Goal: Task Accomplishment & Management: Manage account settings

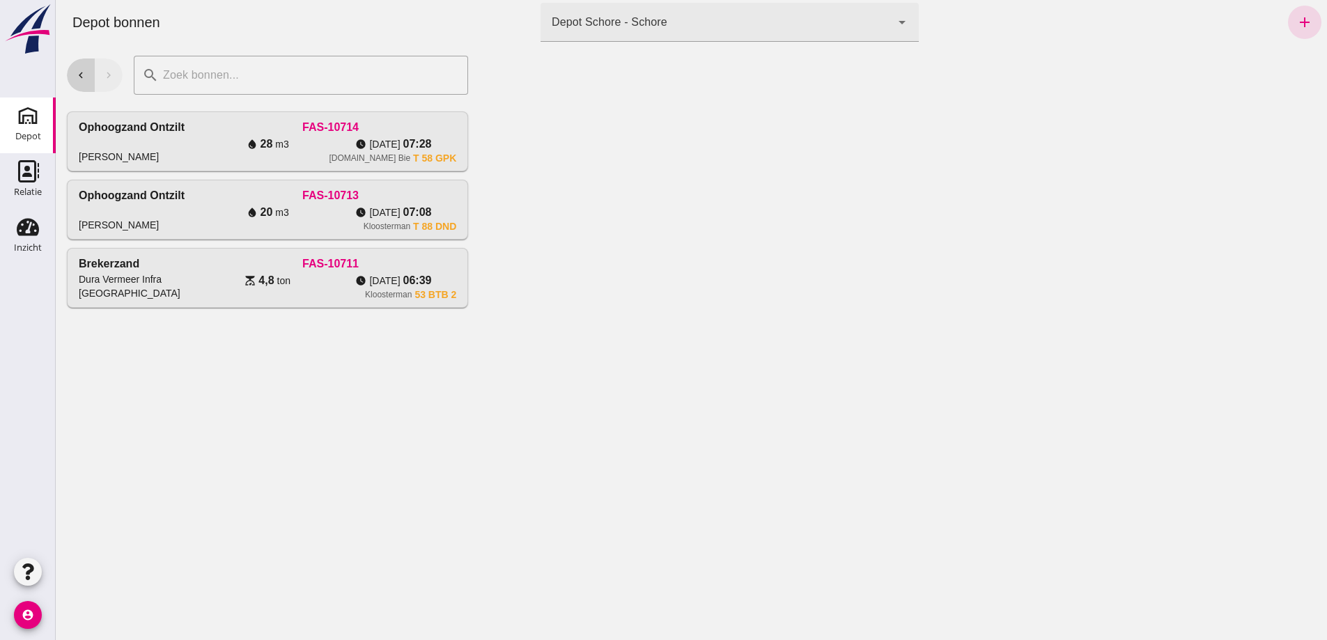
click at [82, 78] on icon "chevron_left" at bounding box center [81, 75] width 13 height 13
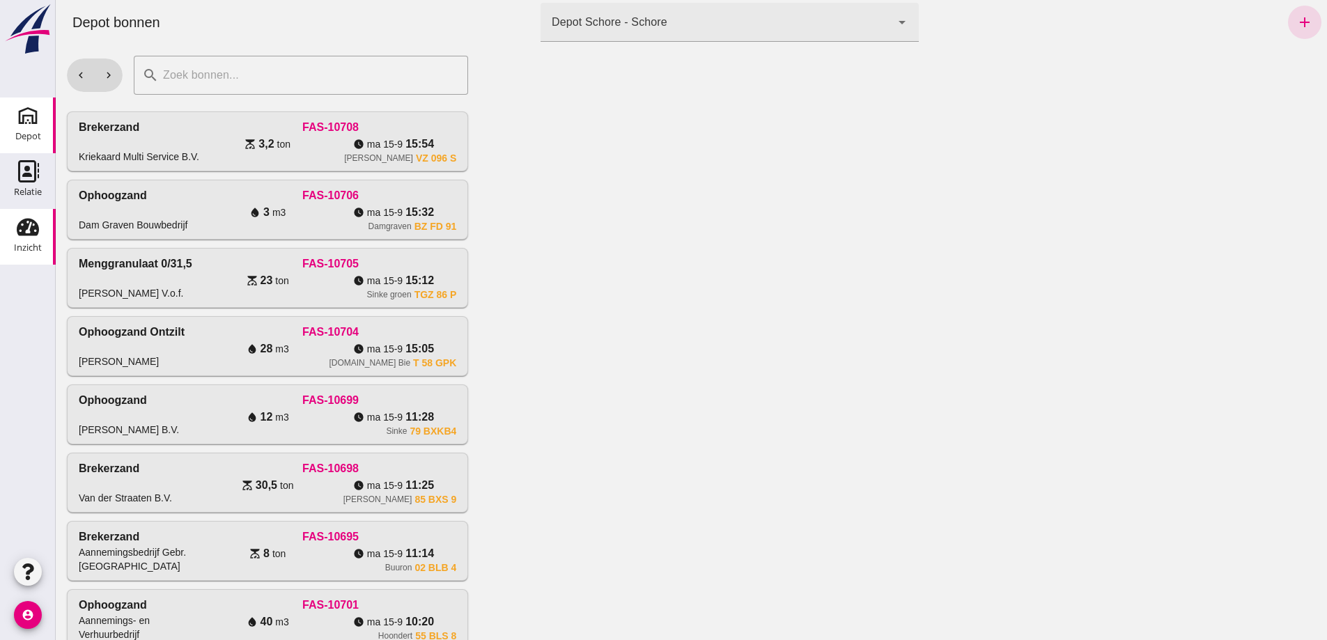
click at [26, 242] on div "Inzicht" at bounding box center [28, 248] width 28 height 20
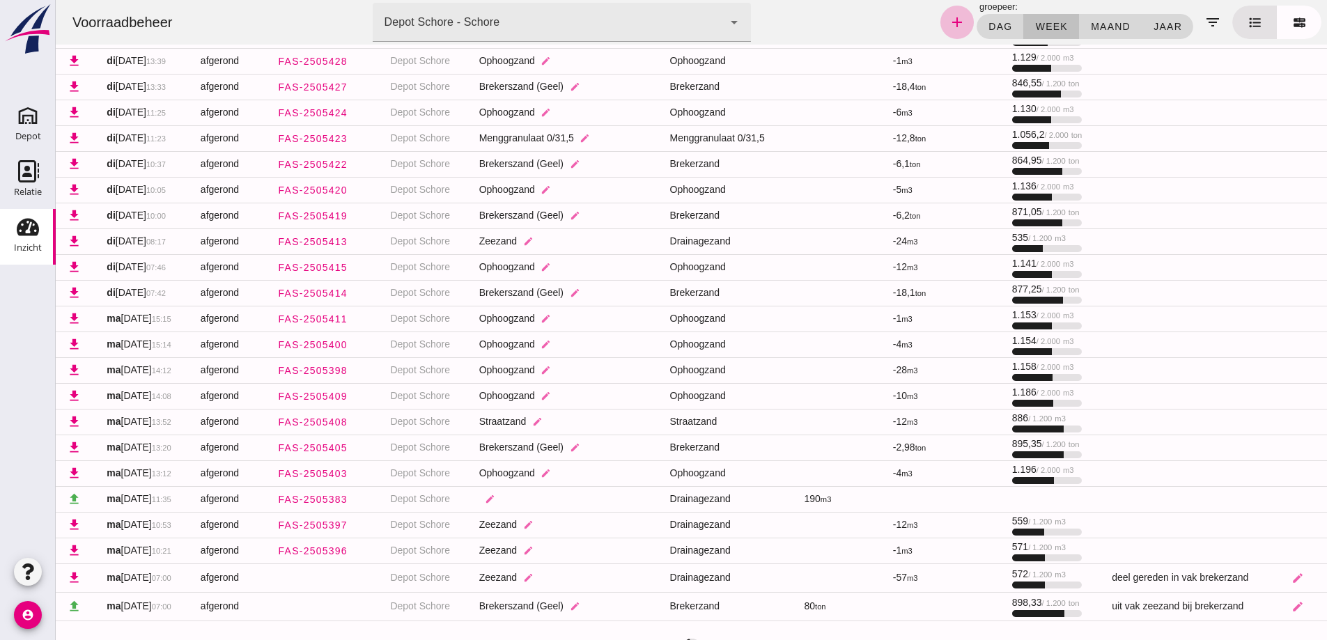
scroll to position [1559, 0]
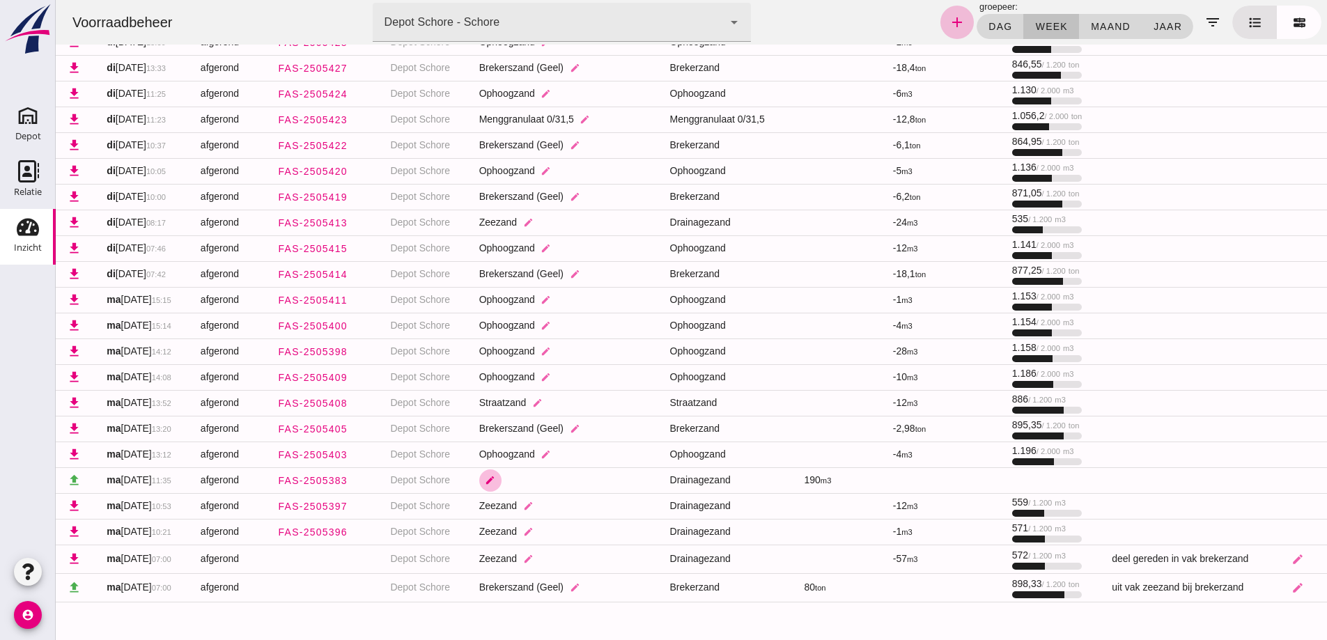
click at [495, 479] on icon "edit" at bounding box center [490, 480] width 10 height 10
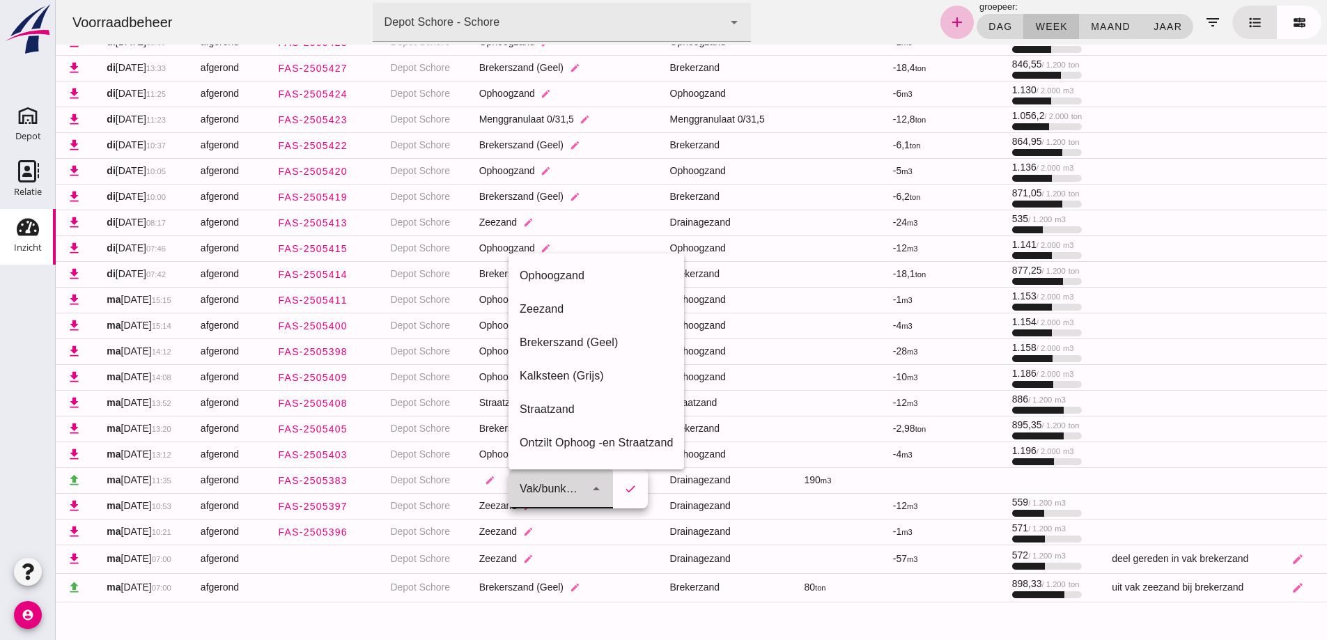
click at [599, 486] on icon "arrow_drop_down" at bounding box center [596, 489] width 17 height 17
click at [537, 306] on div "Zeezand" at bounding box center [596, 309] width 153 height 17
type input "280"
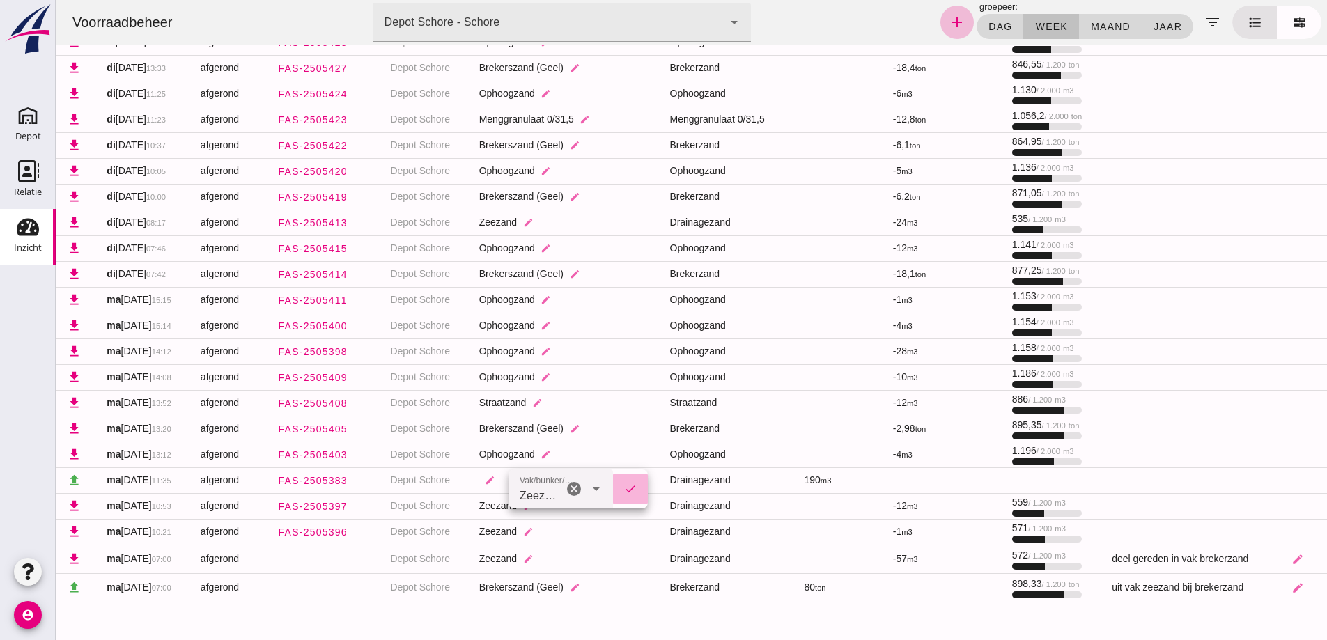
click at [636, 492] on icon "check" at bounding box center [630, 489] width 13 height 13
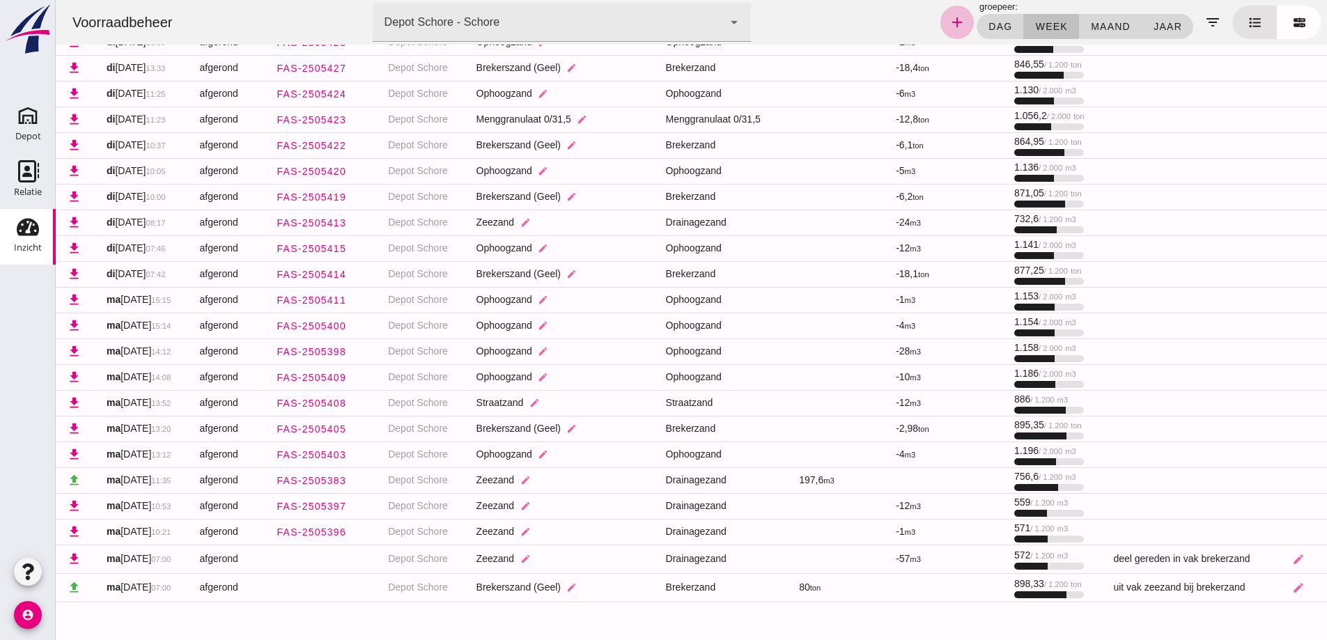
scroll to position [305, 0]
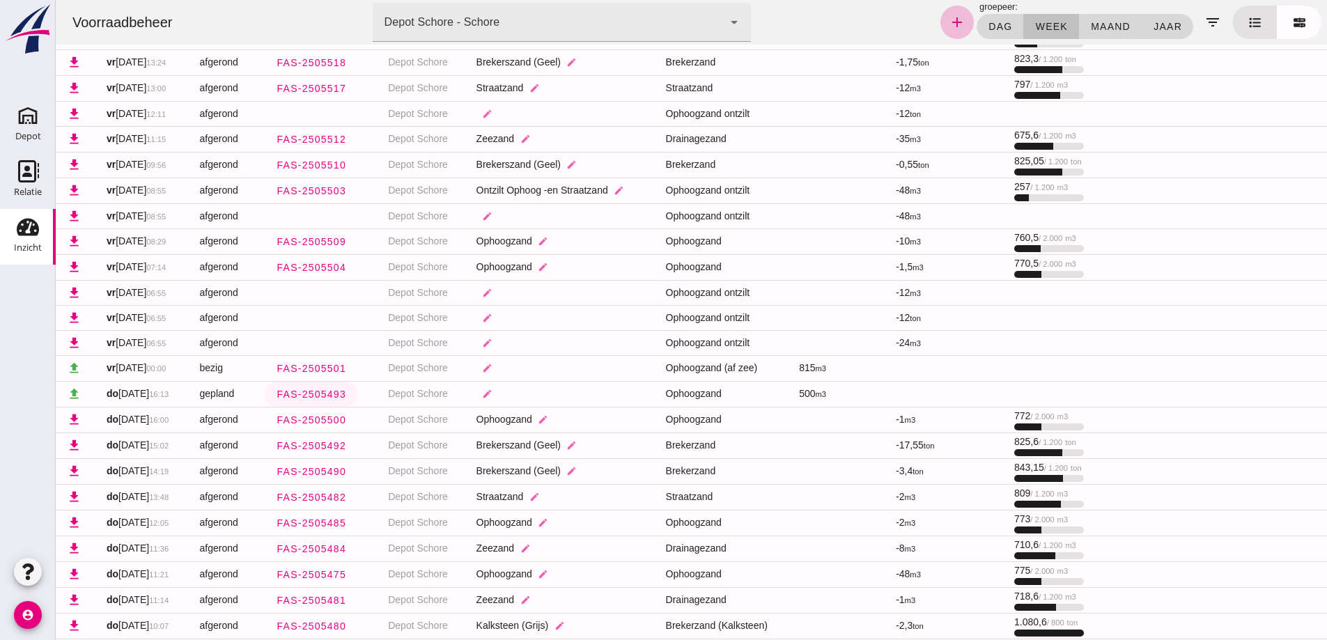
click at [335, 392] on span "FAS-2505493" at bounding box center [311, 394] width 70 height 11
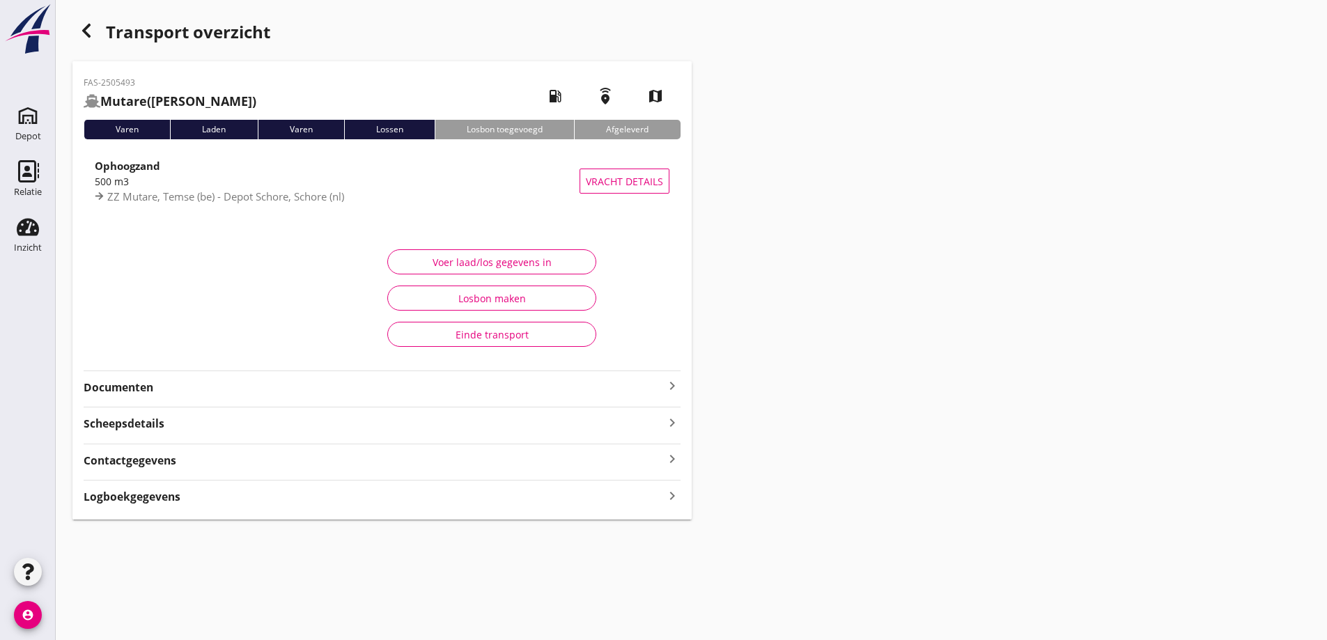
click at [82, 30] on icon "button" at bounding box center [86, 30] width 17 height 17
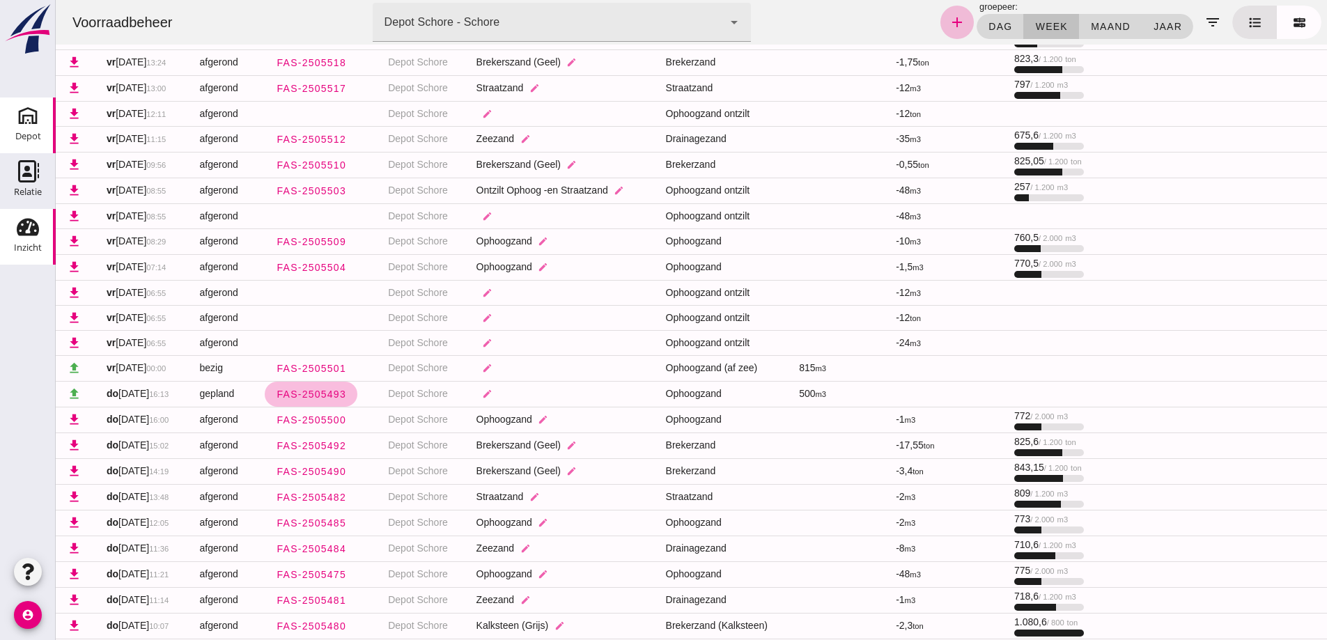
click at [27, 111] on icon "Depot" at bounding box center [28, 116] width 22 height 22
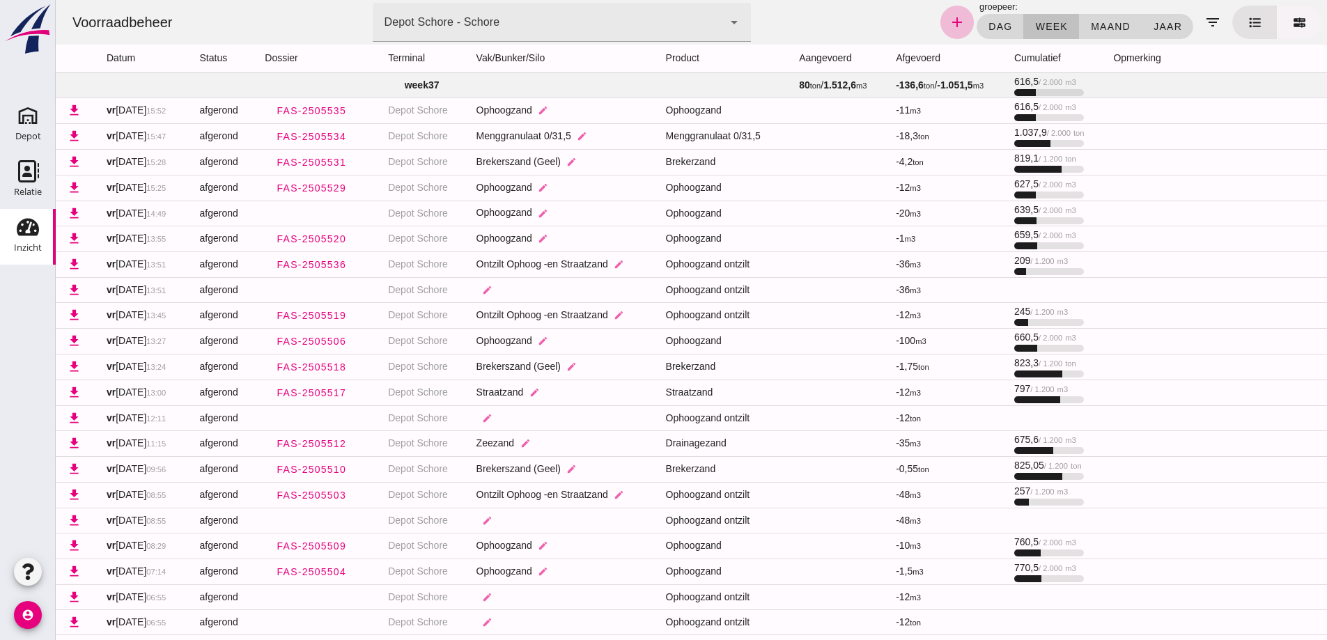
click at [1293, 22] on icon at bounding box center [1300, 22] width 15 height 15
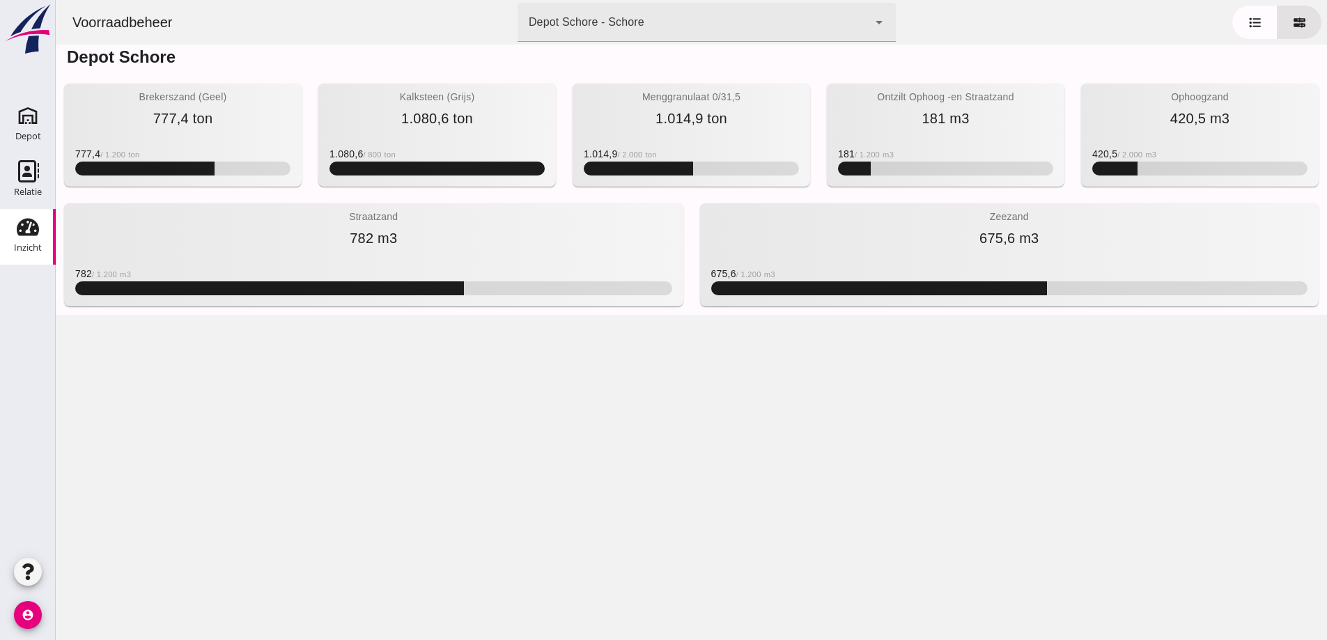
click at [33, 237] on icon "Inzicht" at bounding box center [28, 227] width 22 height 22
click at [1249, 22] on icon at bounding box center [1254, 22] width 11 height 10
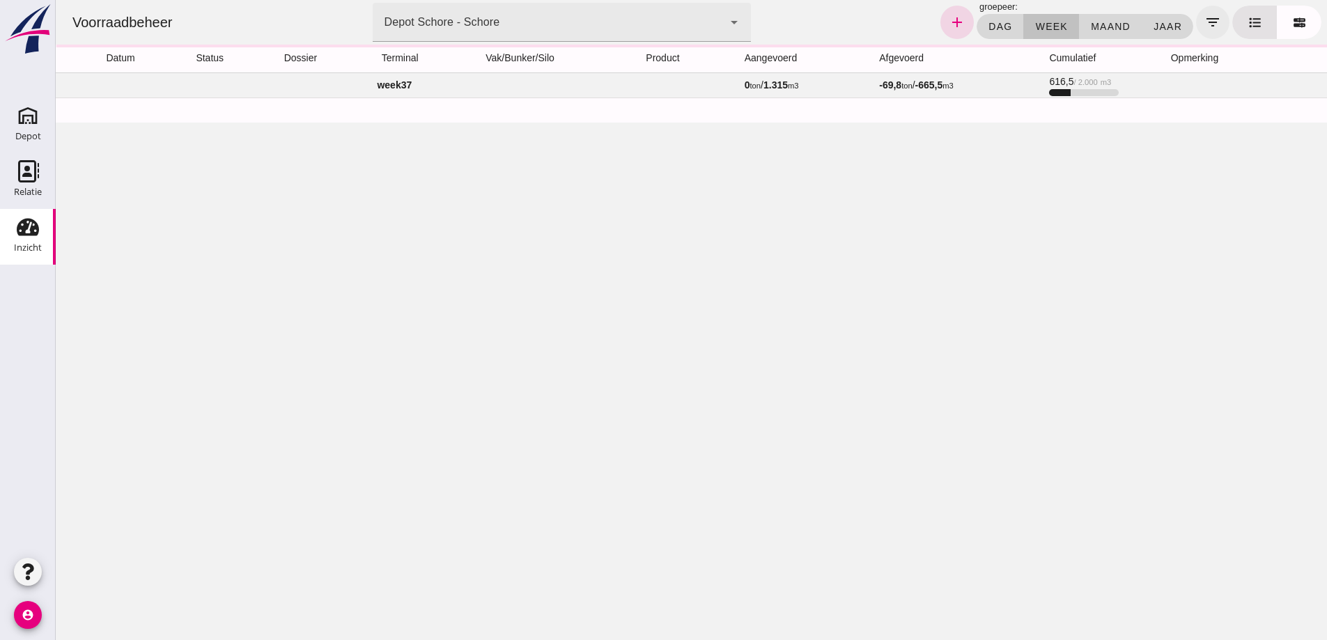
click at [1205, 20] on icon "filter_list" at bounding box center [1213, 22] width 17 height 17
click at [1205, 21] on icon "filter_list" at bounding box center [1213, 22] width 17 height 17
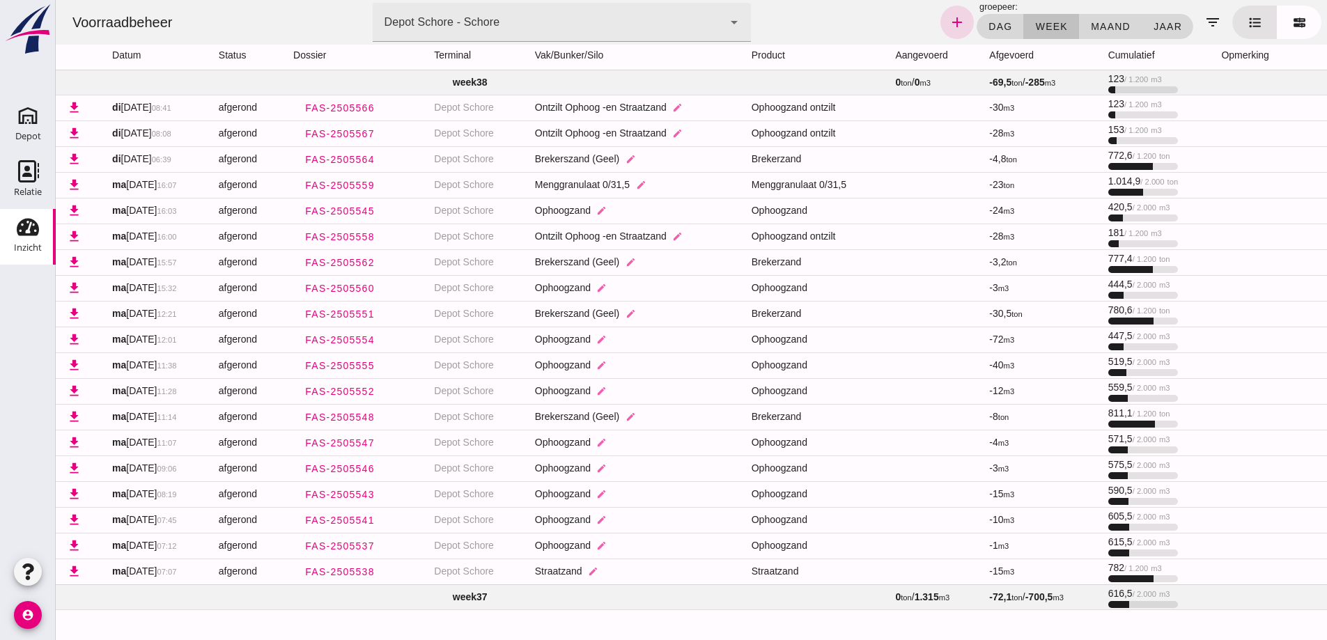
scroll to position [10, 0]
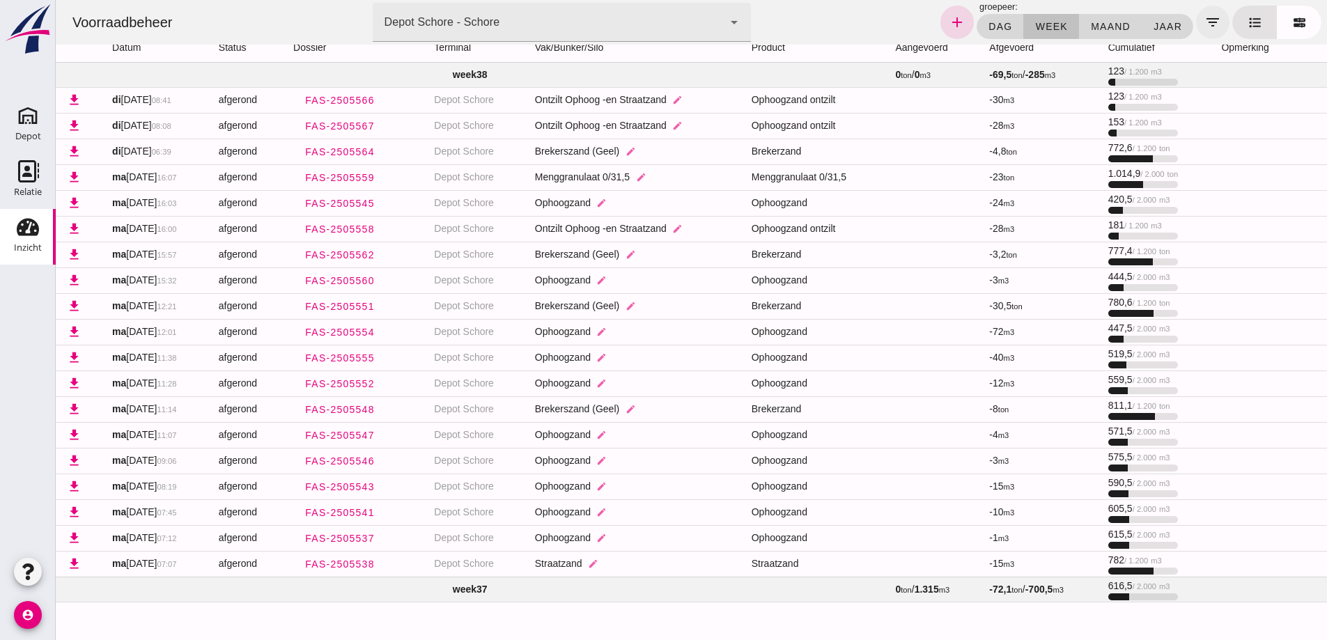
drag, startPoint x: 1036, startPoint y: 22, endPoint x: 1202, endPoint y: 20, distance: 165.9
click at [1036, 22] on span "week" at bounding box center [1051, 26] width 33 height 11
click at [1205, 20] on icon "filter_list" at bounding box center [1213, 22] width 17 height 17
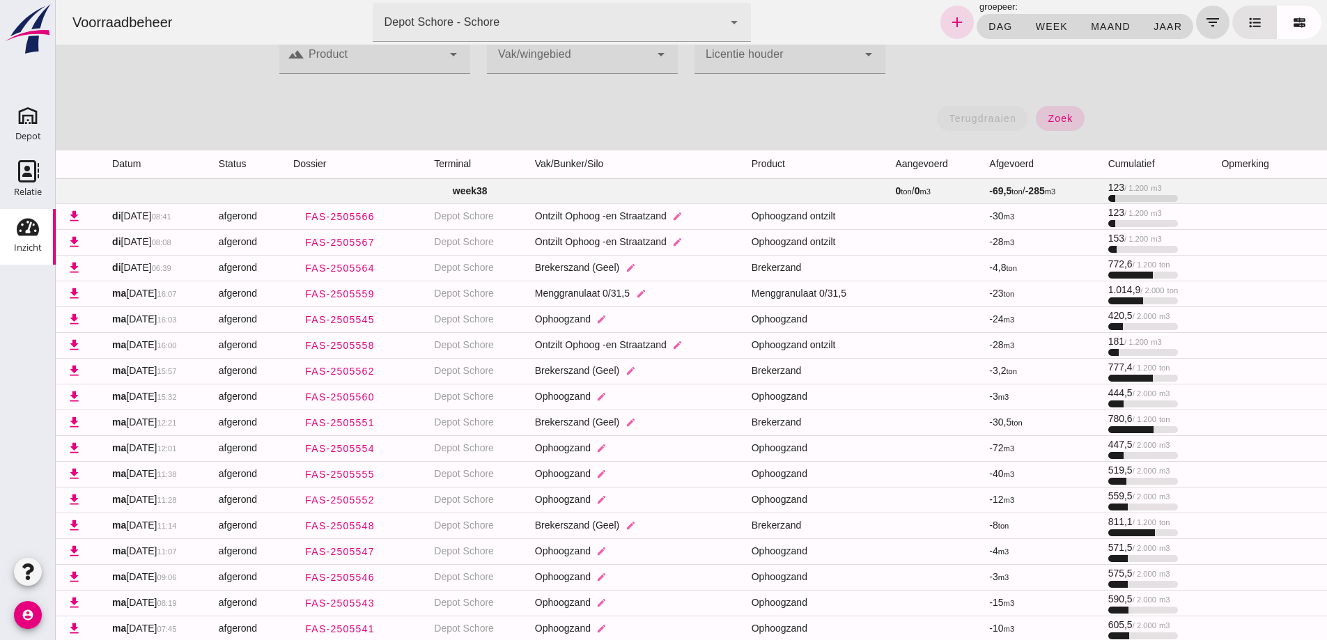
scroll to position [0, 0]
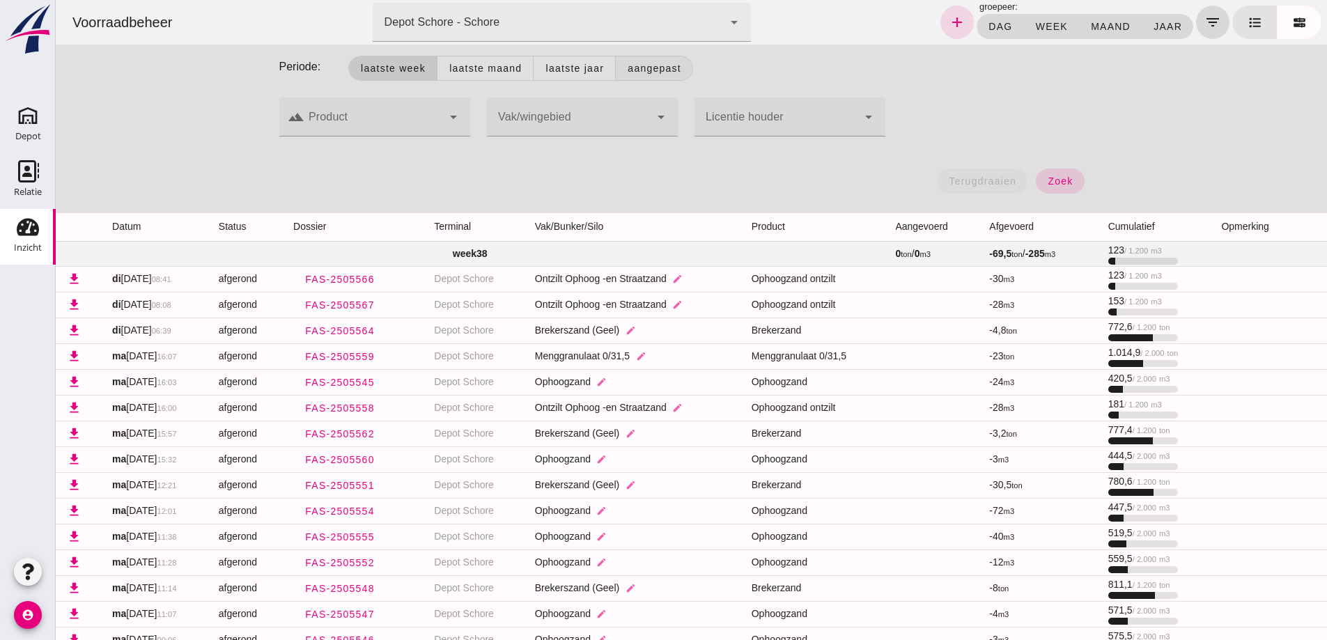
click at [642, 68] on span "Aangepast" at bounding box center [654, 68] width 54 height 11
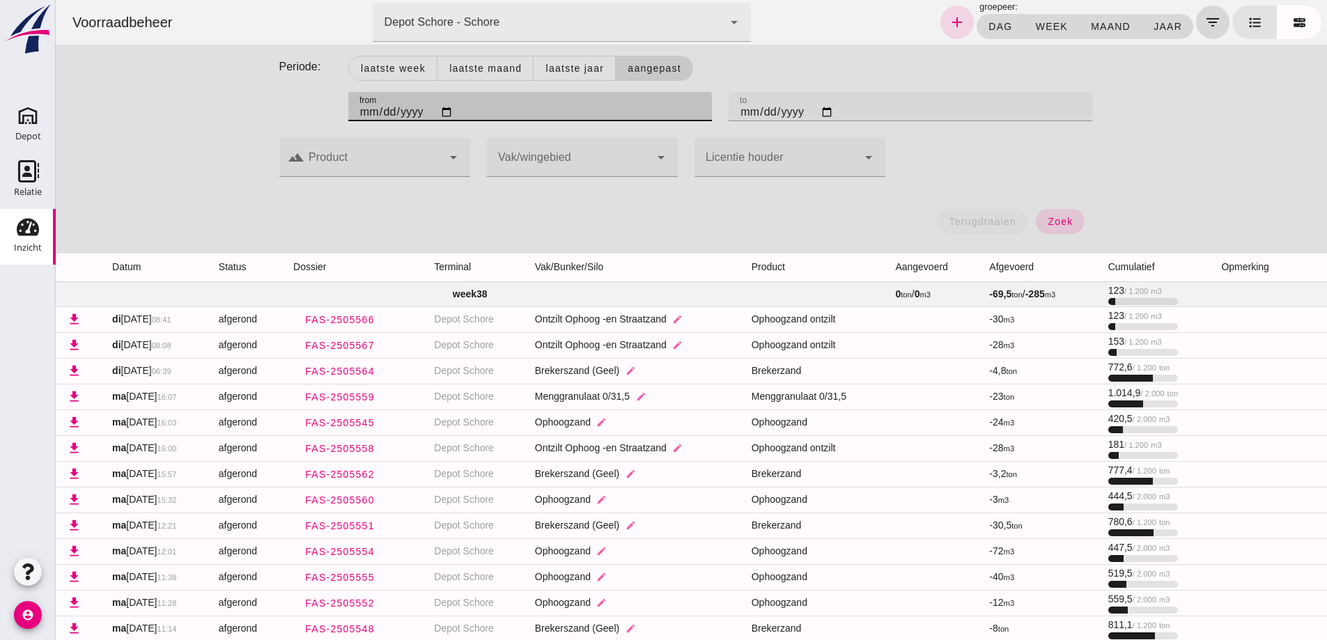
click at [363, 117] on input "[DATE]" at bounding box center [530, 106] width 364 height 29
type input "[DATE]"
click at [744, 111] on input "[DATE]" at bounding box center [911, 106] width 364 height 29
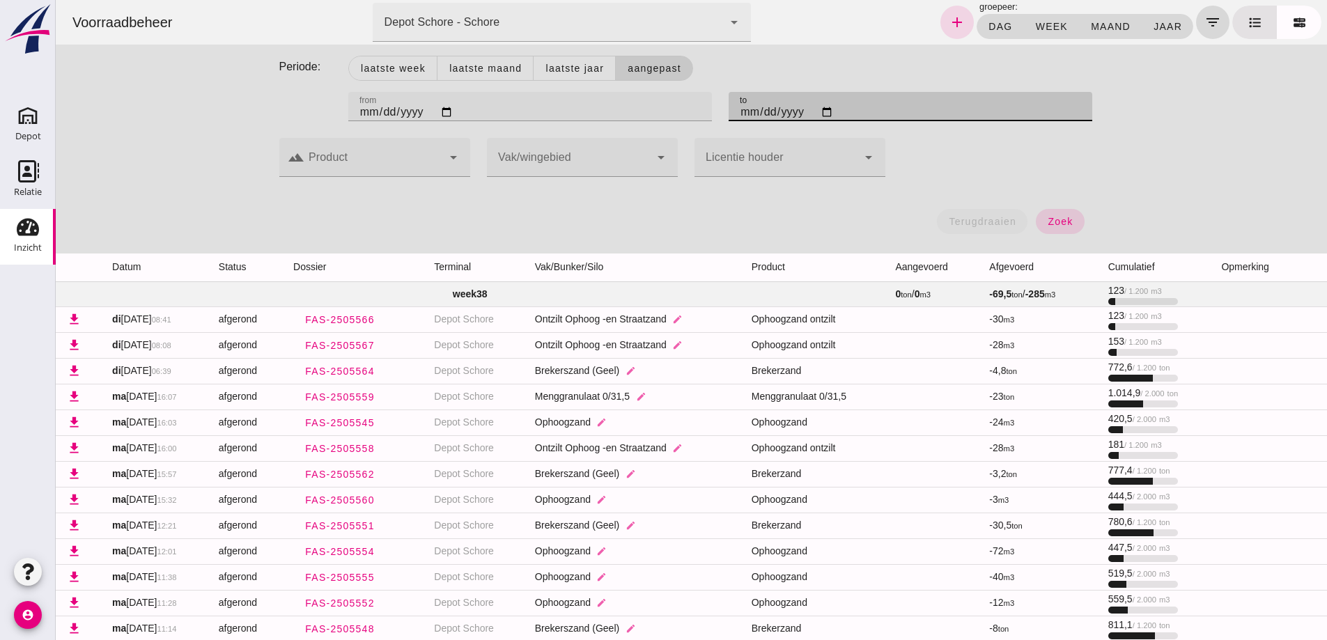
type input "[DATE]"
click at [1057, 217] on span "zoek" at bounding box center [1060, 221] width 26 height 11
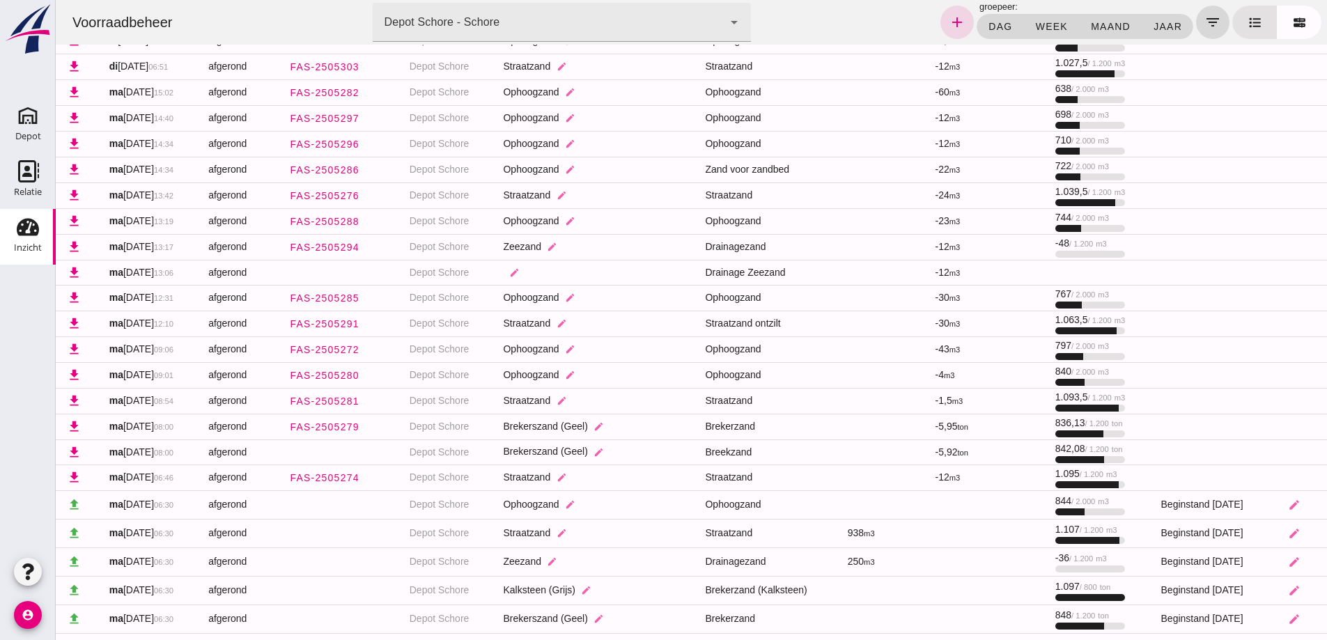
scroll to position [1681, 0]
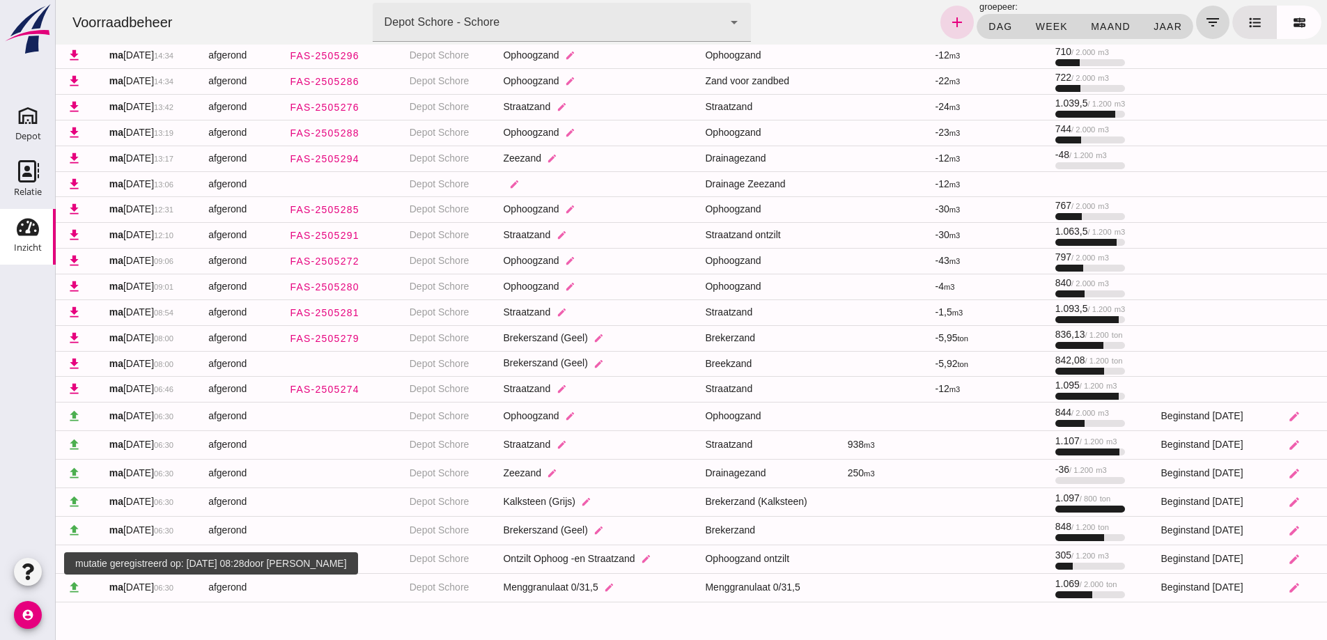
click at [173, 588] on small "06:30" at bounding box center [164, 588] width 20 height 8
click at [121, 588] on span "[DATE] 06:30" at bounding box center [141, 587] width 64 height 11
drag, startPoint x: 117, startPoint y: 588, endPoint x: 174, endPoint y: 616, distance: 62.9
click at [174, 618] on div at bounding box center [691, 628] width 1249 height 26
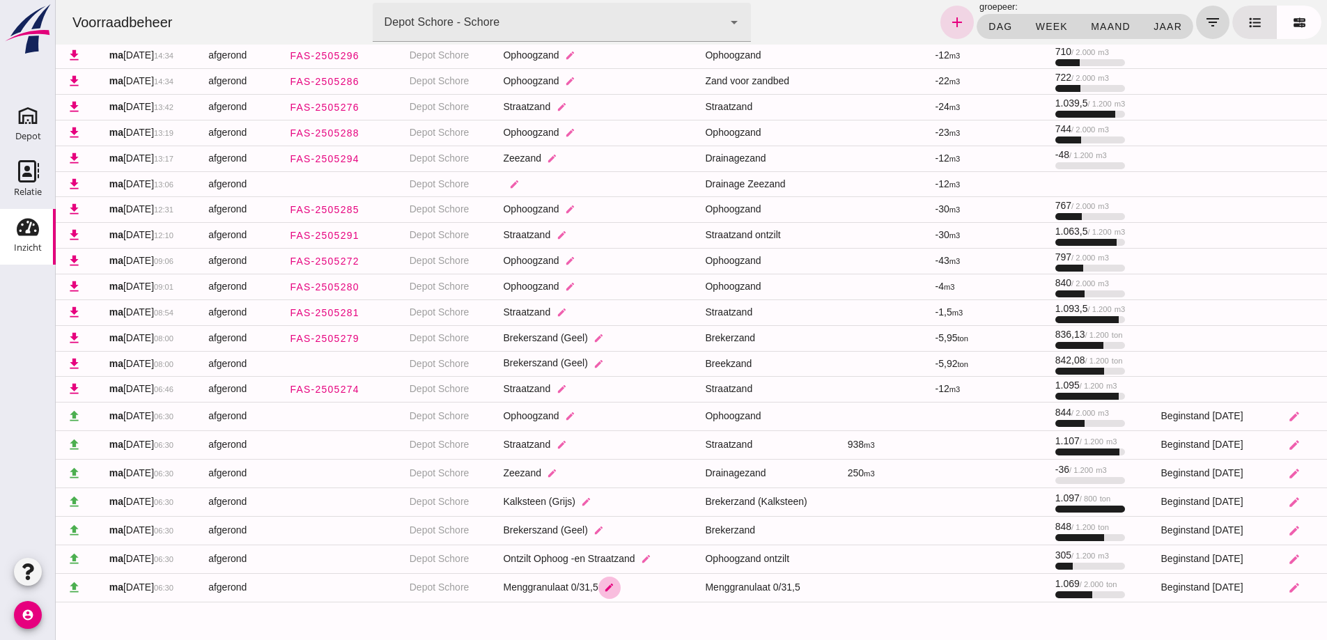
click at [604, 588] on icon "edit" at bounding box center [609, 588] width 10 height 10
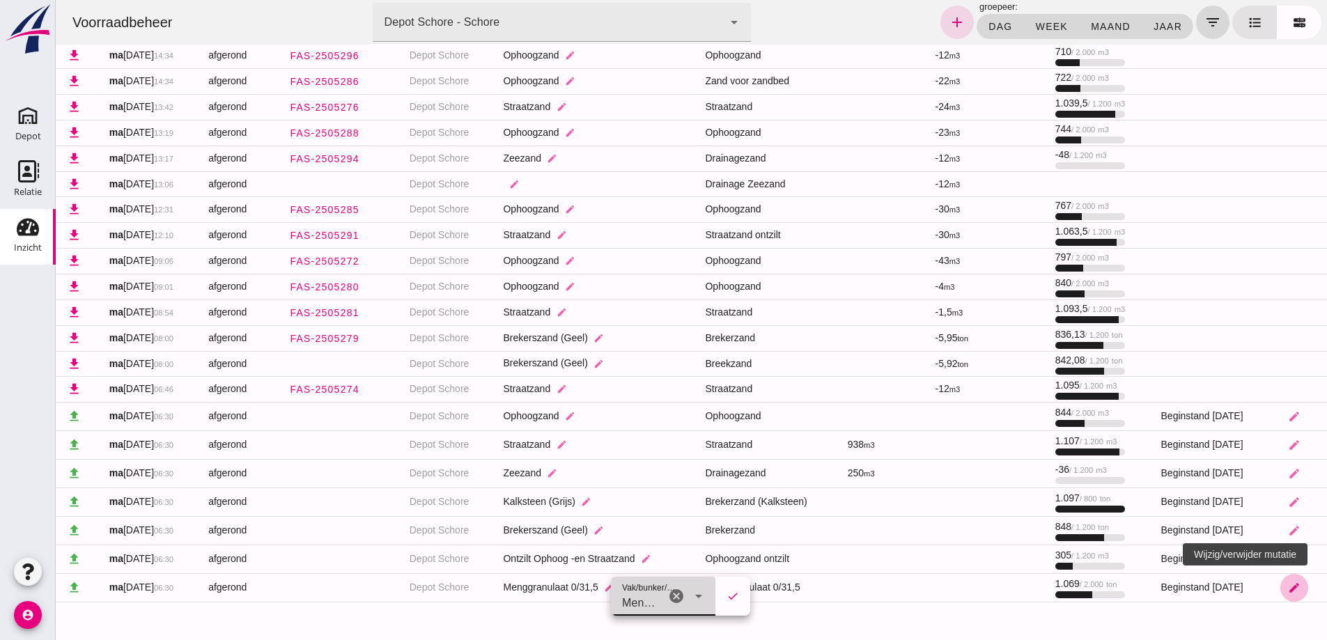
click at [1288, 589] on icon "edit" at bounding box center [1294, 588] width 13 height 13
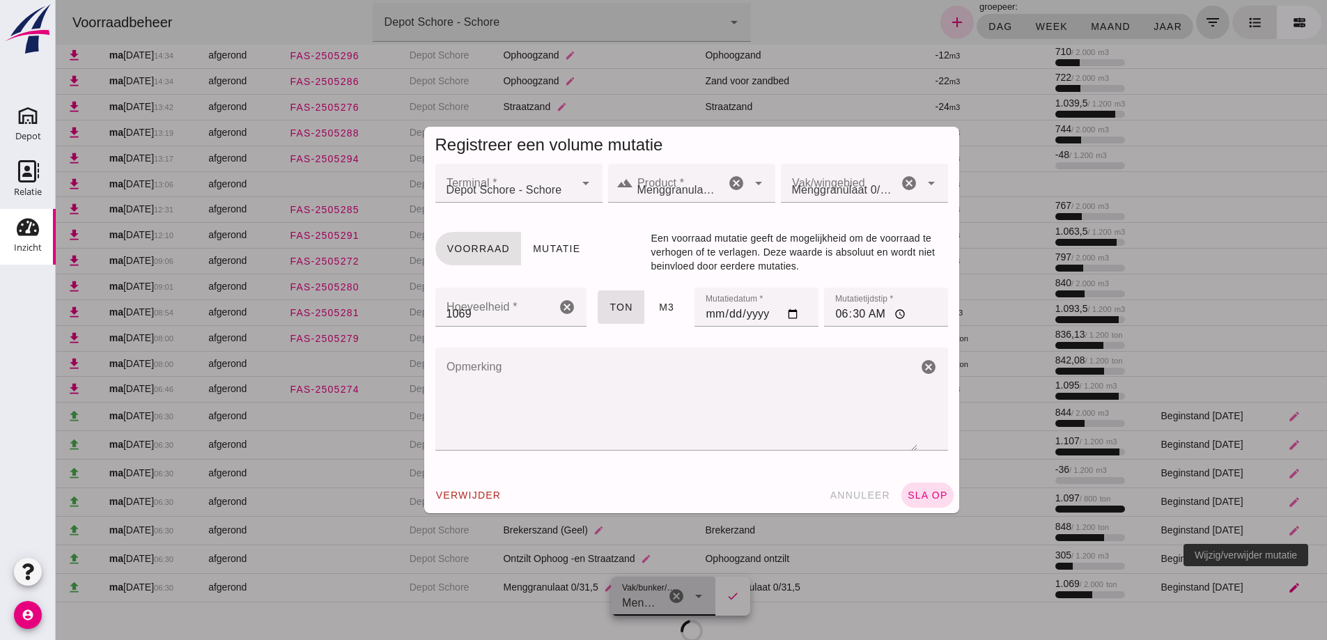
scroll to position [0, 0]
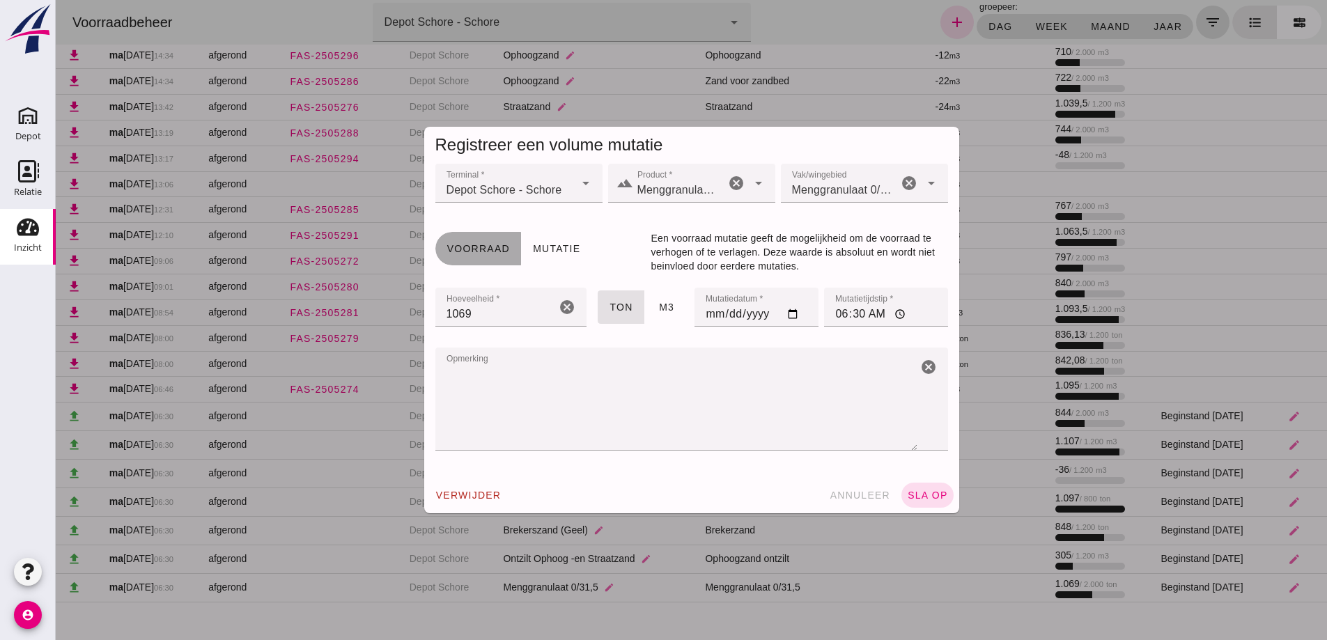
click at [479, 243] on span "Voorraad" at bounding box center [478, 248] width 63 height 11
click at [936, 492] on span "sla op" at bounding box center [927, 495] width 41 height 11
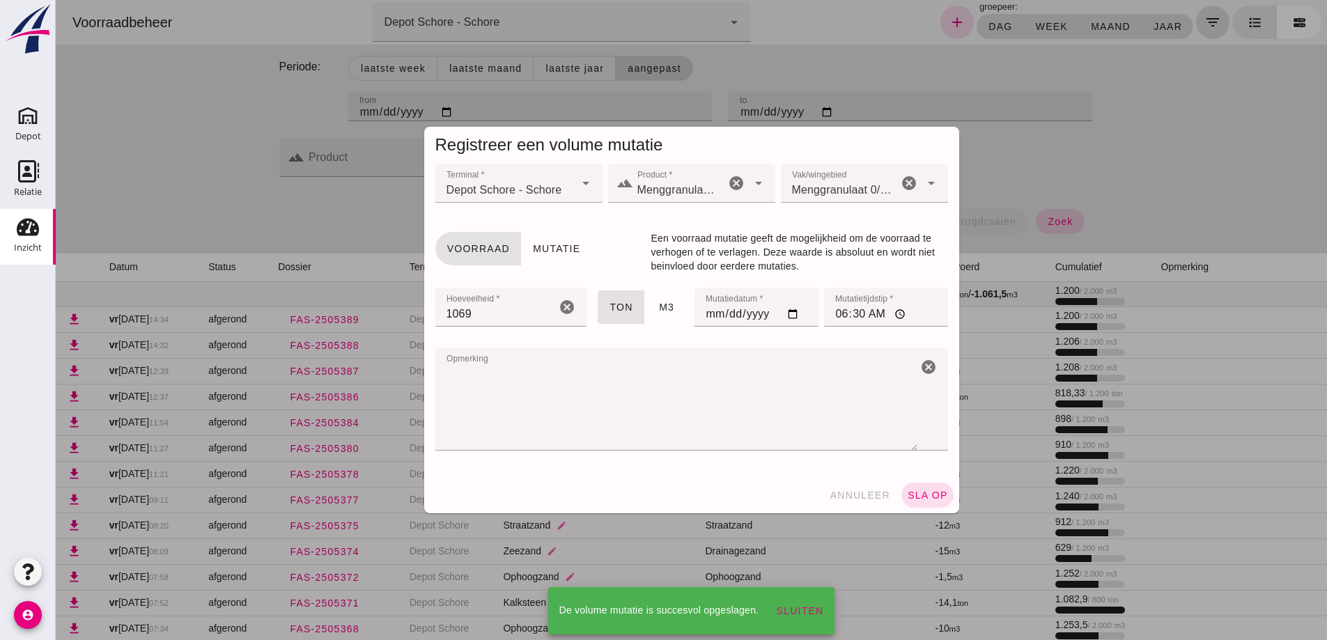
scroll to position [1681, 0]
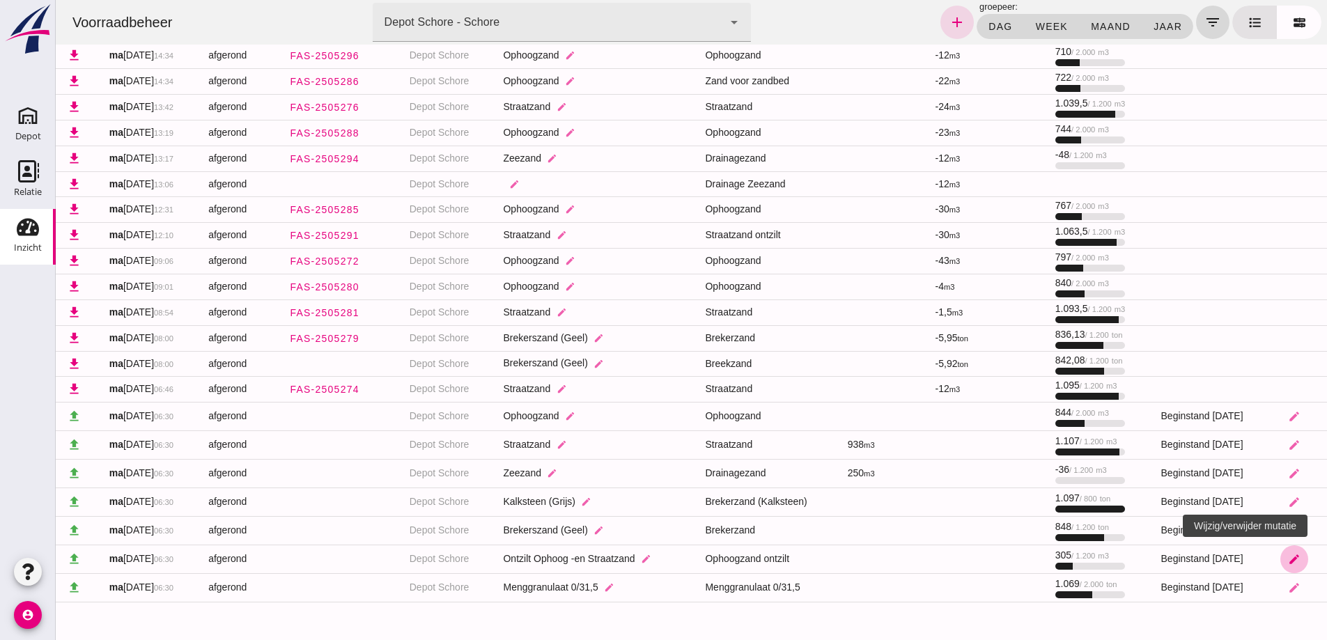
click at [1290, 560] on icon "edit" at bounding box center [1294, 559] width 13 height 13
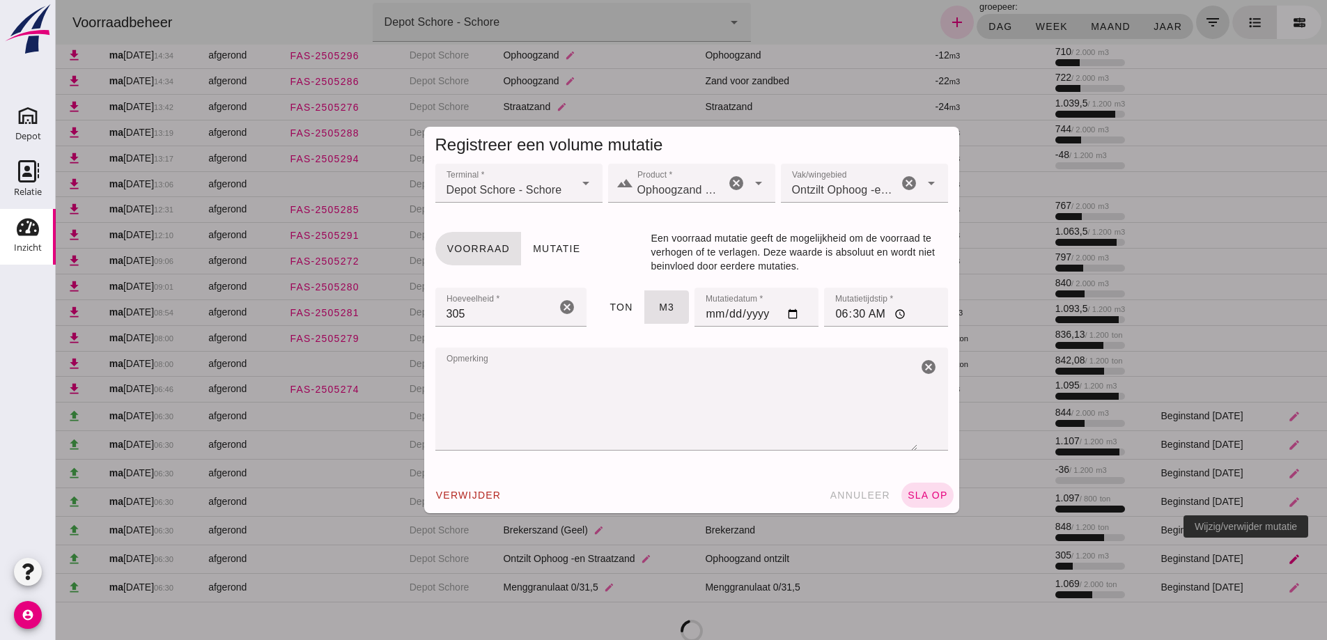
scroll to position [0, 0]
click at [464, 246] on span "Voorraad" at bounding box center [478, 248] width 63 height 11
click at [918, 492] on span "sla op" at bounding box center [927, 495] width 41 height 11
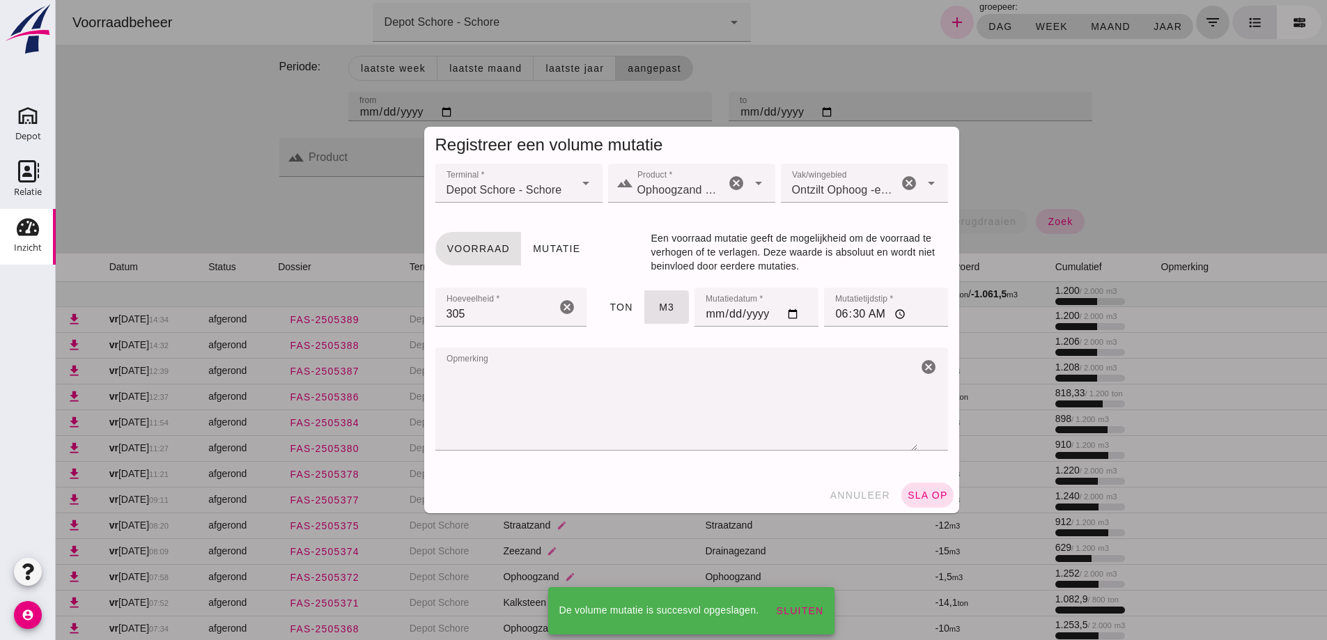
scroll to position [1681, 0]
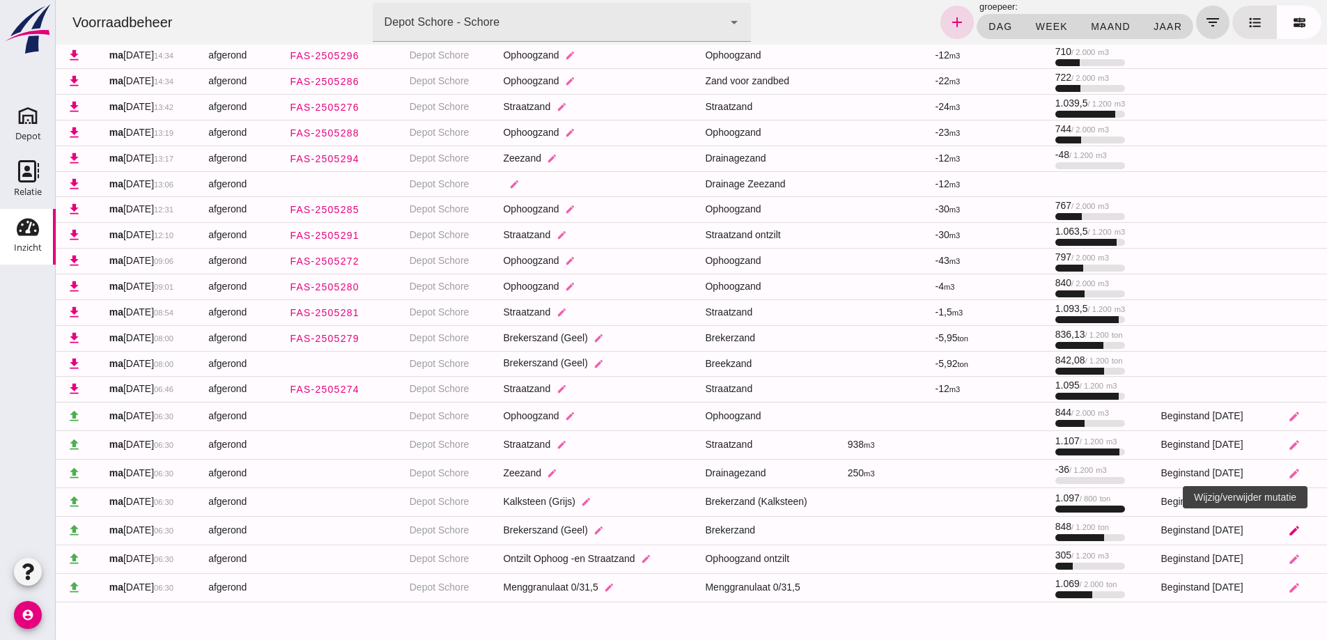
click at [1291, 530] on icon "edit" at bounding box center [1294, 531] width 13 height 13
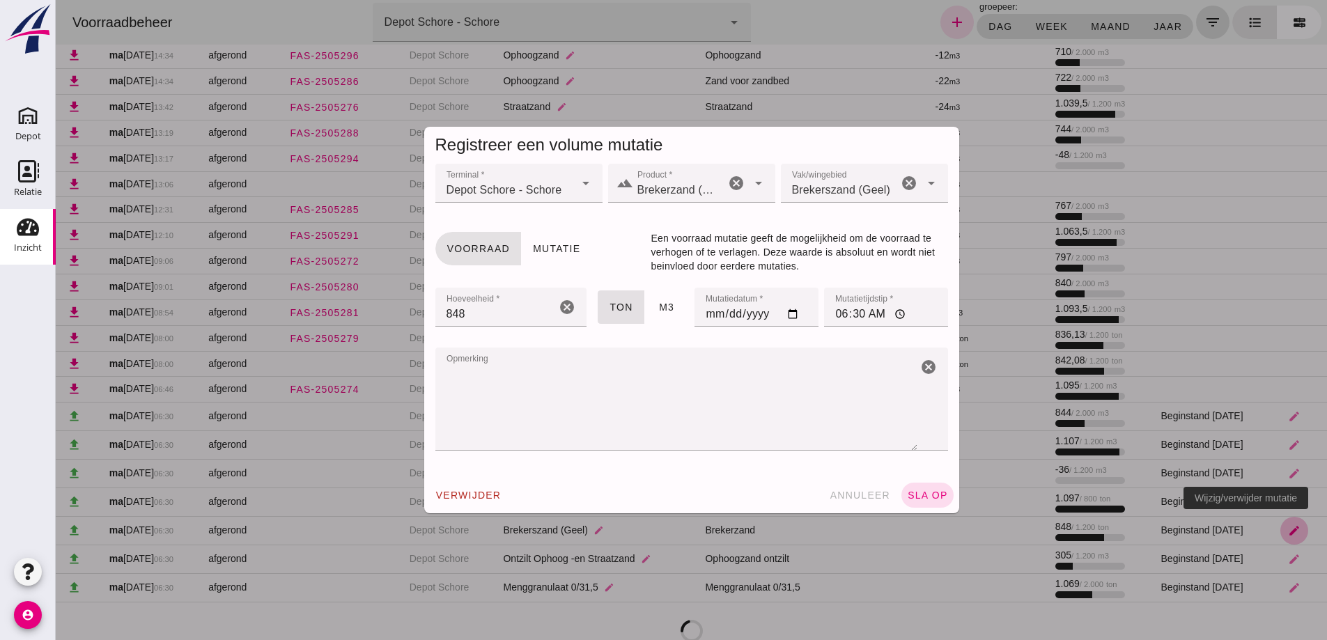
scroll to position [0, 0]
click at [486, 247] on span "Voorraad" at bounding box center [478, 248] width 63 height 11
click at [911, 496] on span "sla op" at bounding box center [927, 495] width 41 height 11
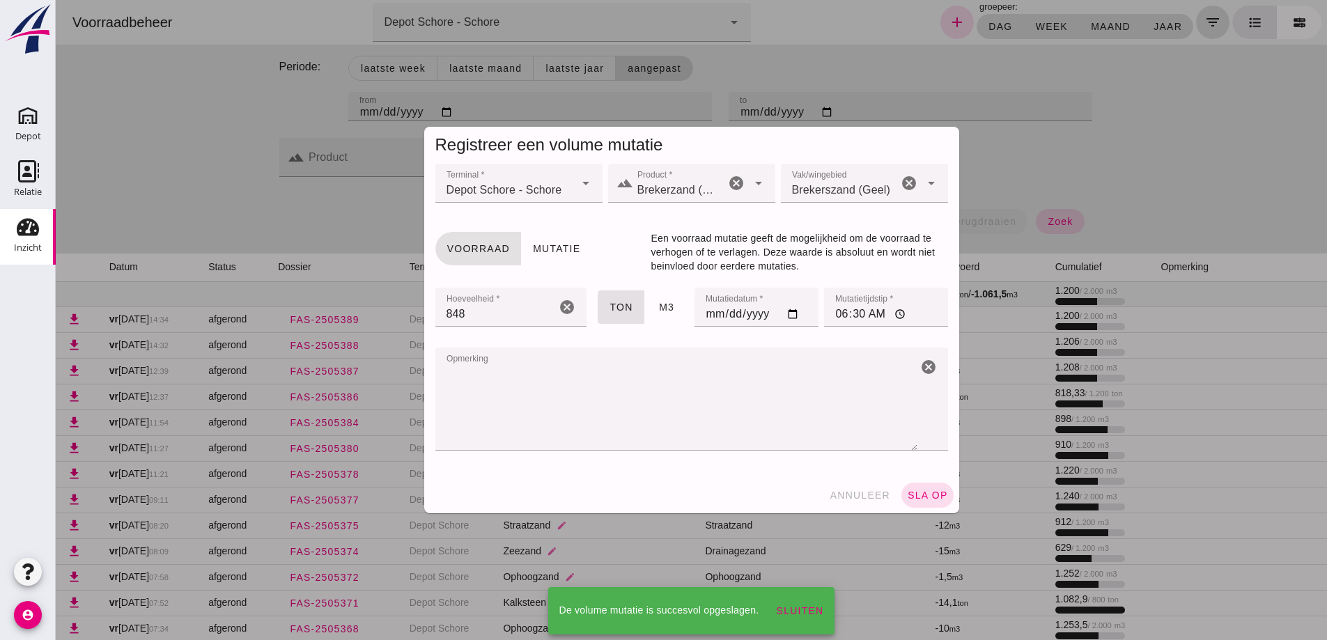
scroll to position [1681, 0]
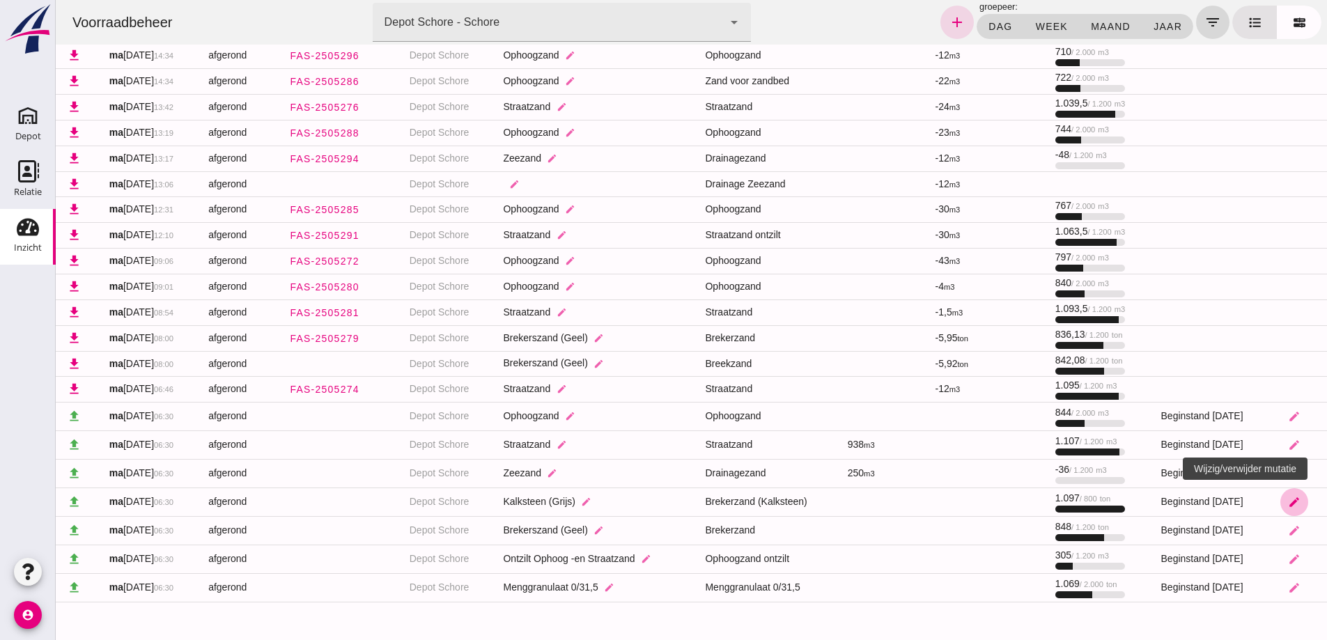
click at [1288, 500] on icon "edit" at bounding box center [1294, 502] width 13 height 13
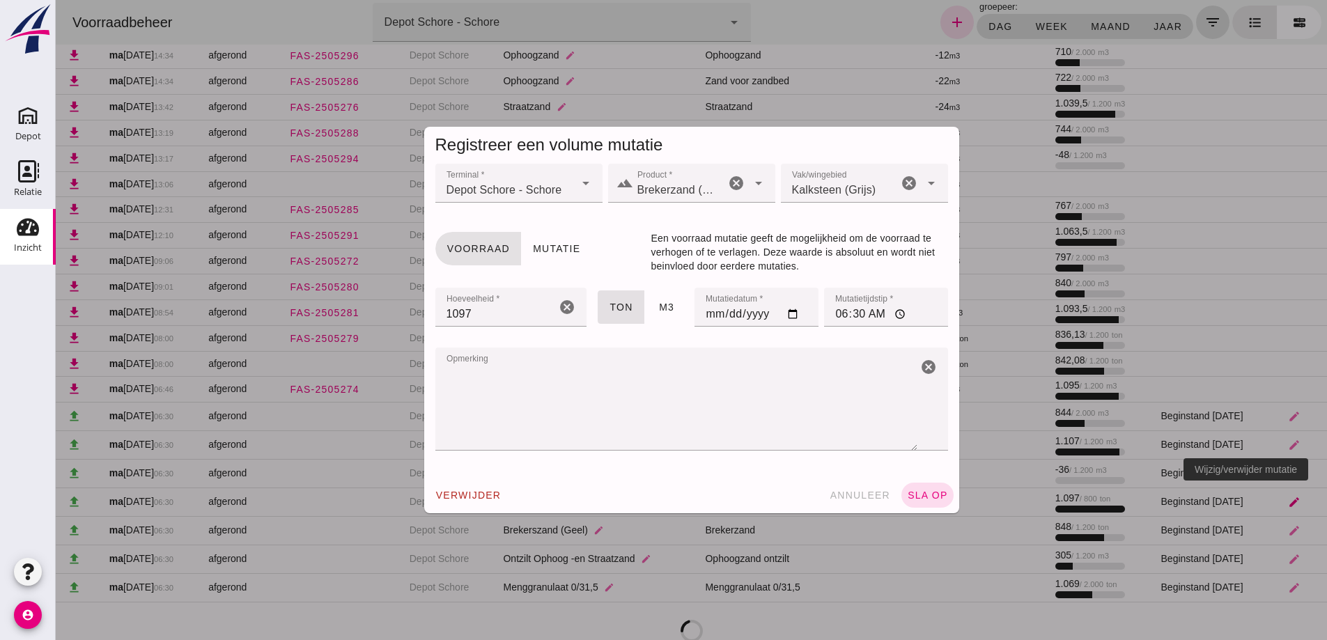
scroll to position [0, 0]
click at [488, 249] on span "Voorraad" at bounding box center [478, 248] width 63 height 11
click at [923, 495] on span "sla op" at bounding box center [927, 495] width 41 height 11
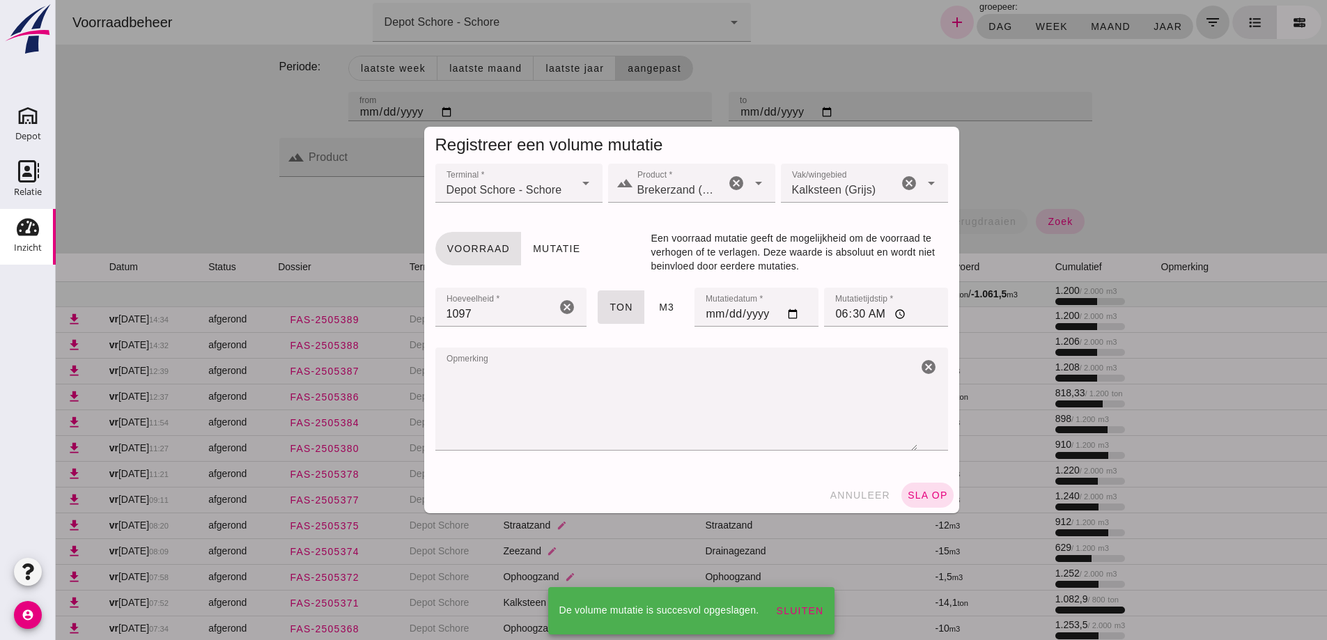
scroll to position [1681, 0]
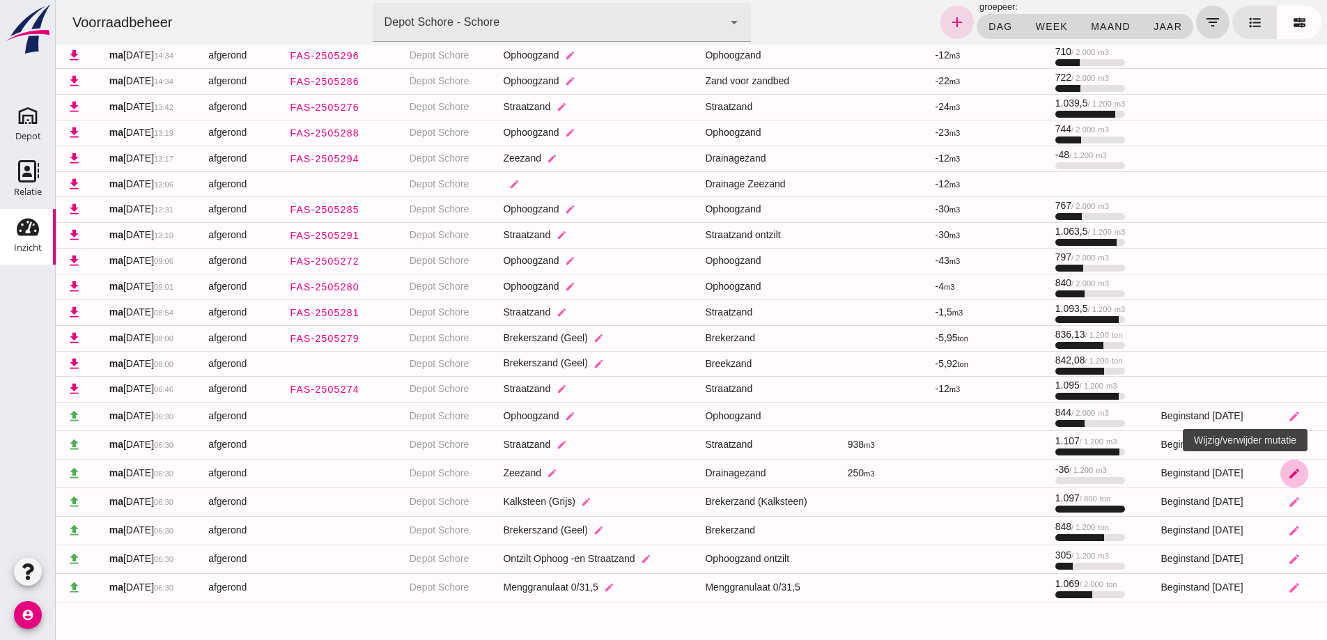
click at [1292, 470] on icon "edit" at bounding box center [1294, 474] width 13 height 13
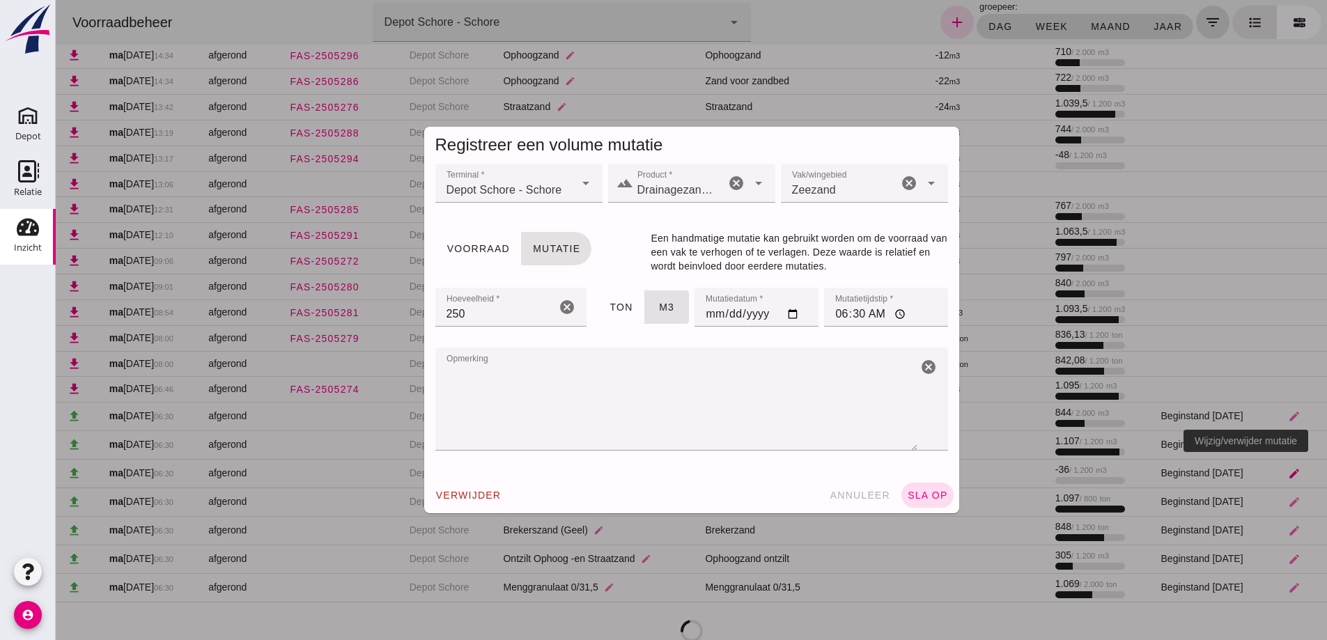
scroll to position [0, 0]
click at [461, 247] on span "Voorraad" at bounding box center [478, 248] width 63 height 11
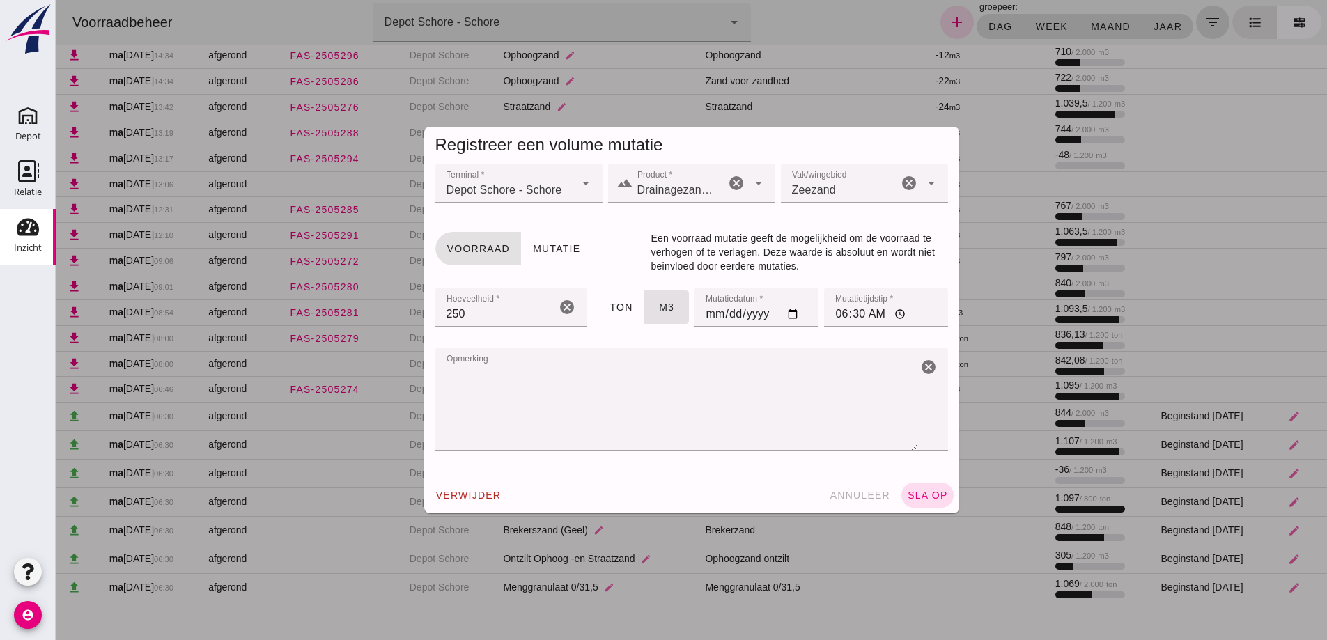
click at [921, 491] on span "sla op" at bounding box center [927, 495] width 41 height 11
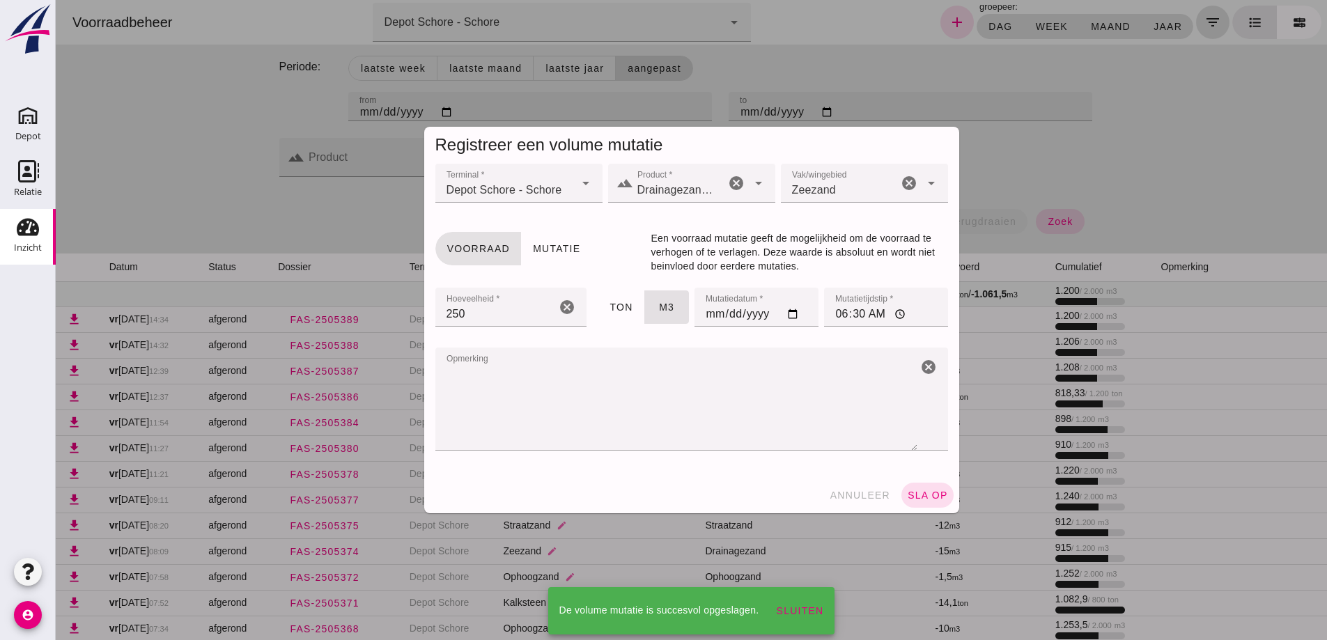
scroll to position [1681, 0]
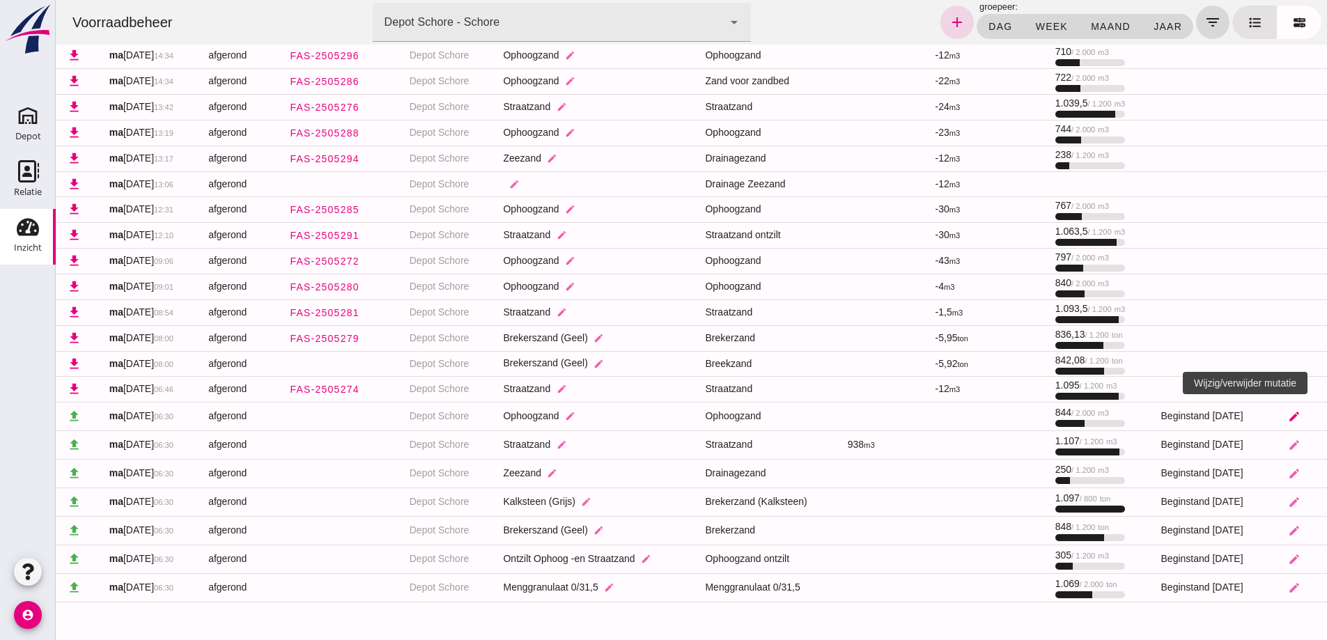
click at [1290, 416] on icon "edit" at bounding box center [1294, 416] width 13 height 13
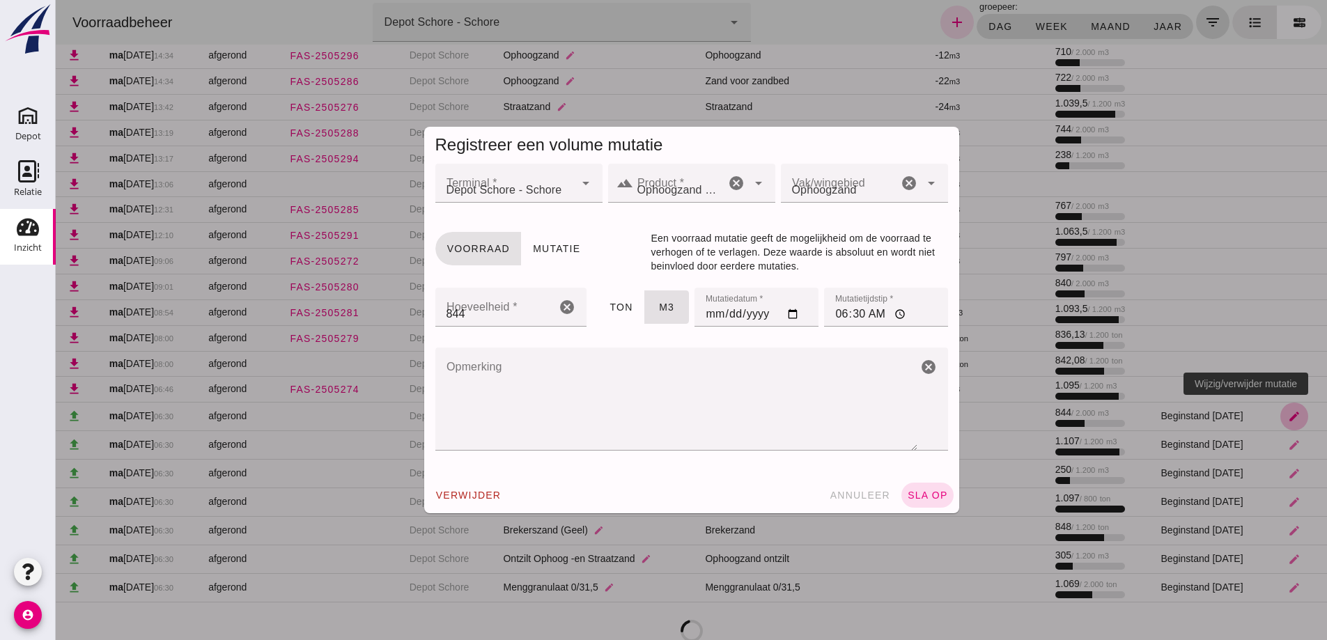
scroll to position [0, 0]
click at [477, 255] on button "Voorraad" at bounding box center [479, 248] width 86 height 33
click at [920, 491] on span "sla op" at bounding box center [927, 495] width 41 height 11
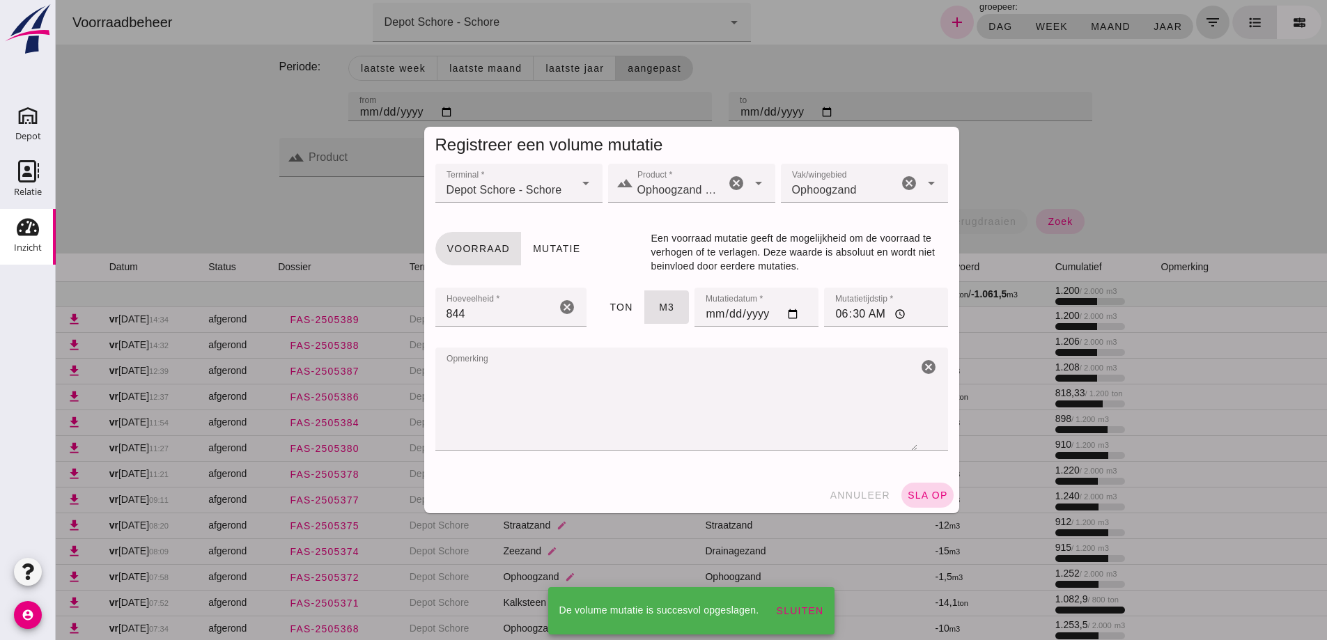
scroll to position [1681, 0]
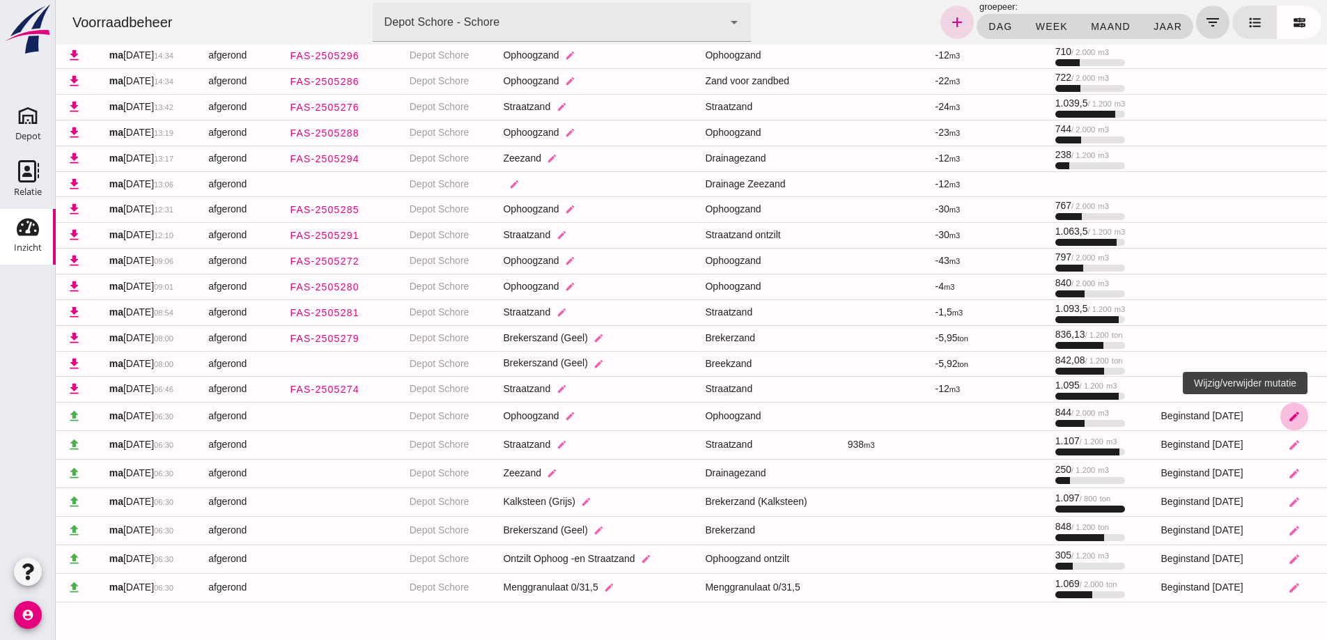
click at [1288, 418] on icon "edit" at bounding box center [1294, 416] width 13 height 13
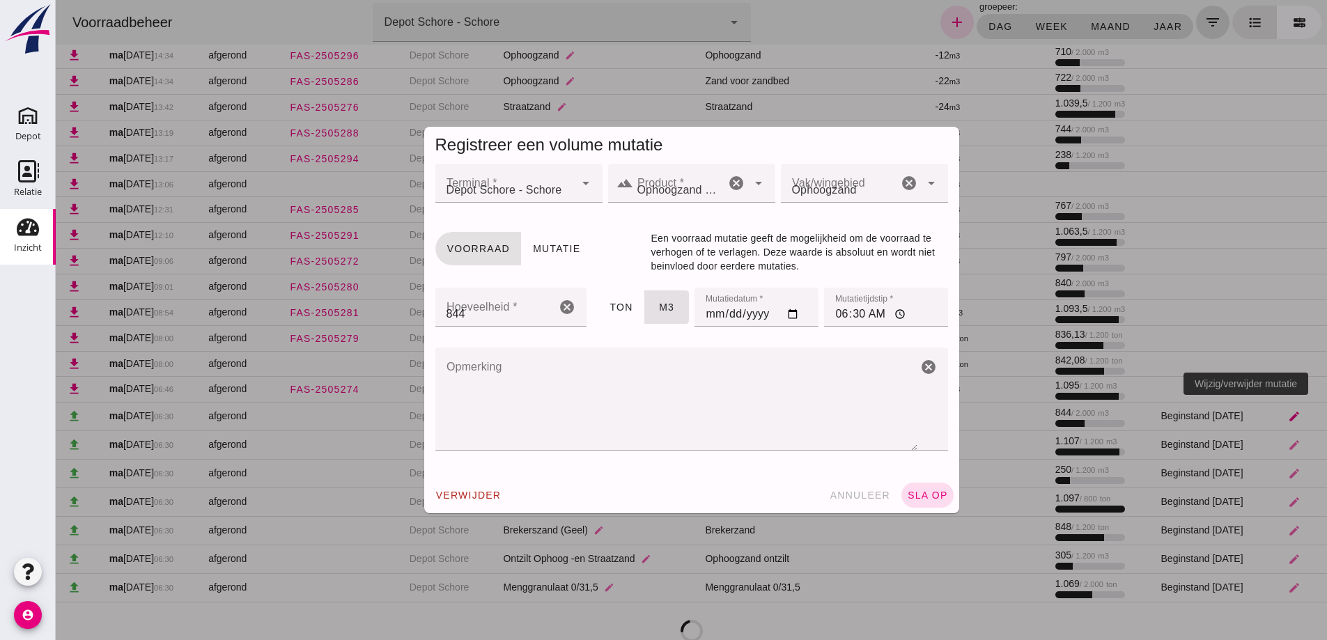
scroll to position [0, 0]
click at [477, 247] on span "Voorraad" at bounding box center [478, 248] width 63 height 11
click at [925, 492] on span "sla op" at bounding box center [927, 495] width 41 height 11
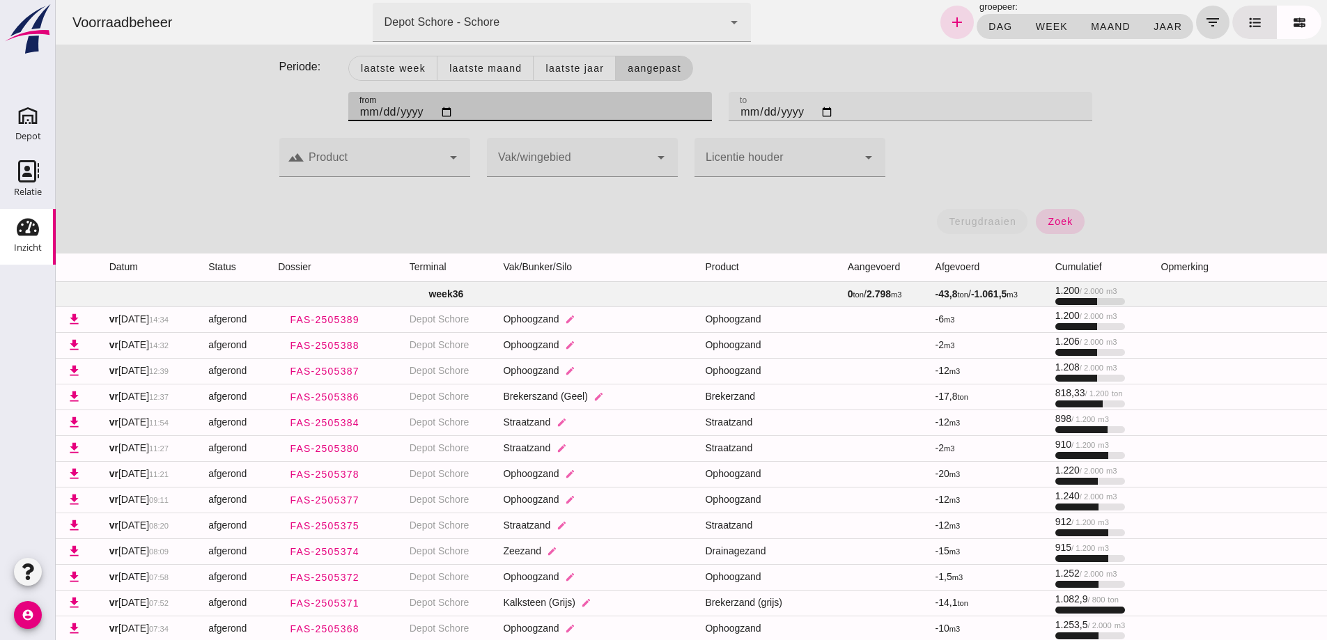
click at [359, 116] on input "[DATE]" at bounding box center [530, 106] width 364 height 29
type input "[DATE]"
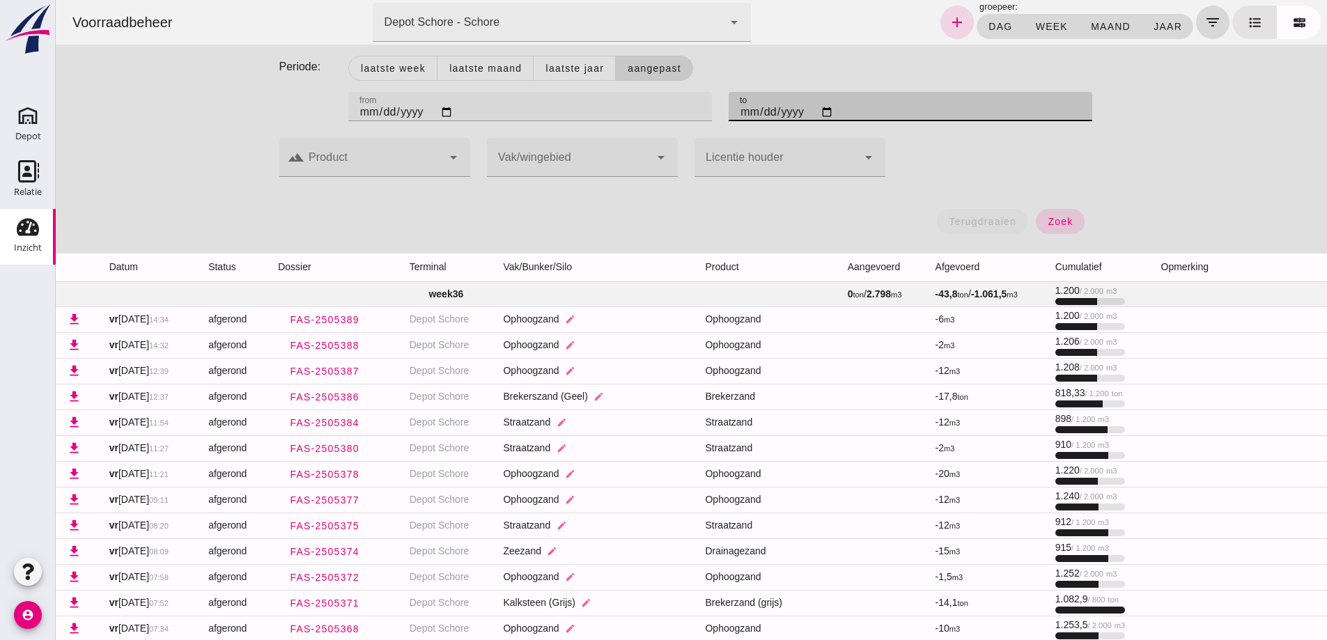
click at [740, 116] on input "[DATE]" at bounding box center [911, 106] width 364 height 29
type input "[DATE]"
click at [1061, 217] on span "zoek" at bounding box center [1060, 221] width 26 height 11
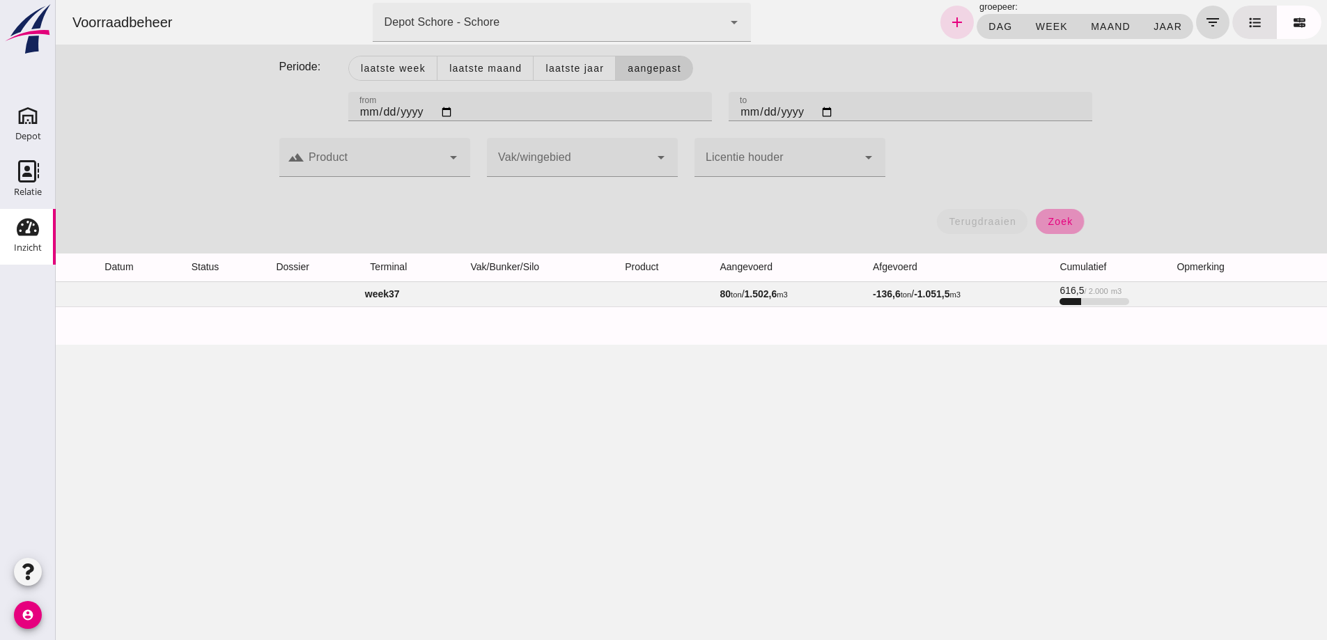
click at [1054, 219] on span "zoek" at bounding box center [1060, 221] width 26 height 11
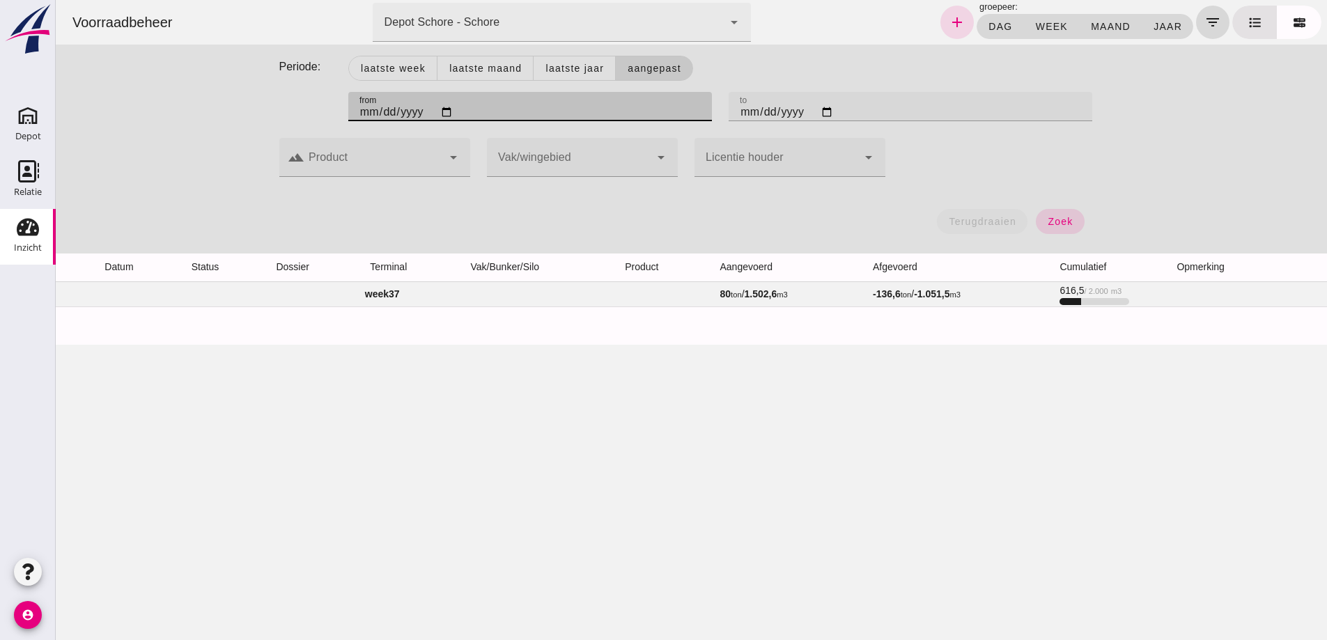
click at [355, 114] on input "[DATE]" at bounding box center [530, 106] width 364 height 29
drag, startPoint x: 370, startPoint y: 289, endPoint x: 360, endPoint y: 298, distance: 13.8
click at [366, 293] on td "week 37" at bounding box center [382, 294] width 653 height 25
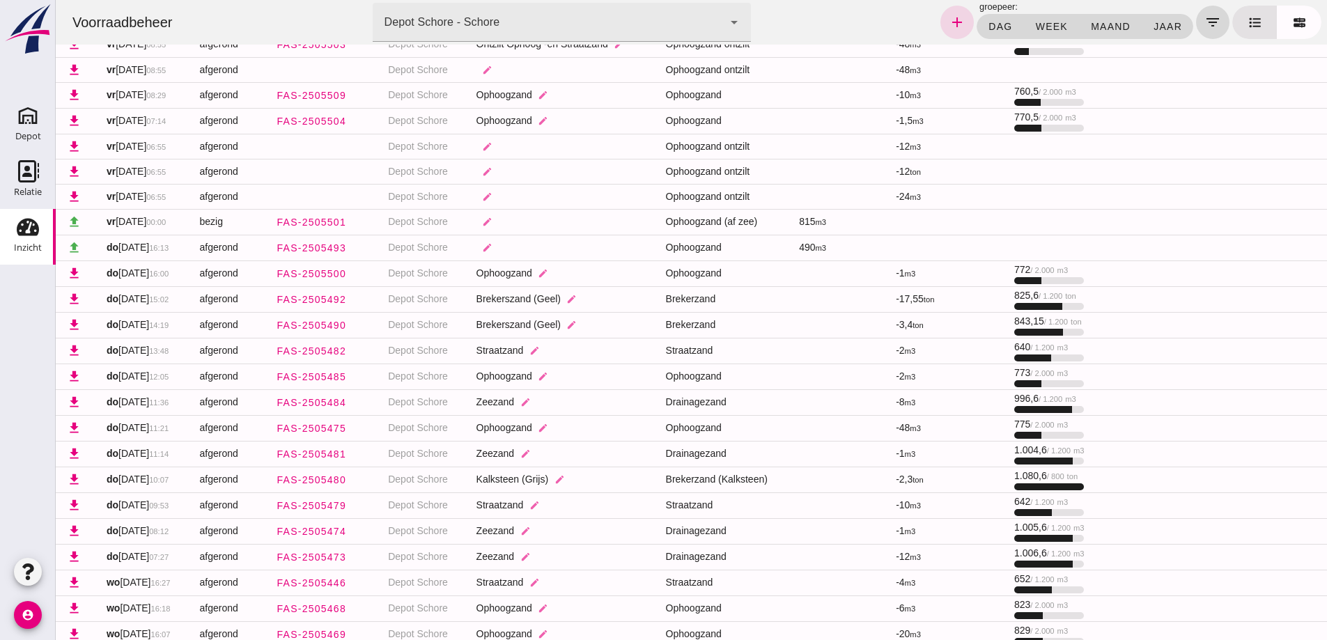
scroll to position [583, 0]
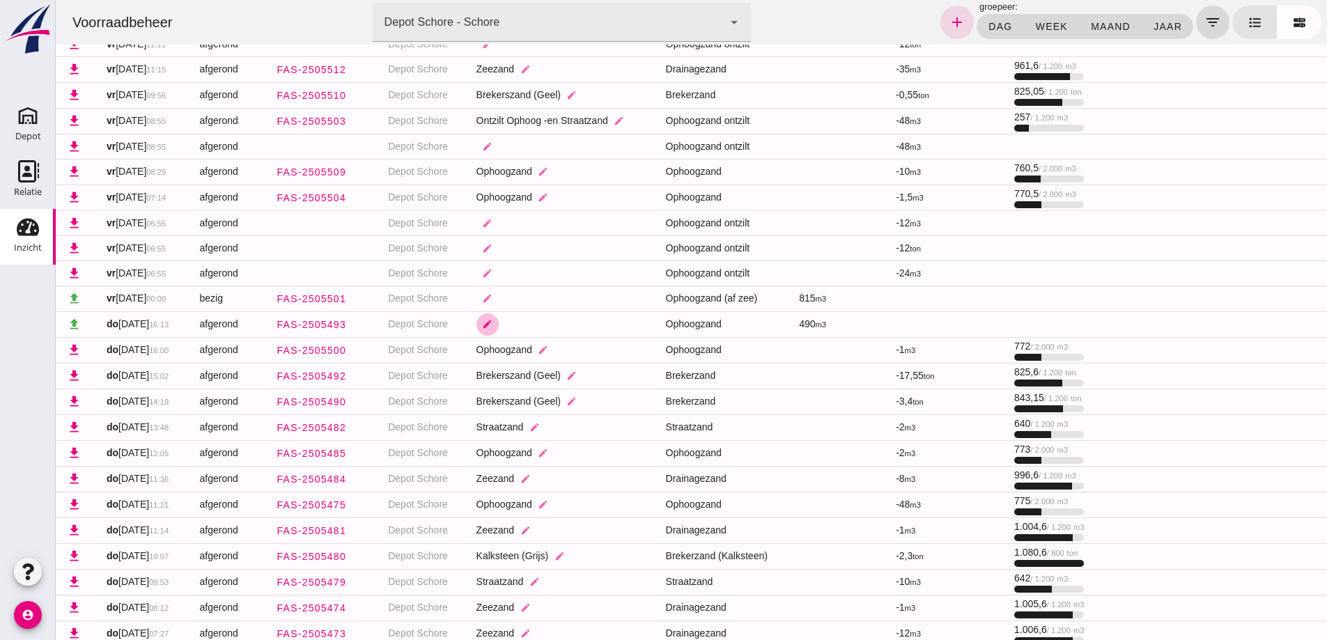
click at [493, 327] on icon "edit" at bounding box center [487, 324] width 10 height 10
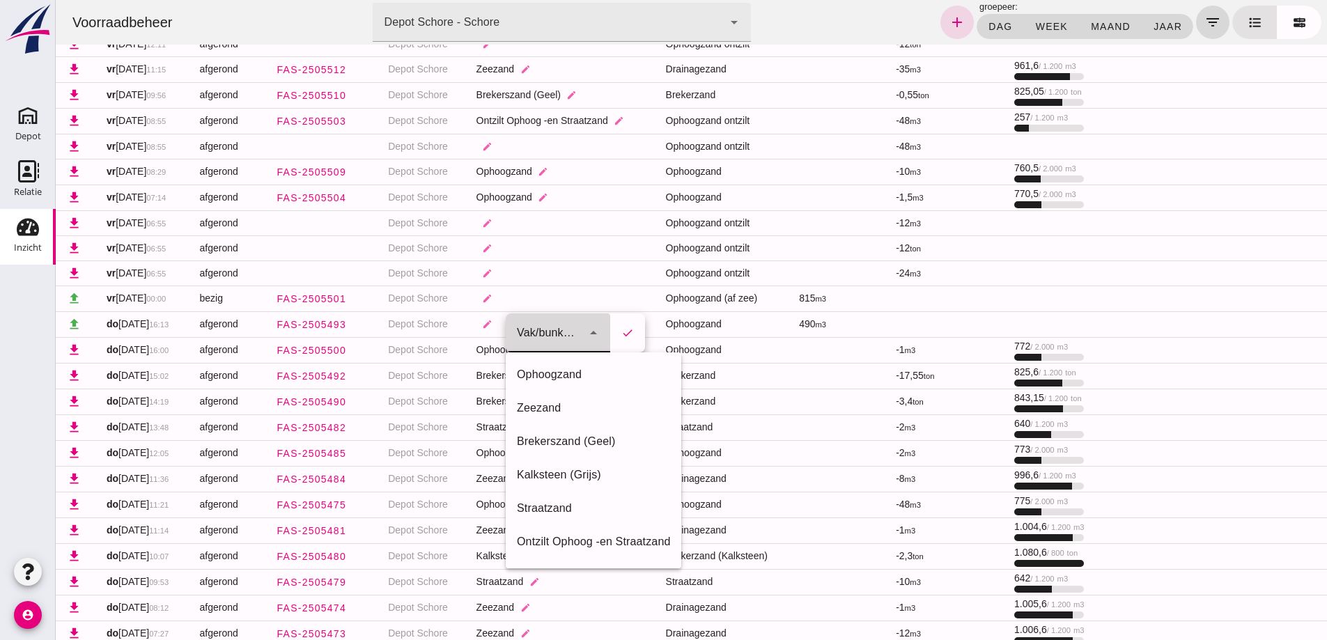
click at [594, 332] on icon "arrow_drop_down" at bounding box center [593, 333] width 17 height 17
click at [550, 372] on div "Ophoogzand" at bounding box center [593, 375] width 153 height 17
type input "39"
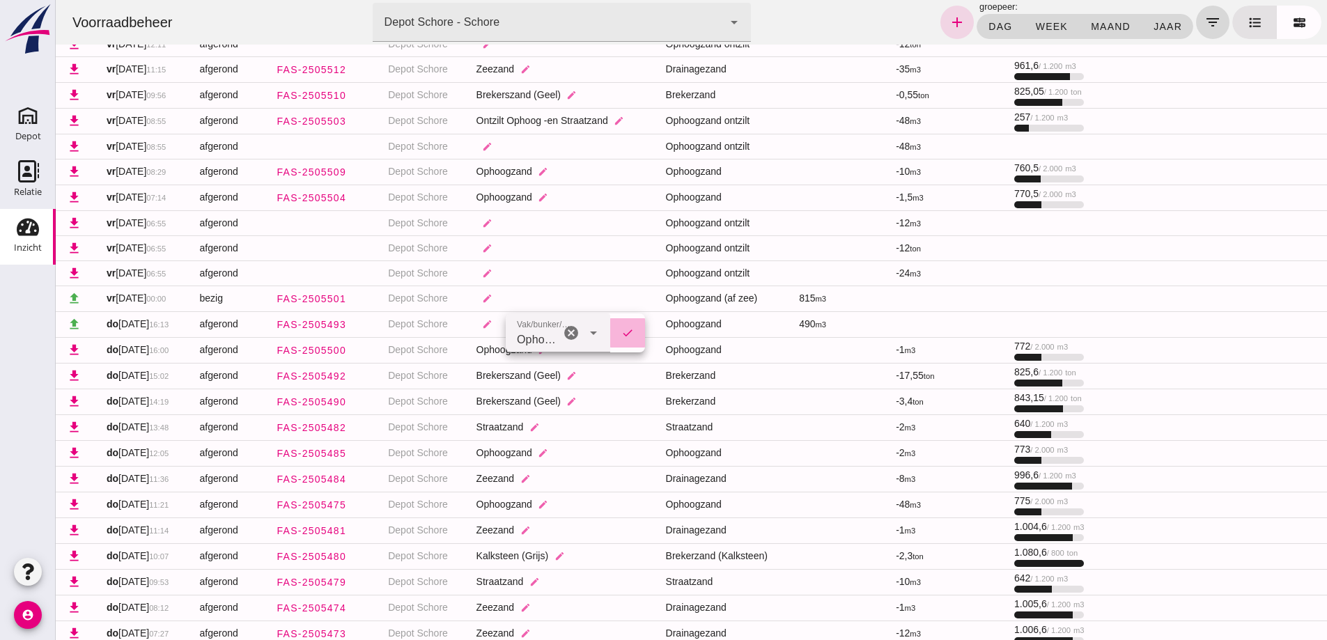
click at [635, 330] on button "check" at bounding box center [627, 332] width 35 height 29
click at [493, 299] on icon "edit" at bounding box center [487, 298] width 10 height 10
click at [592, 308] on icon "arrow_drop_down" at bounding box center [593, 307] width 17 height 17
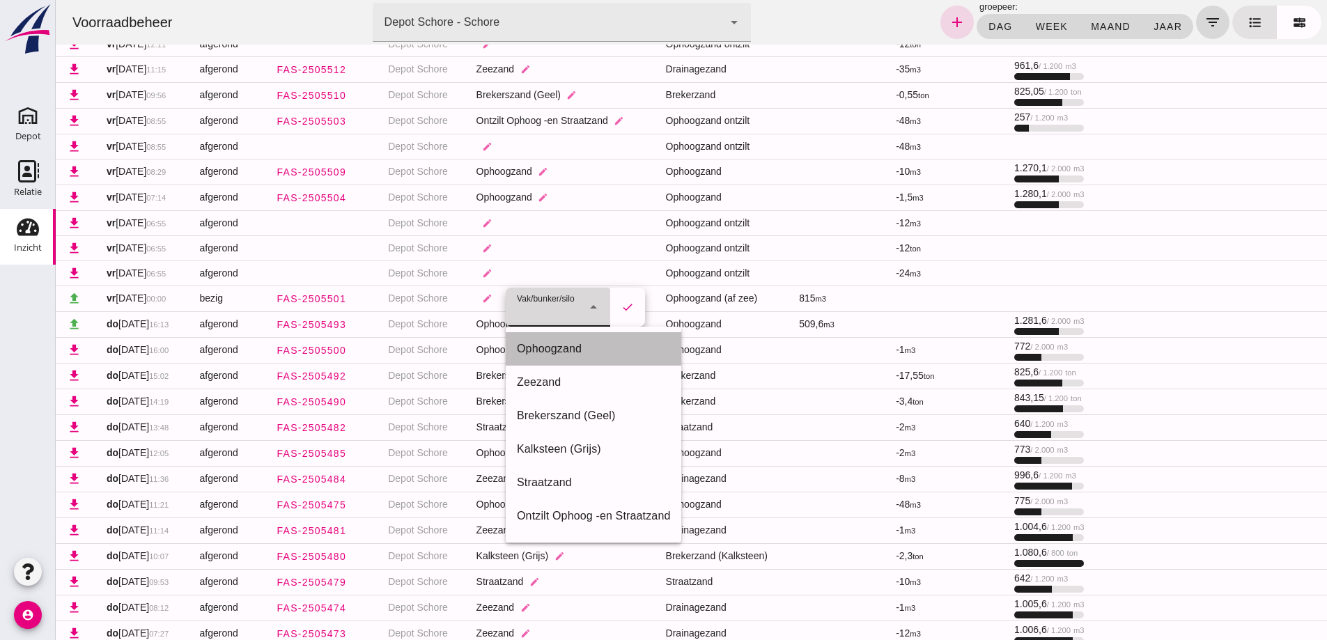
click at [567, 347] on div "Ophoogzand" at bounding box center [593, 349] width 153 height 17
type input "39"
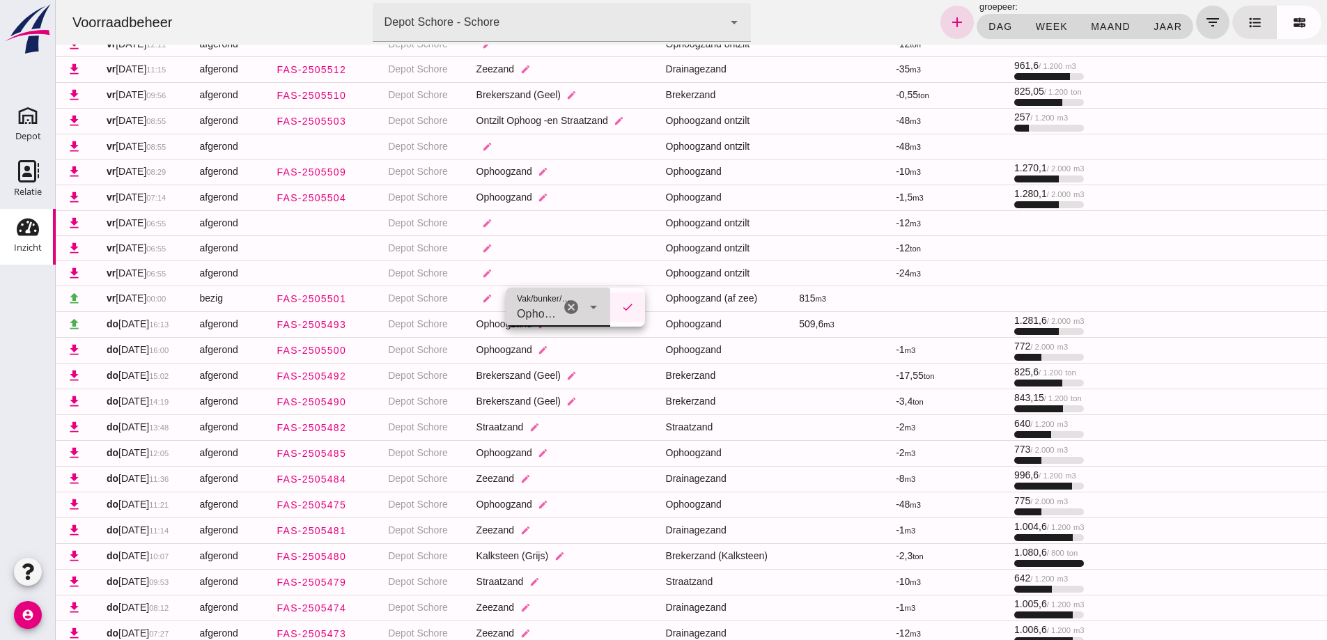
click at [632, 304] on icon "check" at bounding box center [628, 307] width 13 height 13
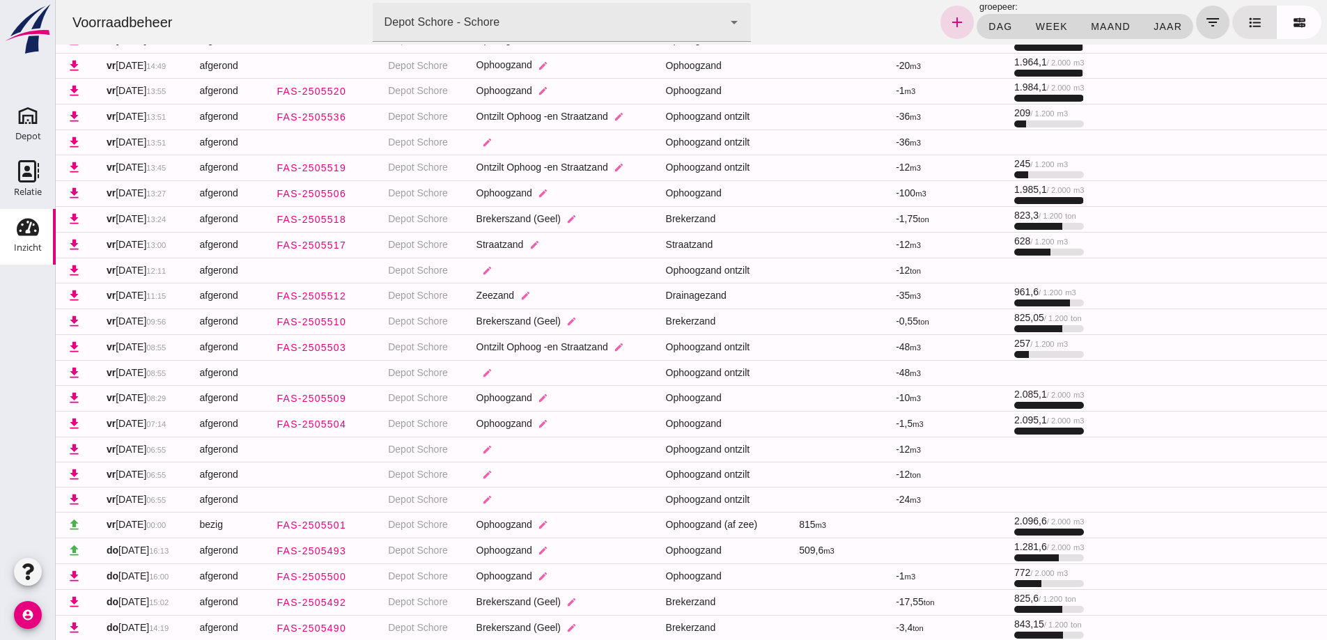
scroll to position [444, 0]
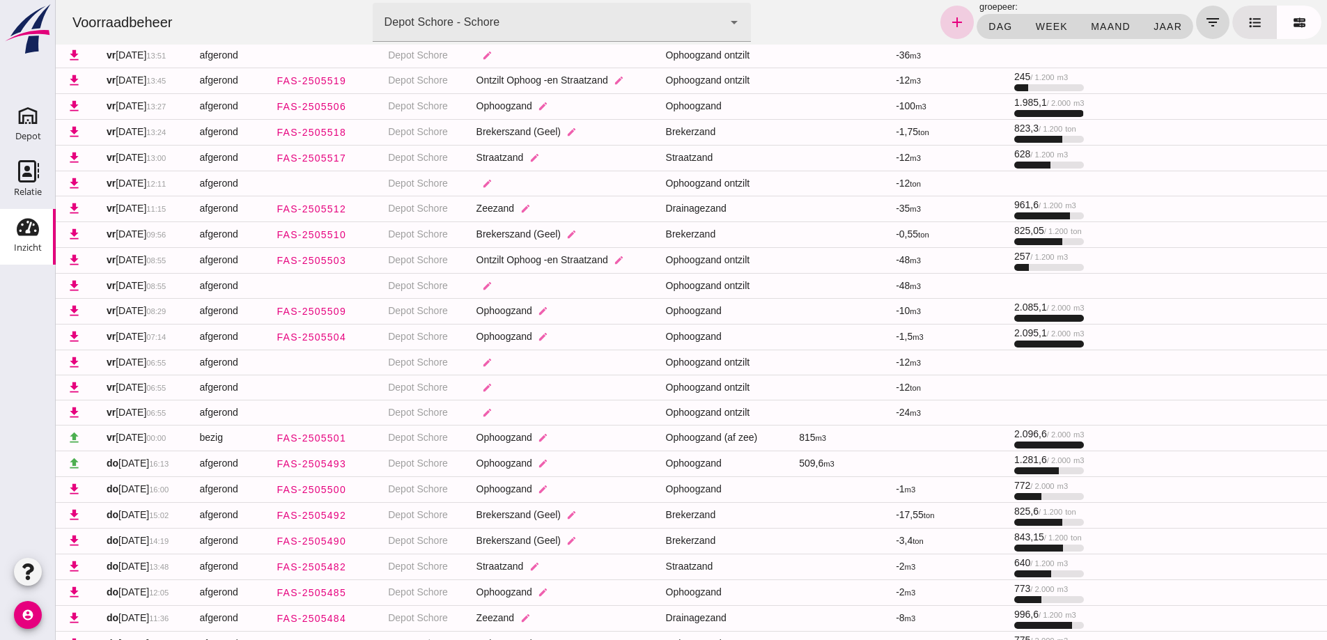
click at [949, 26] on icon "add" at bounding box center [957, 22] width 17 height 17
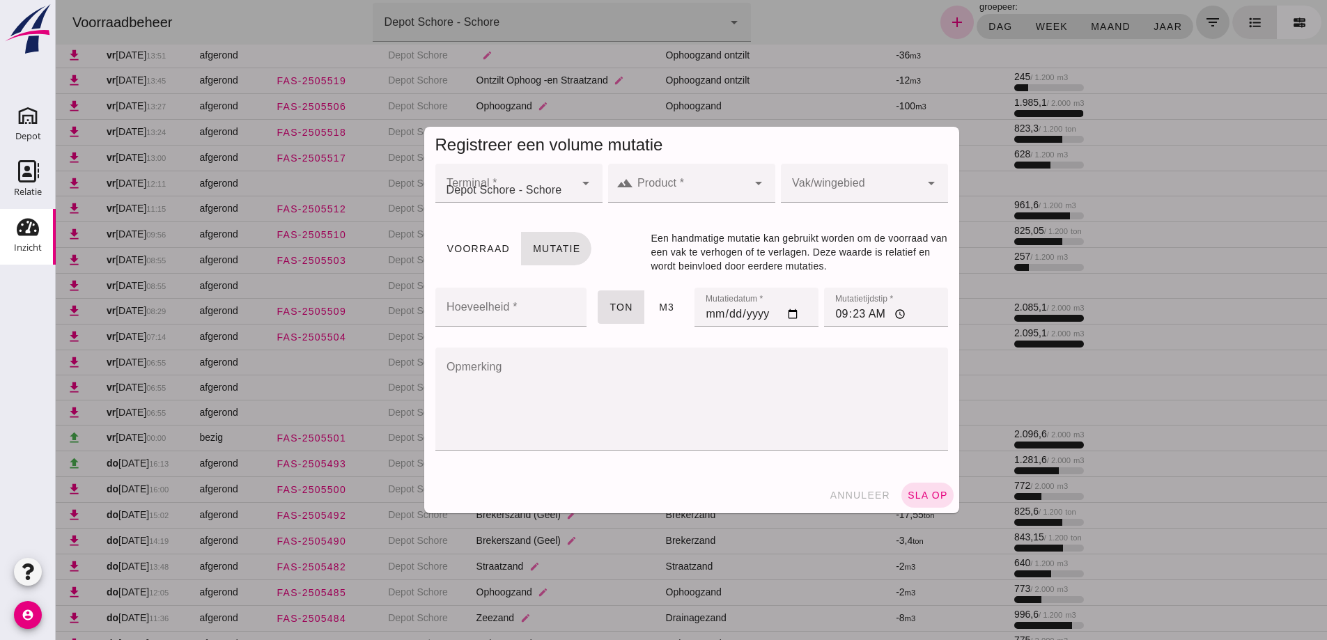
scroll to position [0, 0]
click at [755, 181] on icon "arrow_drop_down" at bounding box center [758, 183] width 17 height 17
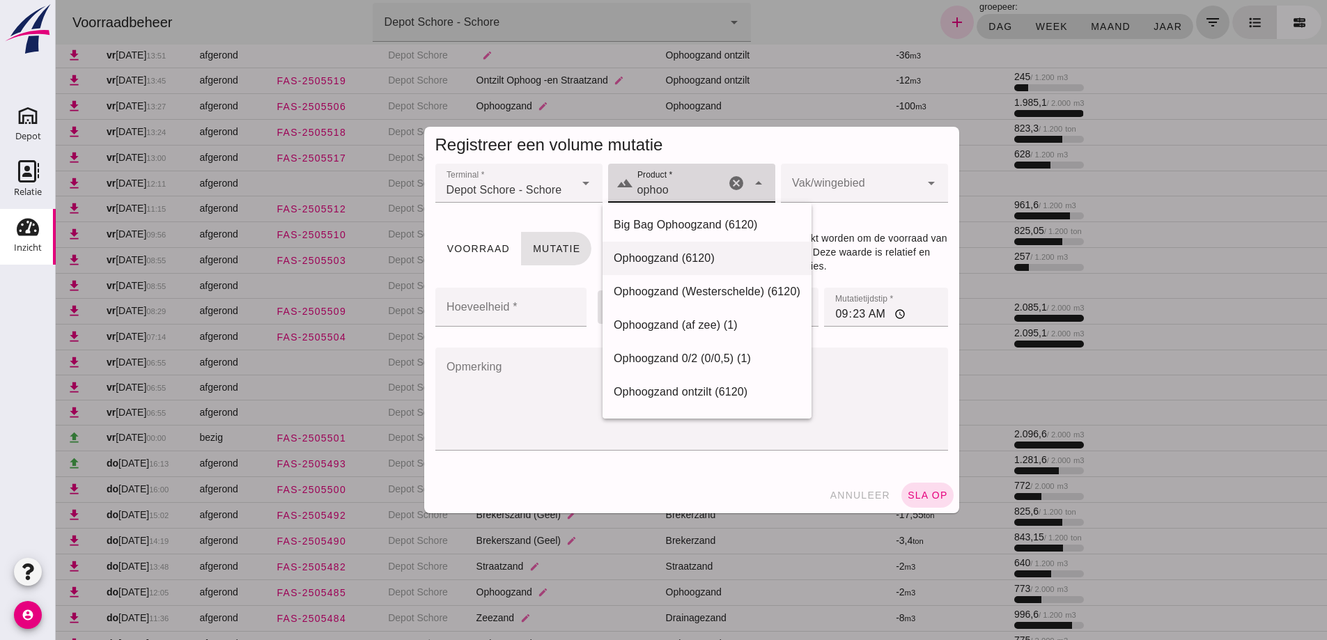
click at [671, 261] on div "Ophoogzand (6120)" at bounding box center [707, 258] width 187 height 17
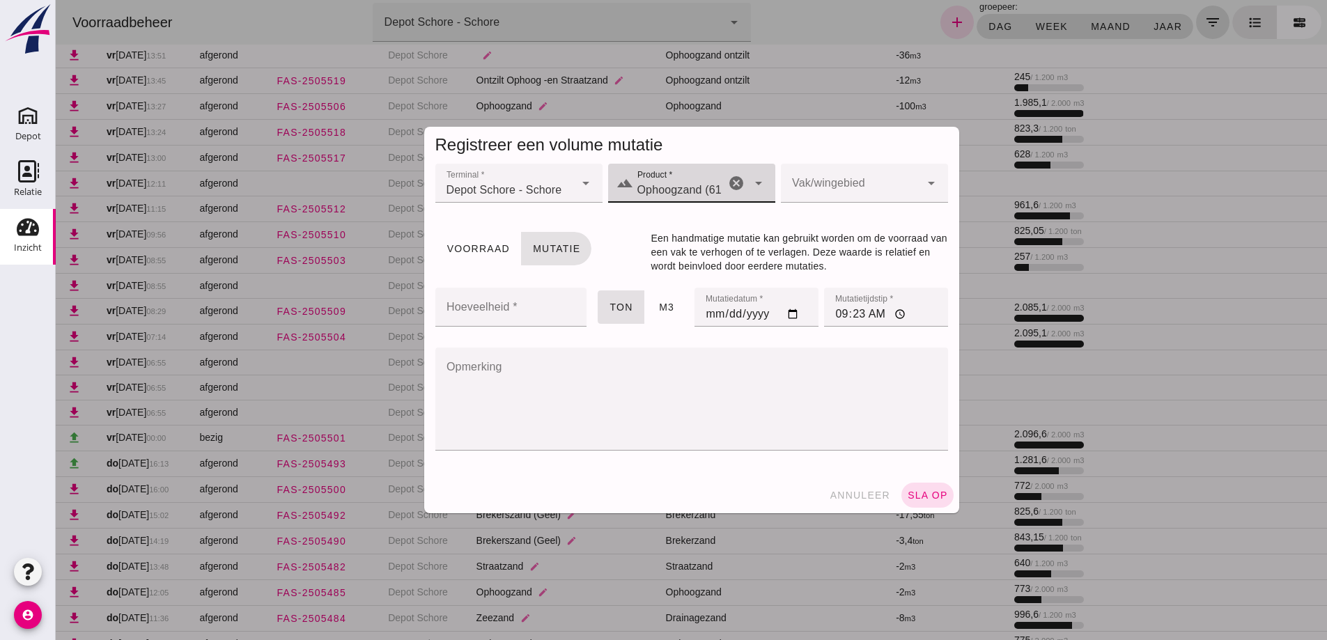
type input "Ophoogzand (6120)"
click at [823, 172] on div at bounding box center [850, 183] width 139 height 39
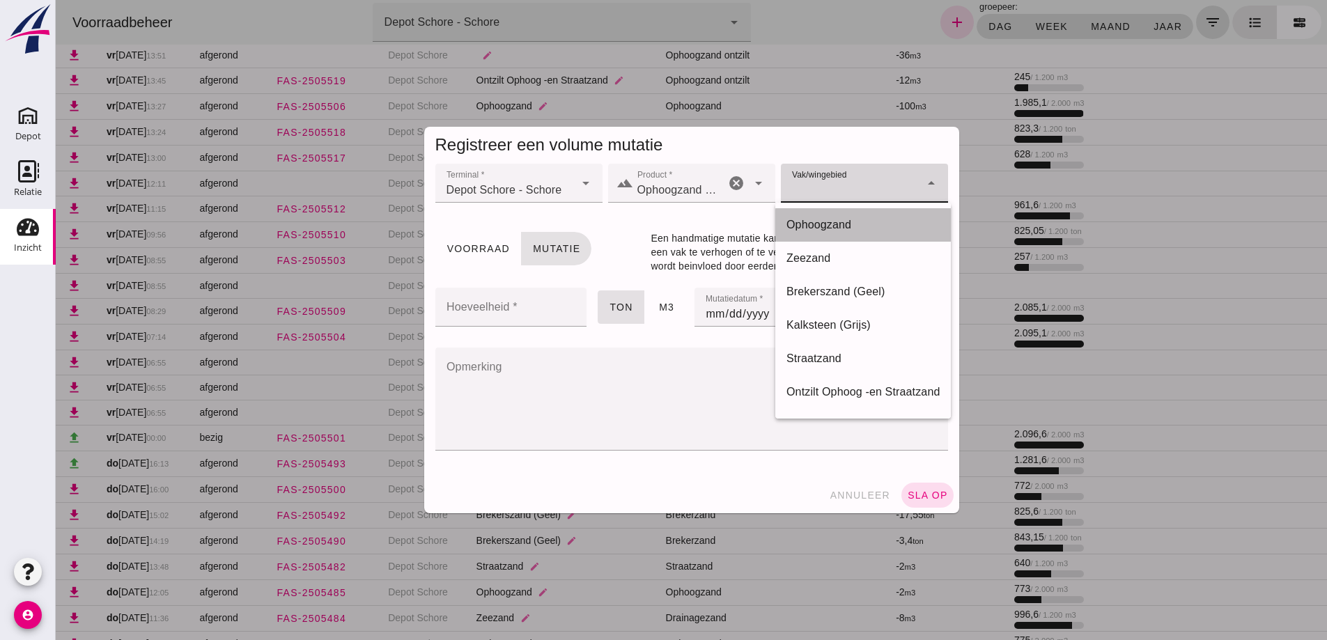
click at [824, 219] on div "Ophoogzand" at bounding box center [863, 225] width 153 height 17
type input "39"
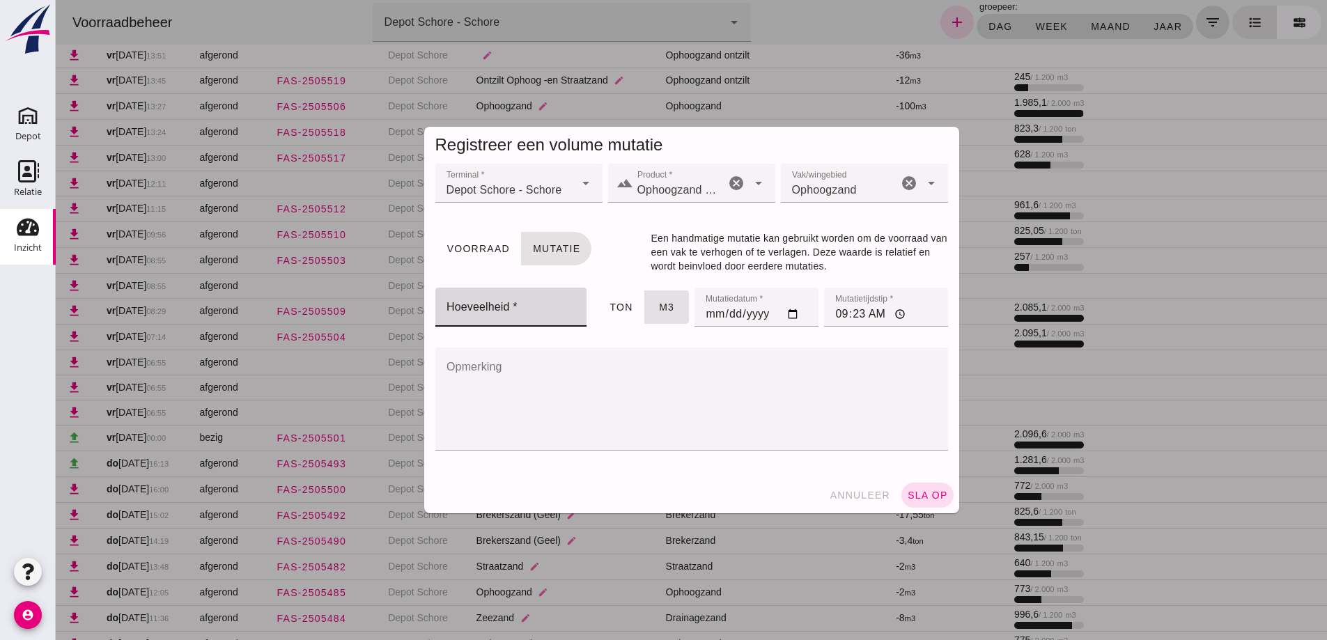
click at [525, 305] on input "Hoeveelheid *" at bounding box center [508, 307] width 144 height 39
type input "-240"
click at [709, 316] on input "[DATE]" at bounding box center [757, 307] width 124 height 39
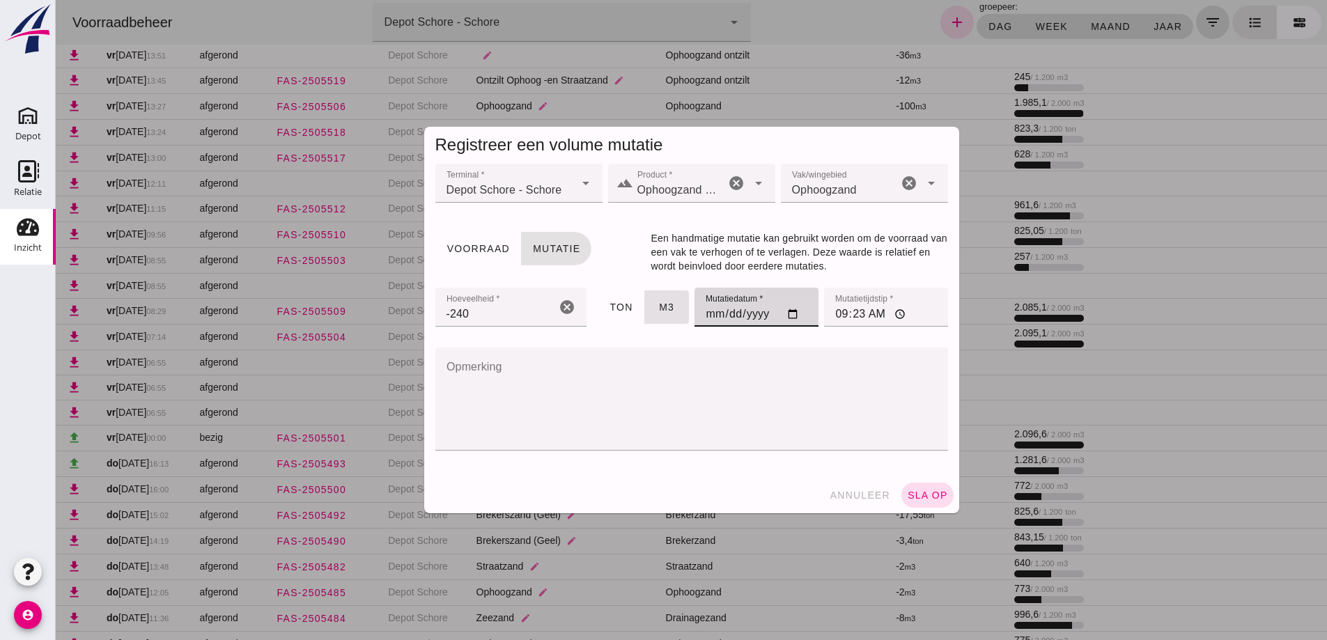
type input "[DATE]"
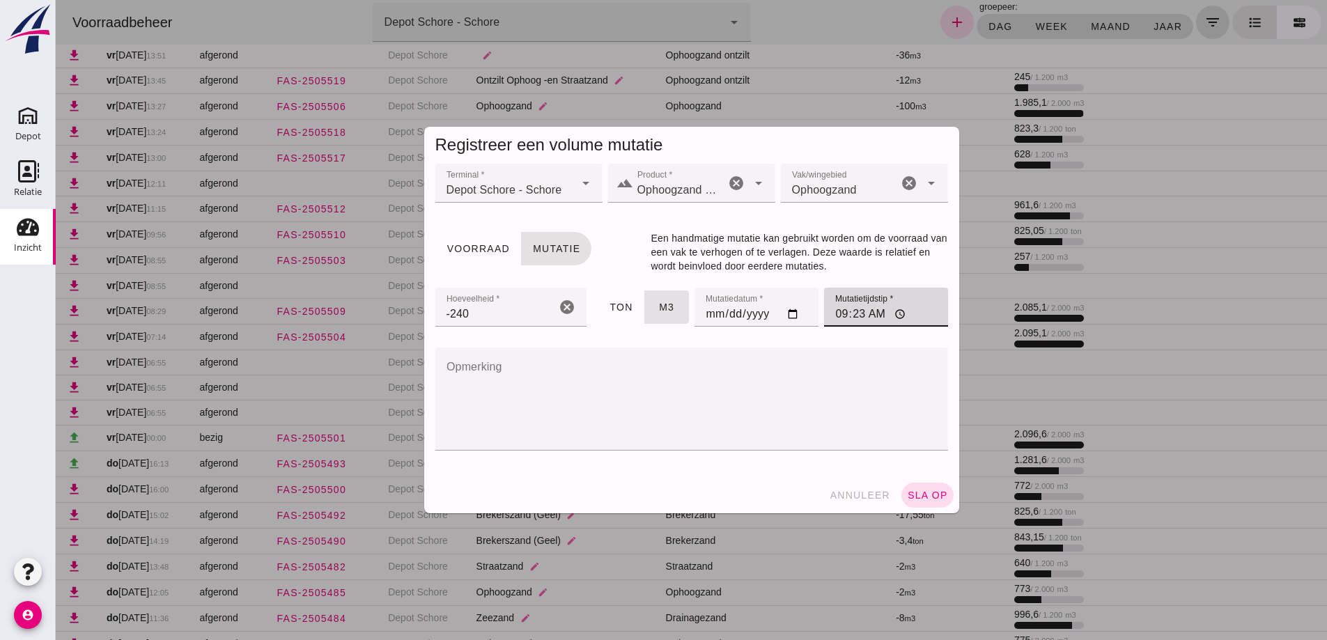
click at [838, 314] on input "09:23" at bounding box center [886, 307] width 124 height 39
type input "12:00"
click at [527, 389] on textarea "Opmerking" at bounding box center [688, 399] width 504 height 103
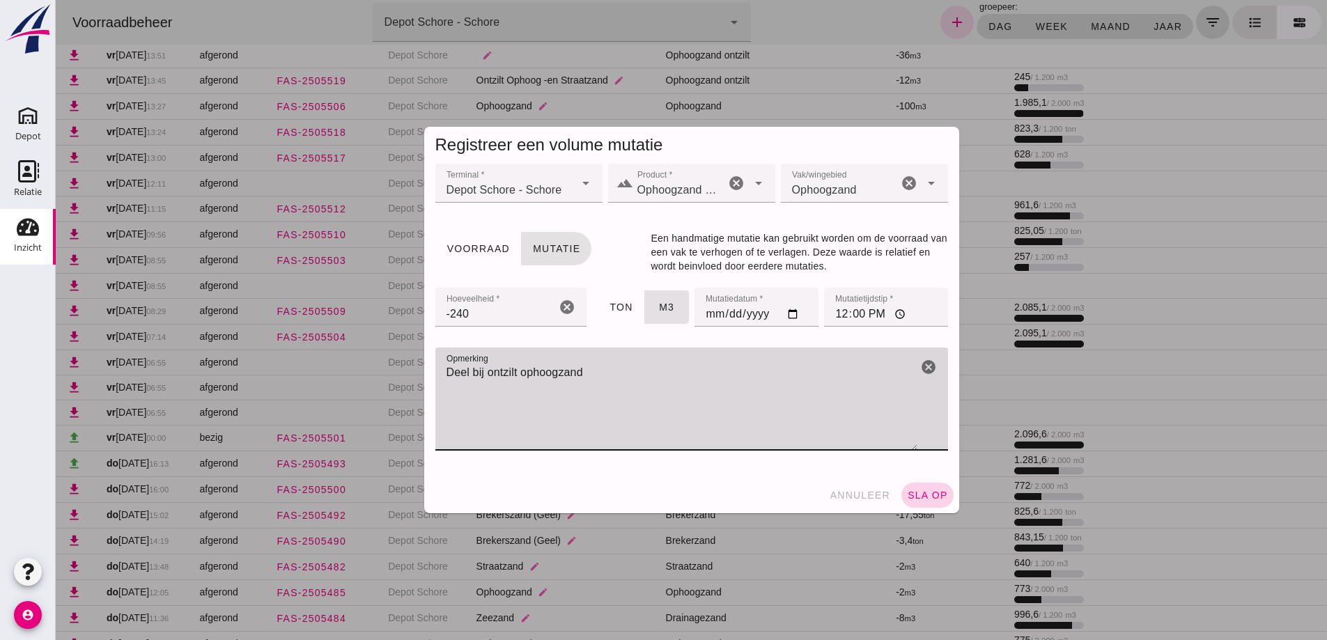
type textarea "Deel bij ontzilt ophoogzand"
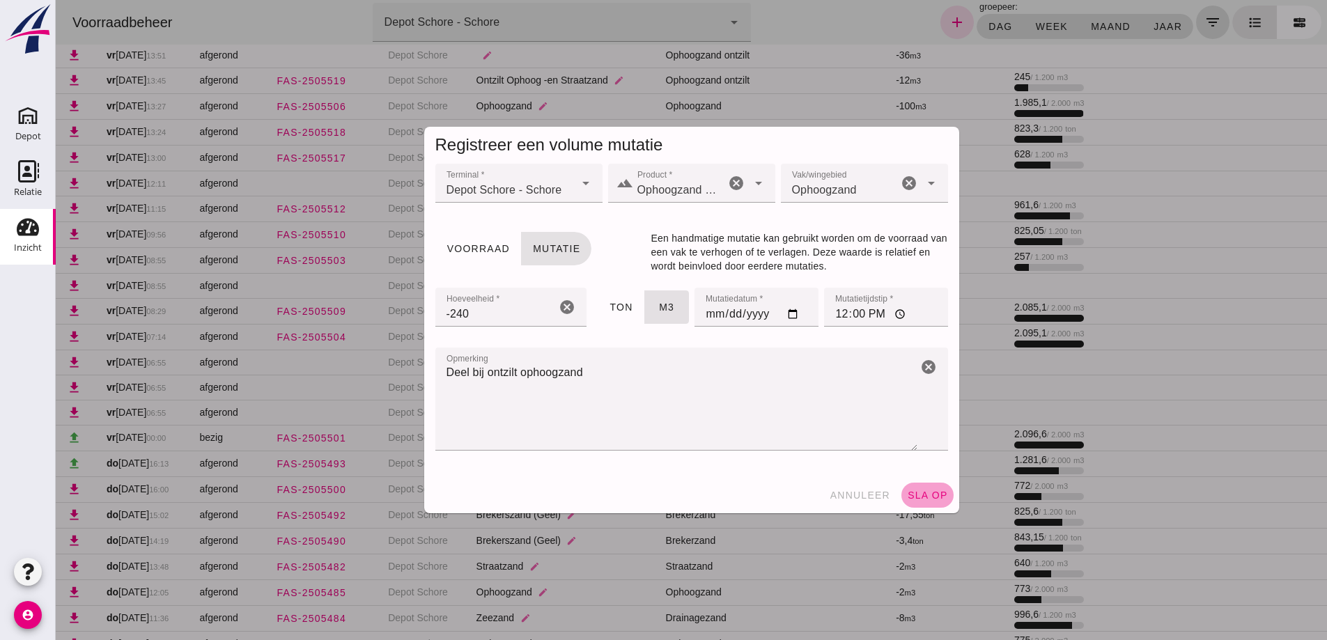
click at [916, 493] on span "sla op" at bounding box center [927, 495] width 41 height 11
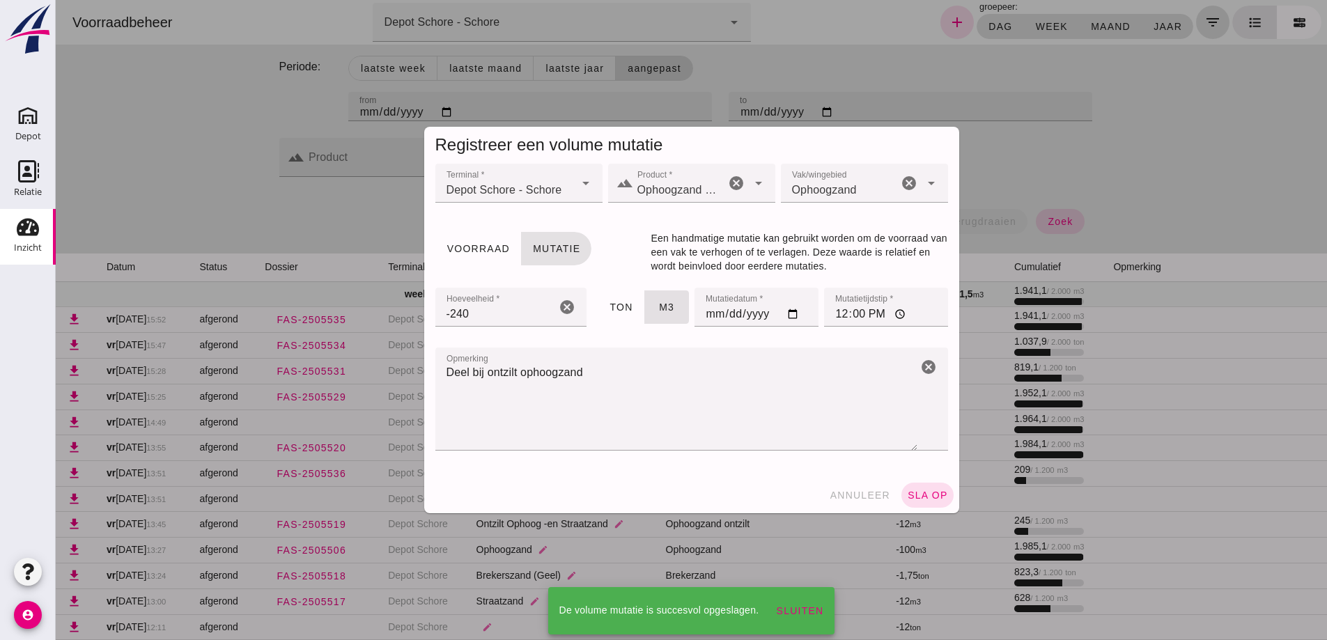
scroll to position [444, 0]
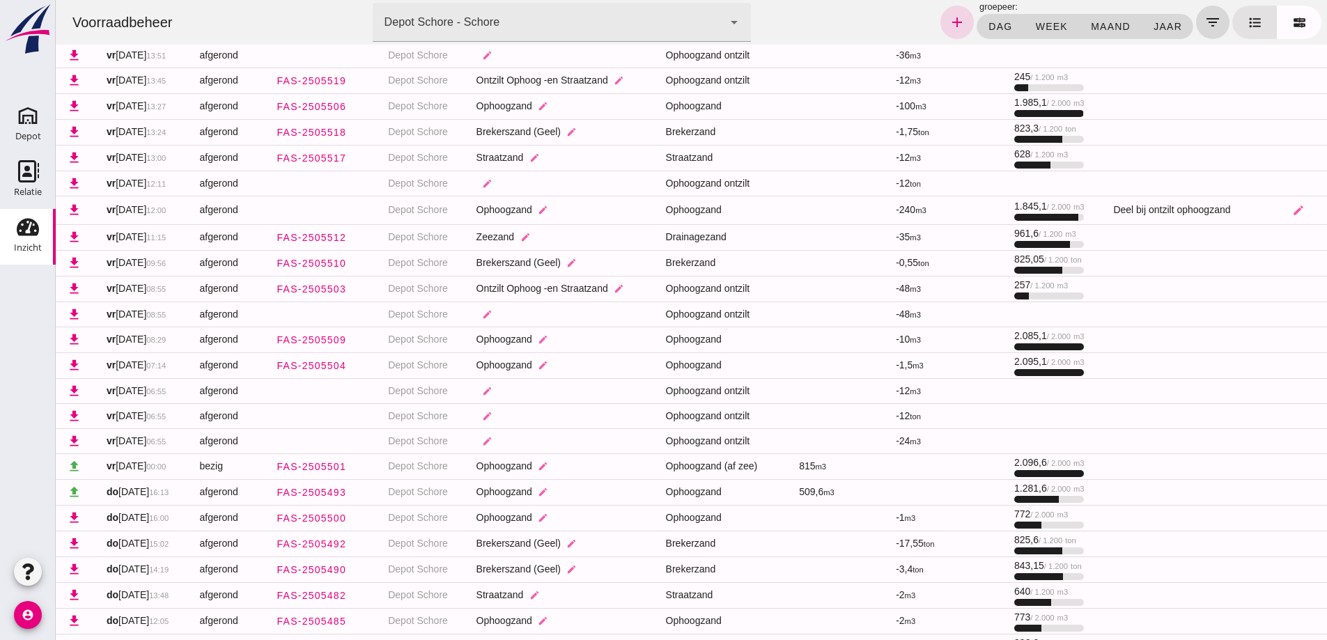
click at [949, 17] on icon "add" at bounding box center [957, 22] width 17 height 17
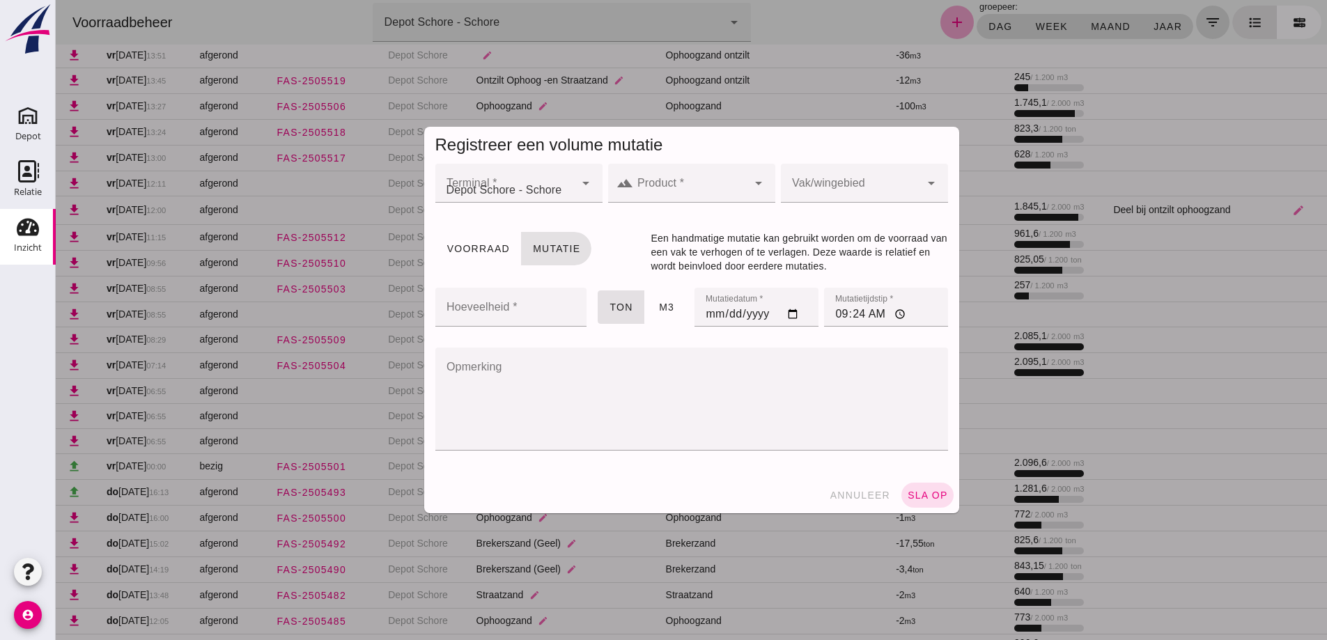
scroll to position [0, 0]
click at [757, 185] on icon "arrow_drop_down" at bounding box center [758, 183] width 17 height 17
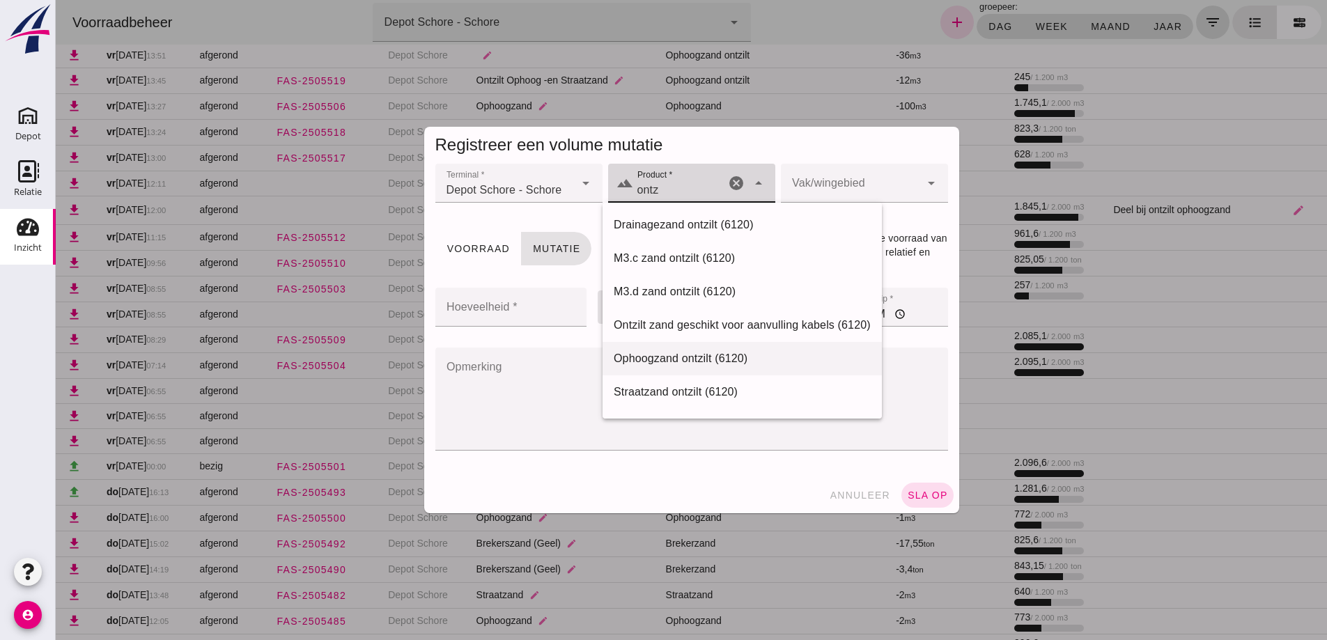
click at [683, 357] on div "Ophoogzand ontzilt (6120)" at bounding box center [742, 358] width 257 height 17
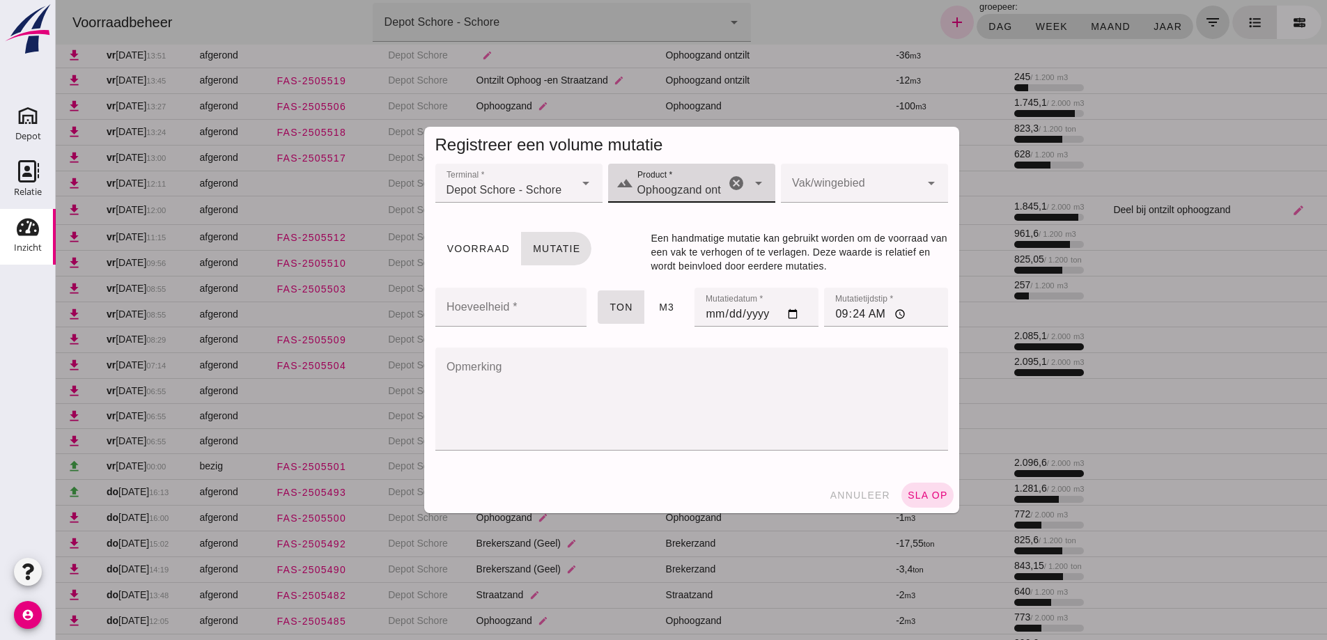
type input "Ophoogzand ontzilt (6120)"
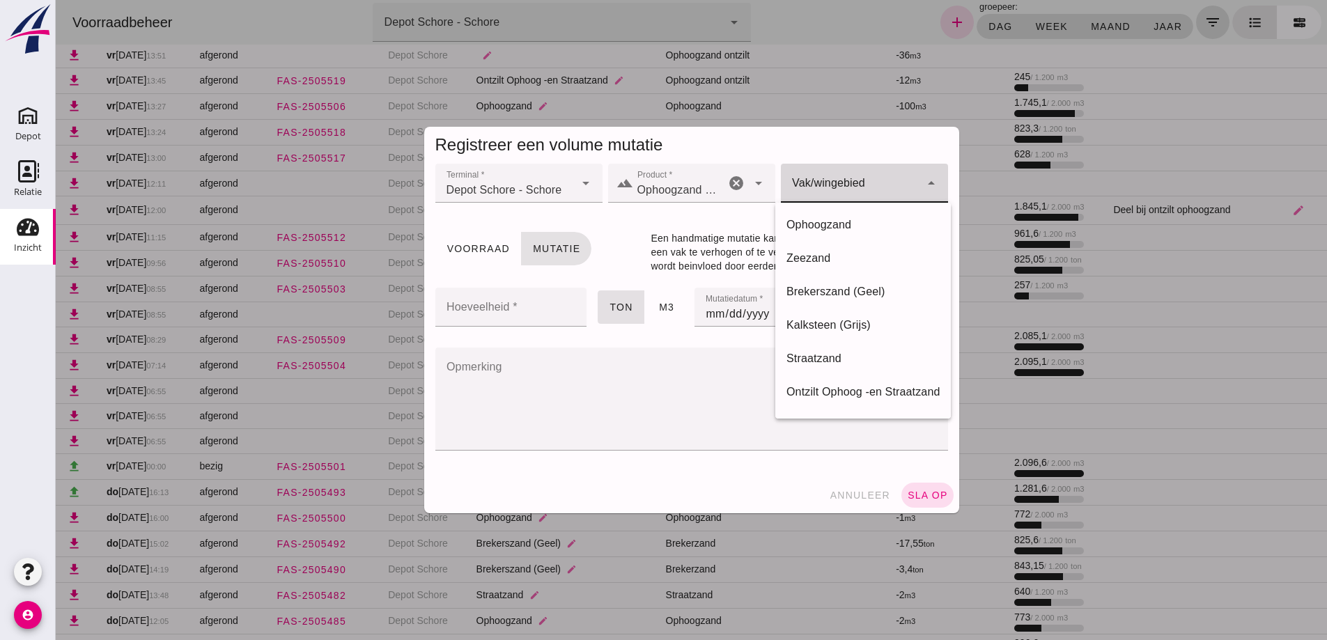
click at [805, 178] on div at bounding box center [850, 183] width 139 height 39
click at [832, 387] on div "Ontzilt Ophoog -en Straatzand" at bounding box center [863, 392] width 153 height 17
type input "284"
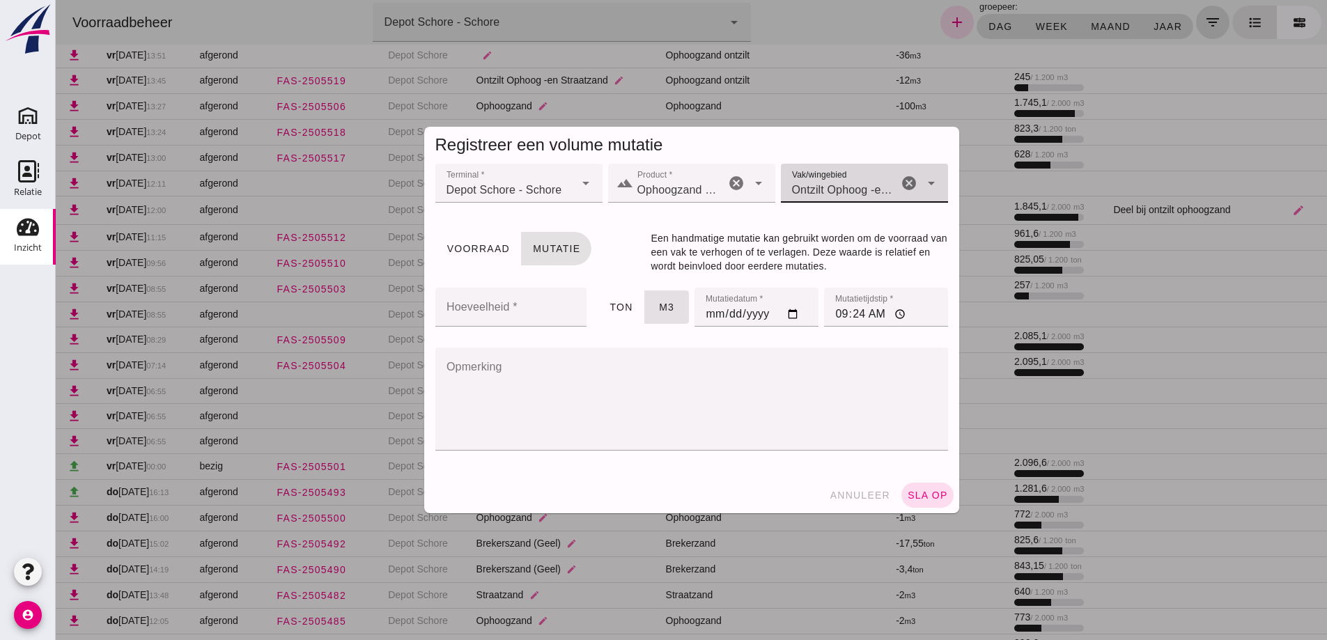
click at [524, 307] on input "Hoeveelheid *" at bounding box center [508, 307] width 144 height 39
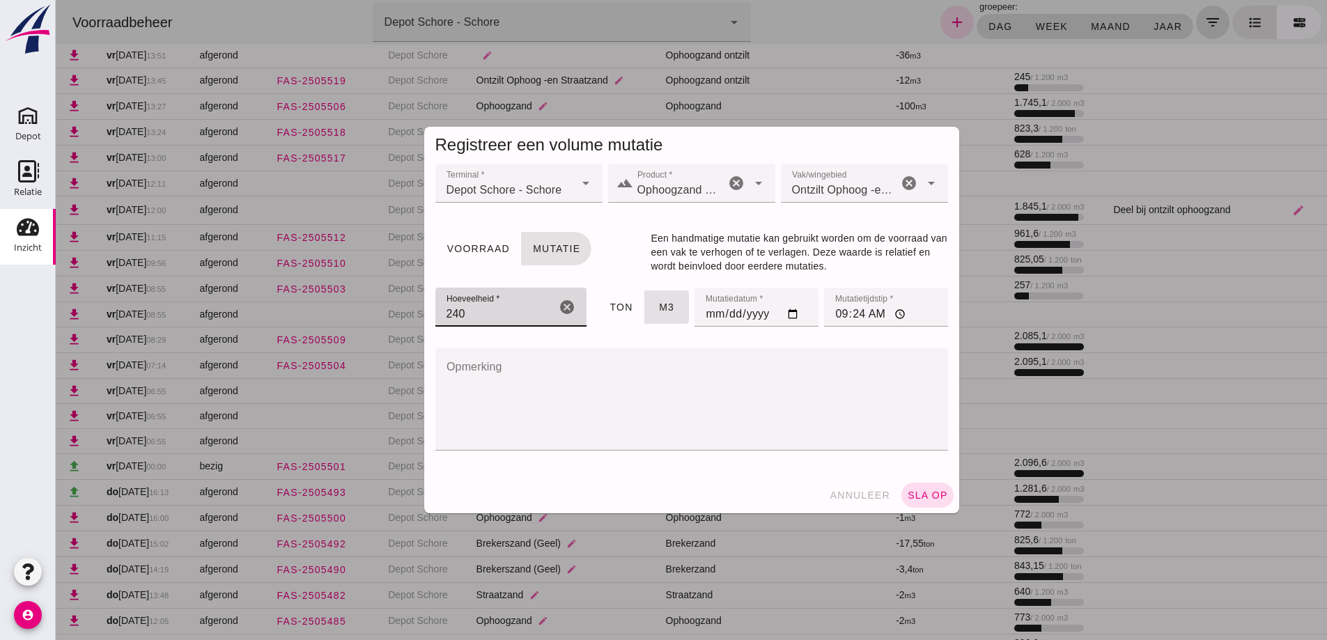
click at [509, 317] on input "240" at bounding box center [496, 307] width 121 height 39
type input "240"
click at [705, 321] on input "[DATE]" at bounding box center [757, 307] width 124 height 39
click at [702, 316] on input "[DATE]" at bounding box center [757, 307] width 124 height 39
click at [708, 311] on input "[DATE]" at bounding box center [757, 307] width 124 height 39
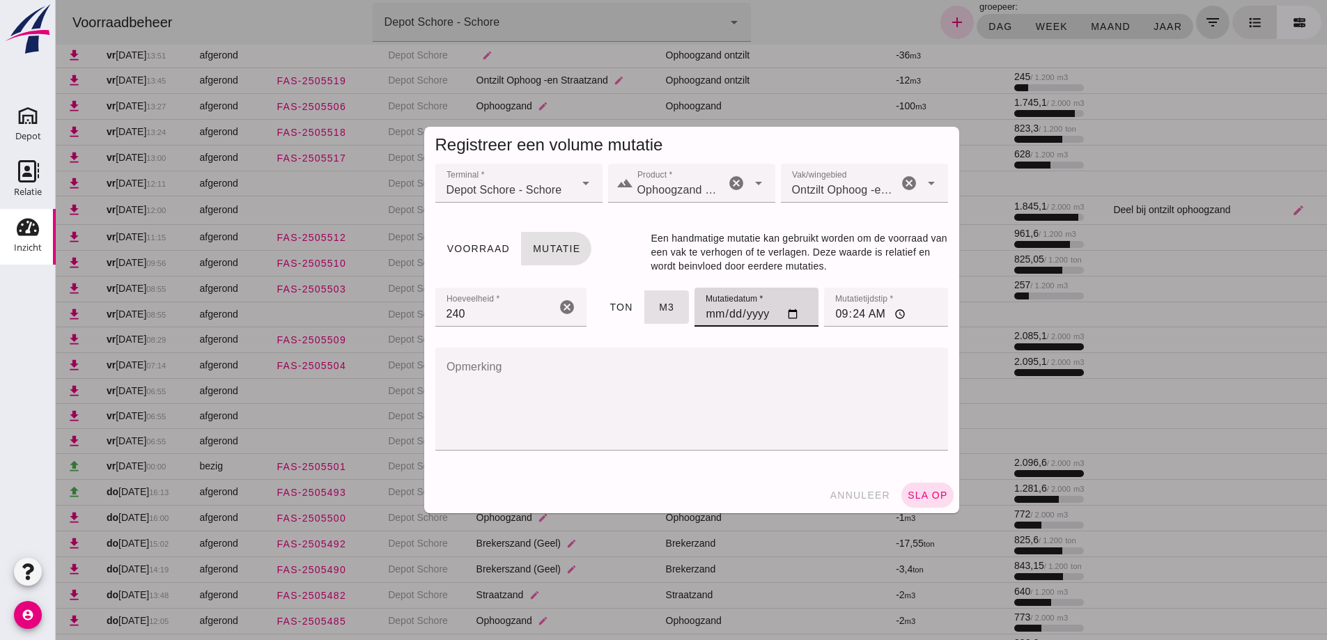
type input "[DATE]"
click at [838, 314] on input "09:24" at bounding box center [886, 307] width 124 height 39
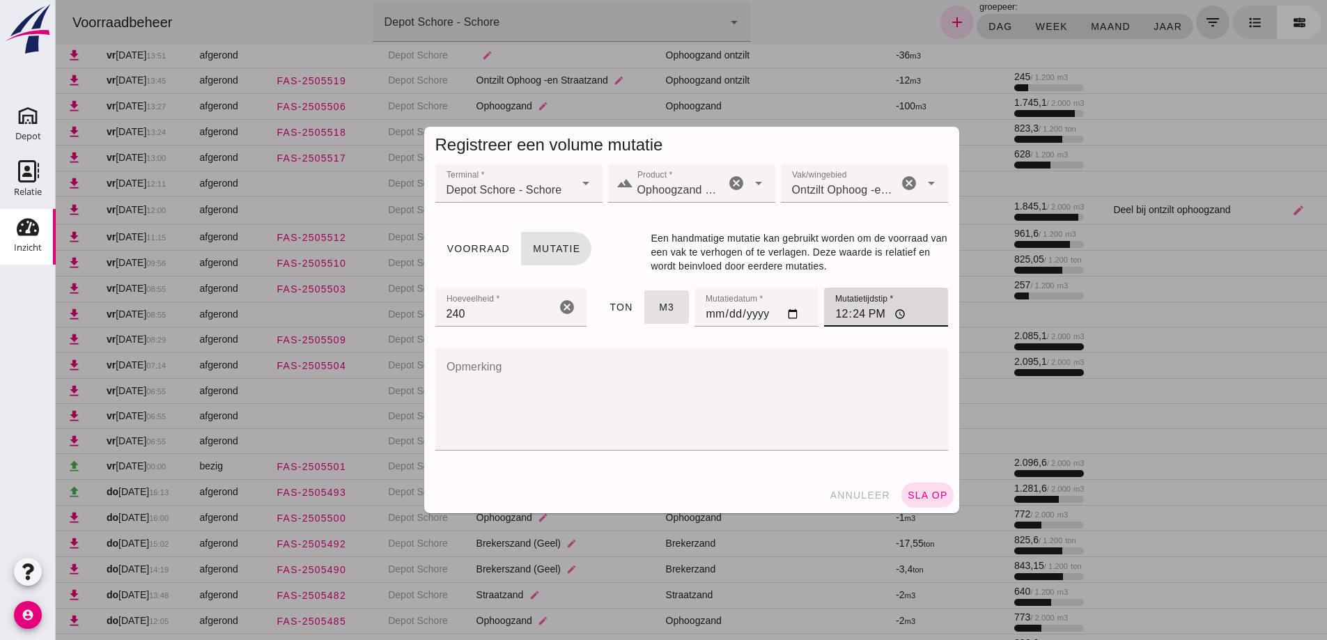
type input "12:00"
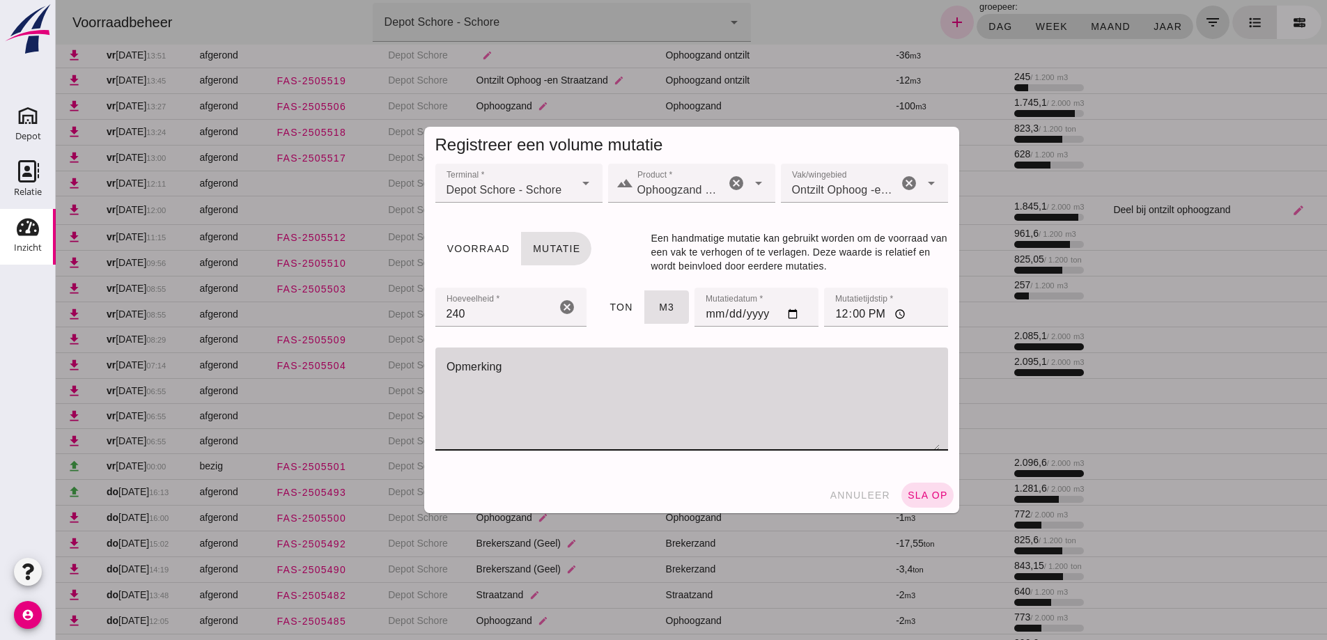
click at [566, 385] on textarea "Opmerking" at bounding box center [688, 399] width 504 height 103
type textarea "Deel Mutare bij ontzilt ophoogzand"
click at [925, 492] on span "sla op" at bounding box center [927, 495] width 41 height 11
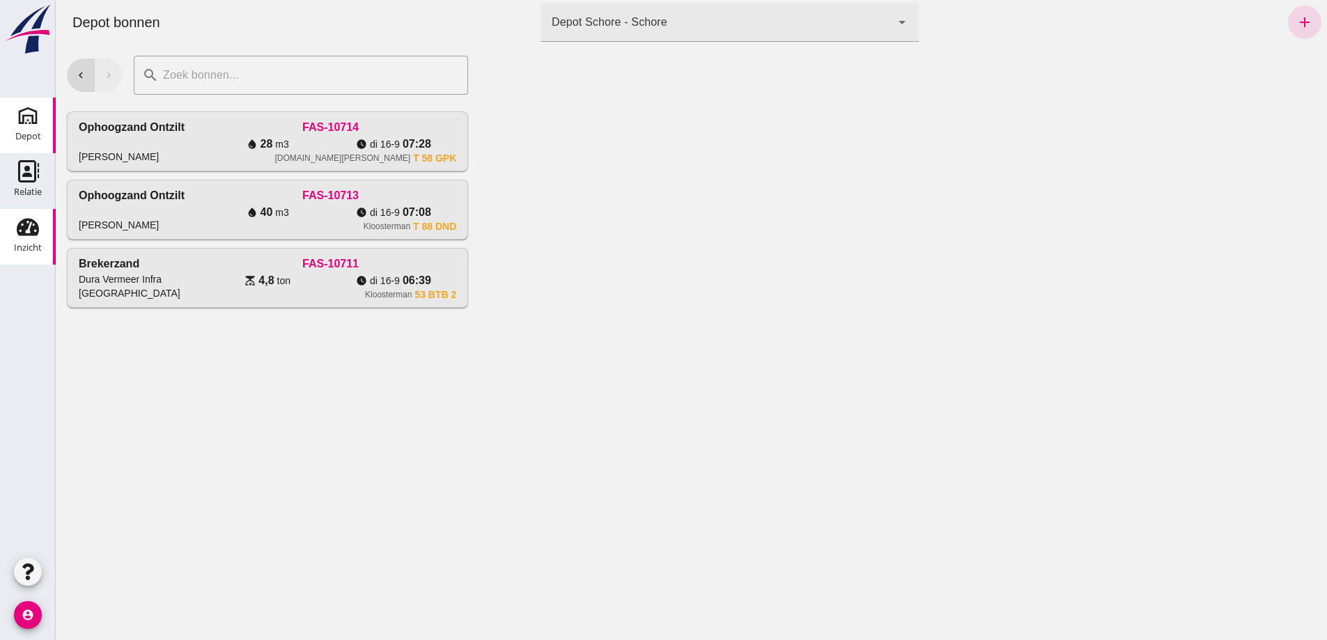
click at [28, 225] on use at bounding box center [28, 227] width 22 height 17
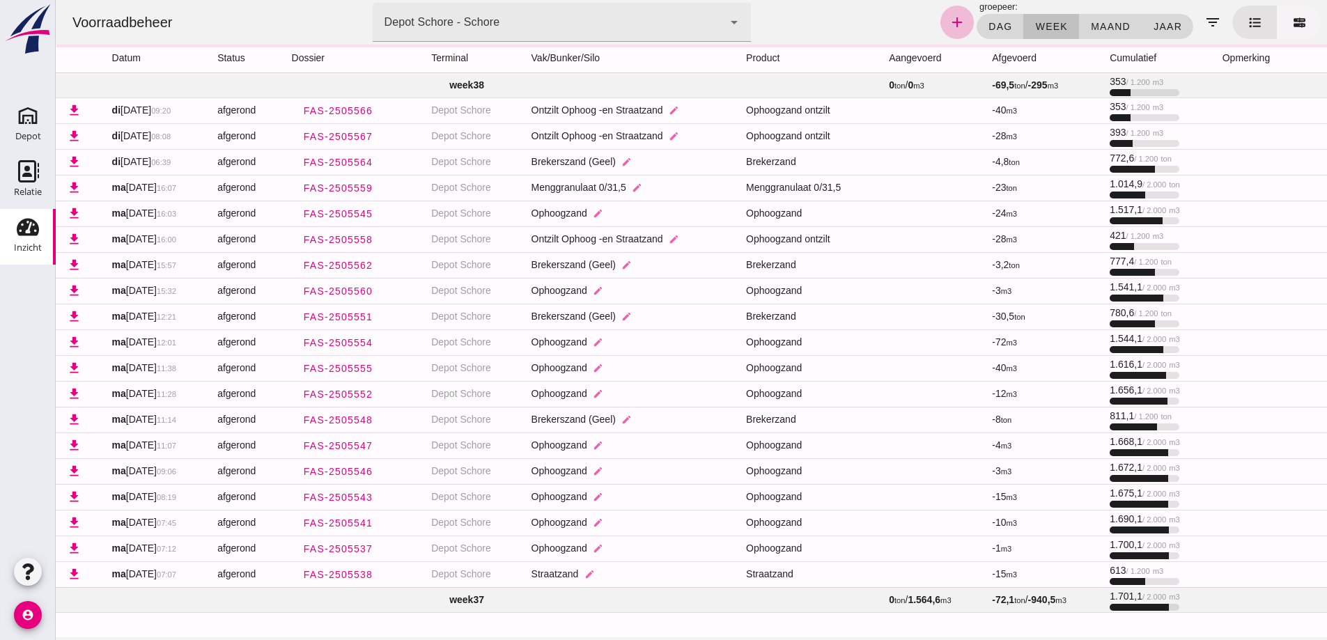
click at [1295, 15] on icon at bounding box center [1300, 22] width 15 height 15
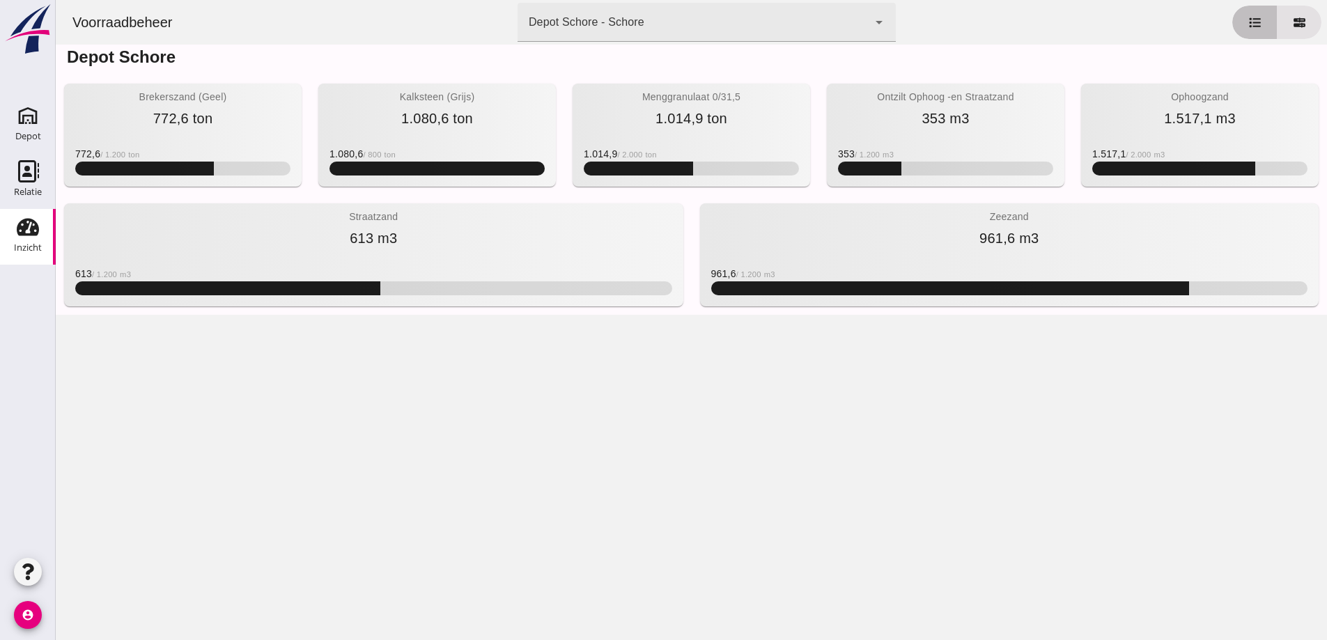
click at [1249, 18] on icon at bounding box center [1254, 22] width 11 height 10
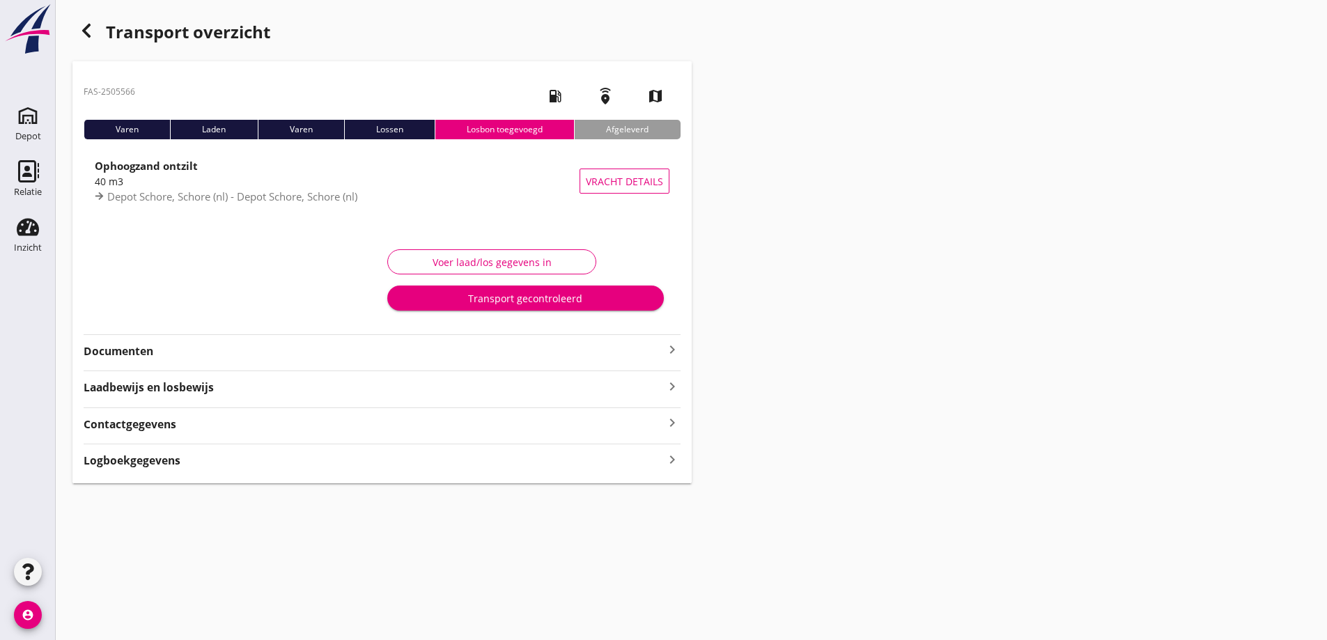
click at [86, 27] on use "button" at bounding box center [86, 31] width 8 height 14
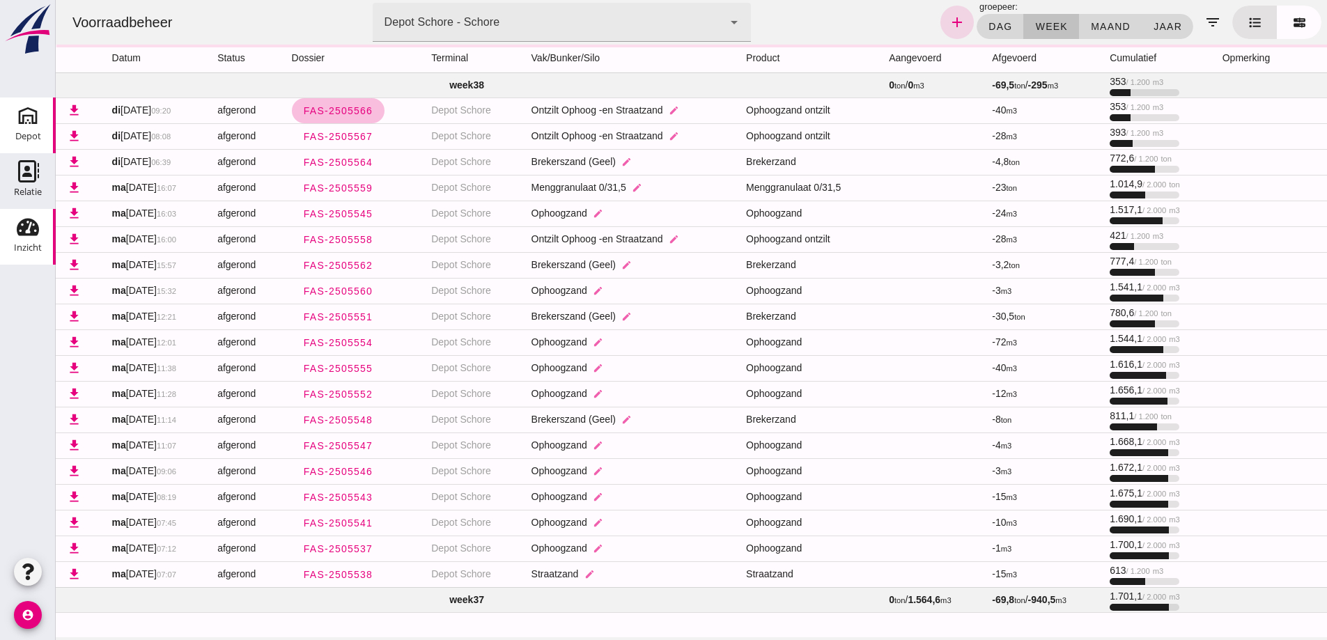
click at [26, 116] on use at bounding box center [28, 116] width 22 height 22
click at [31, 130] on div "Depot" at bounding box center [28, 137] width 26 height 20
